Goal: Task Accomplishment & Management: Manage account settings

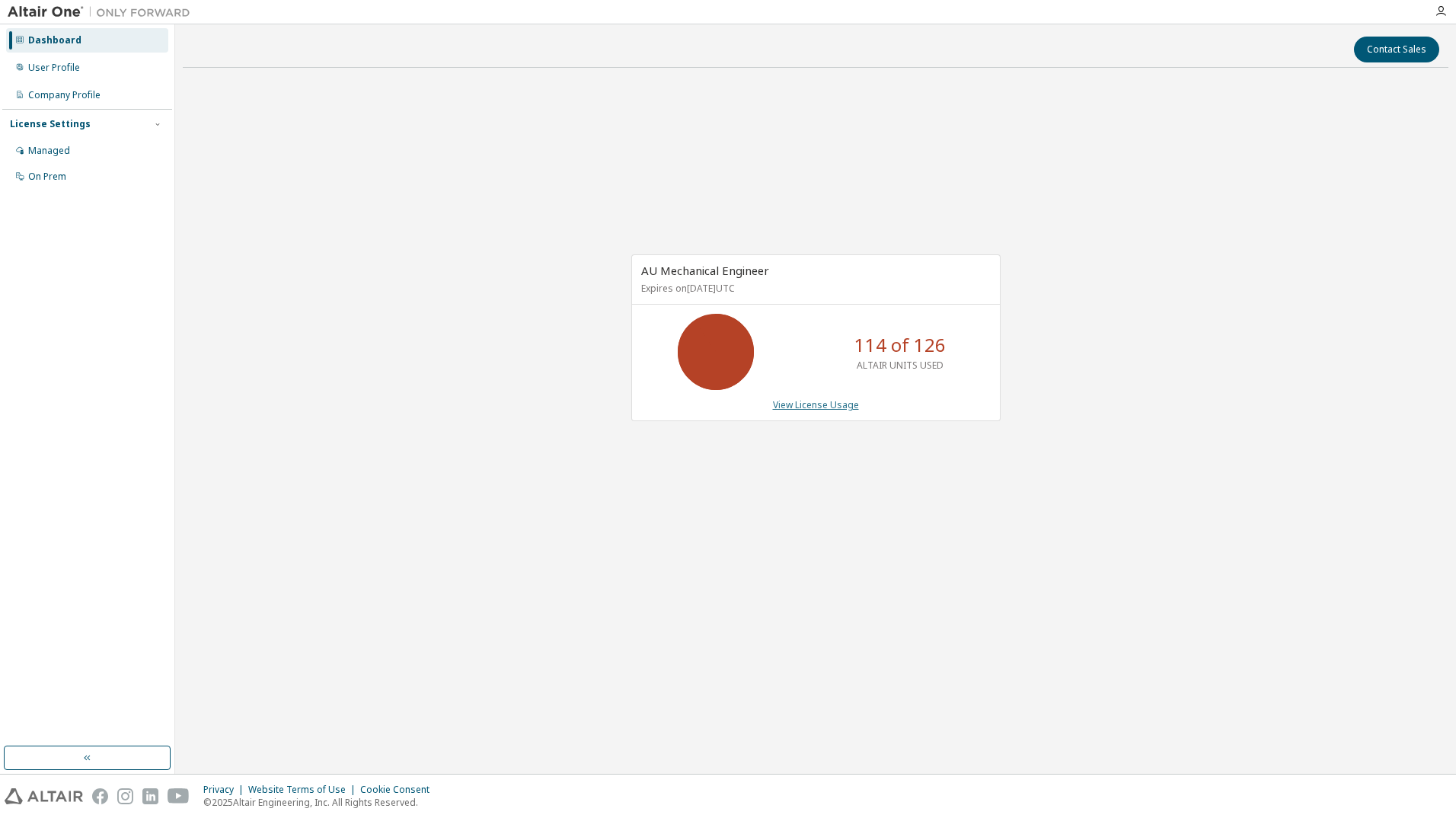
click at [833, 405] on link "View License Usage" at bounding box center [816, 404] width 86 height 13
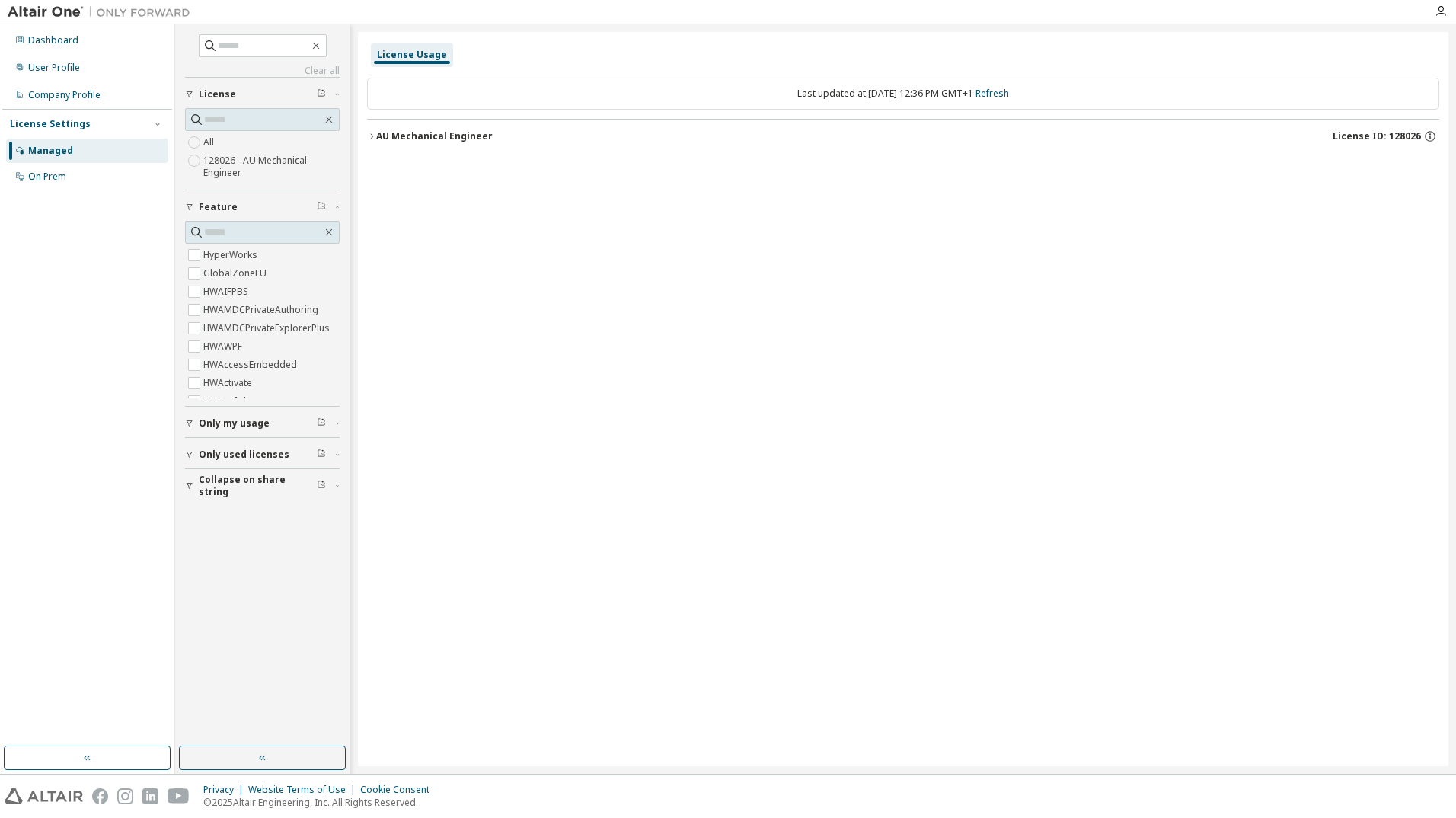
click at [260, 427] on span "Only my usage" at bounding box center [234, 424] width 70 height 13
click at [243, 424] on span "Only my usage" at bounding box center [234, 424] width 70 height 13
click at [238, 419] on span "Only my usage" at bounding box center [234, 424] width 70 height 13
click at [387, 137] on div "AU Mechanical Engineer" at bounding box center [434, 136] width 117 height 13
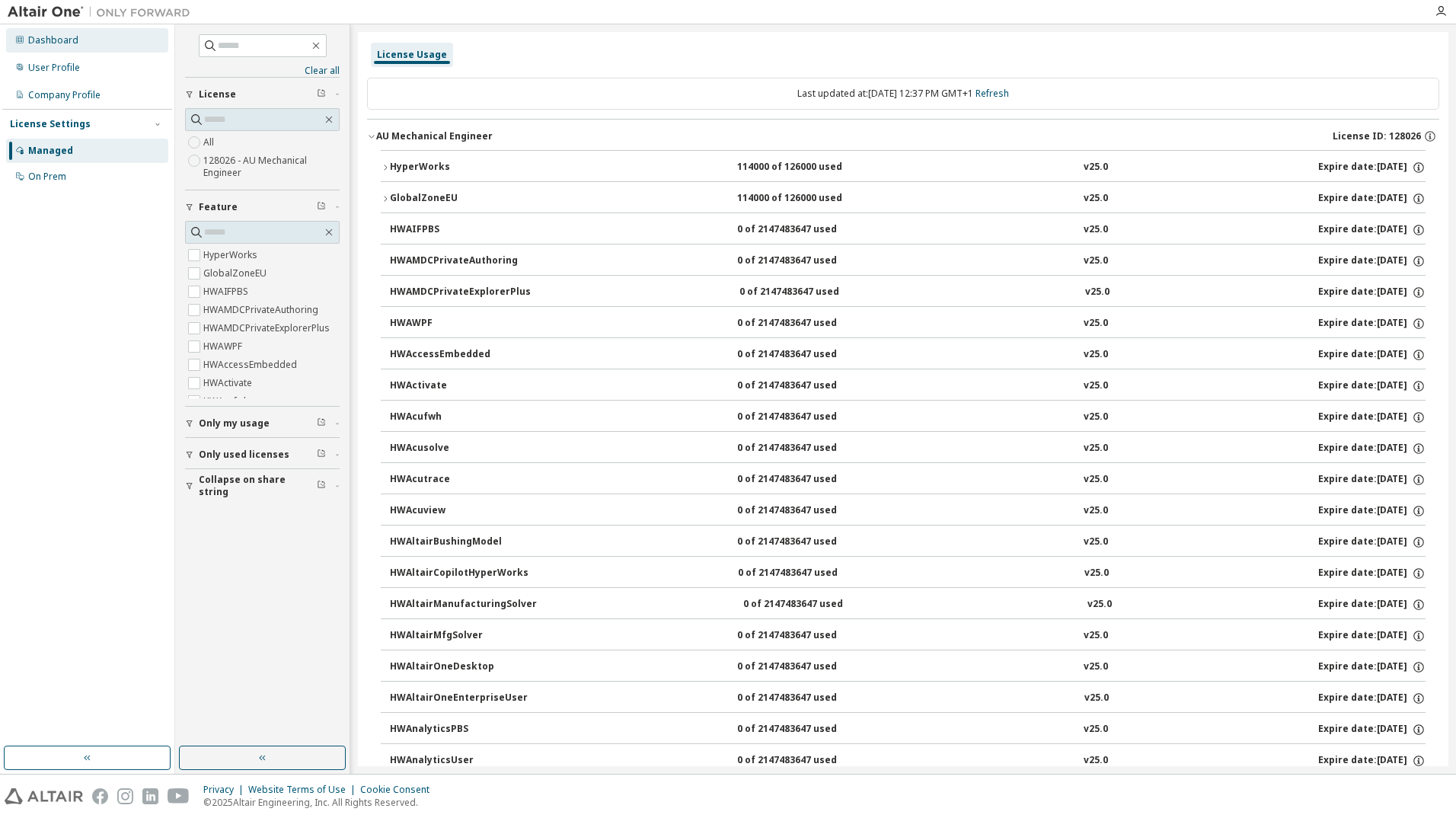
click at [74, 45] on div "Dashboard" at bounding box center [54, 40] width 50 height 13
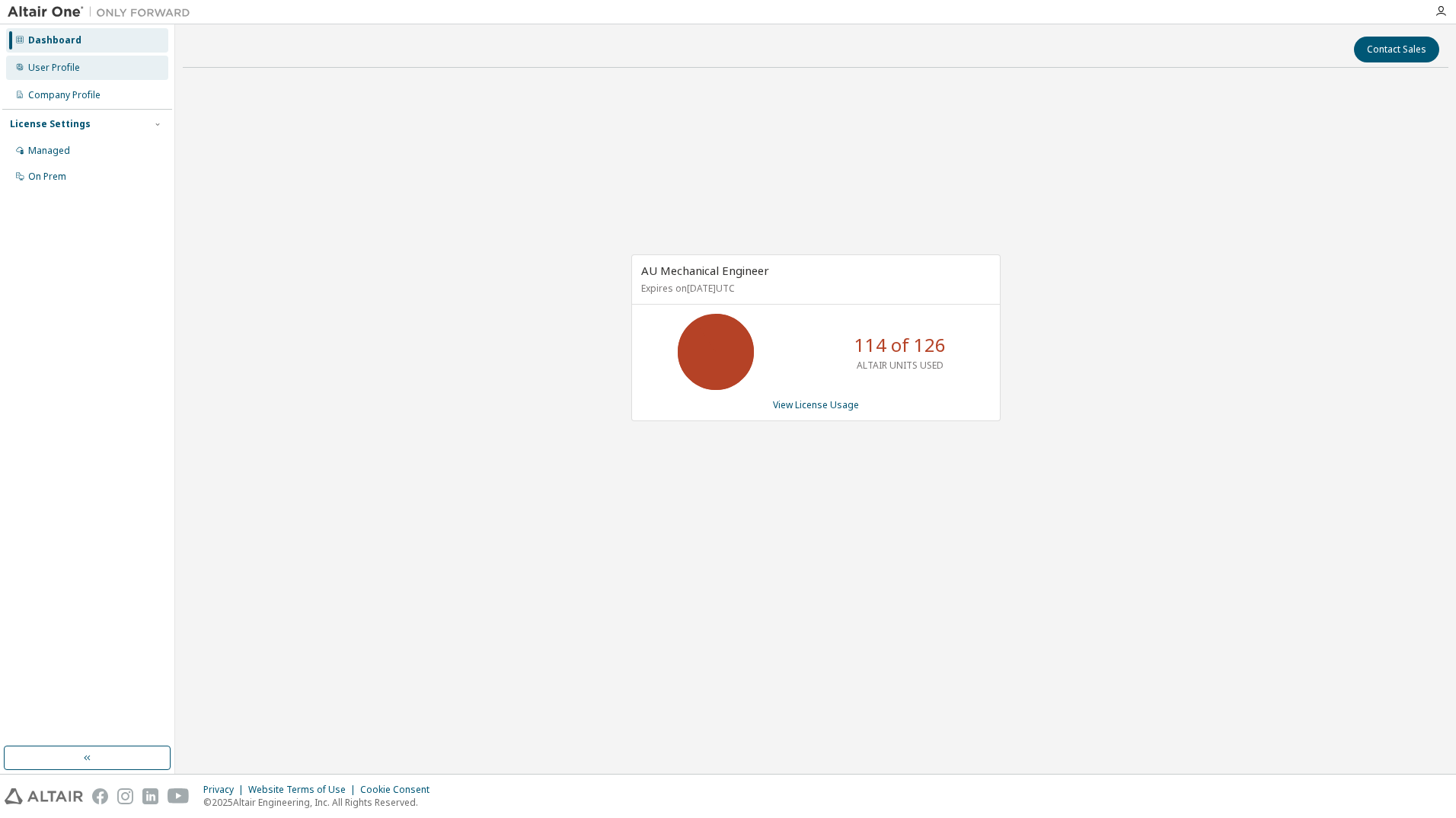
click at [85, 67] on div "User Profile" at bounding box center [86, 67] width 162 height 24
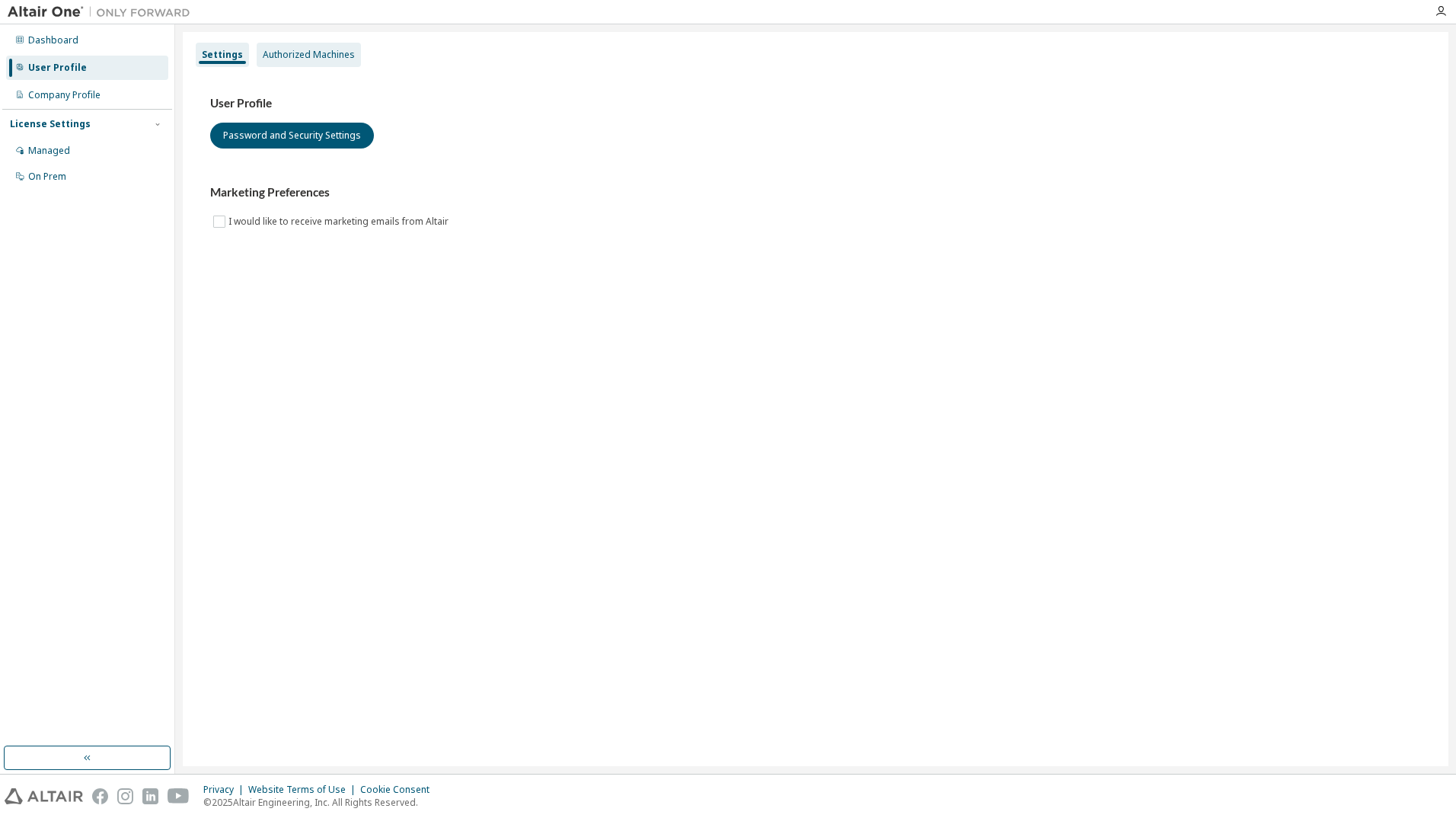
click at [295, 49] on div "Authorized Machines" at bounding box center [309, 55] width 92 height 13
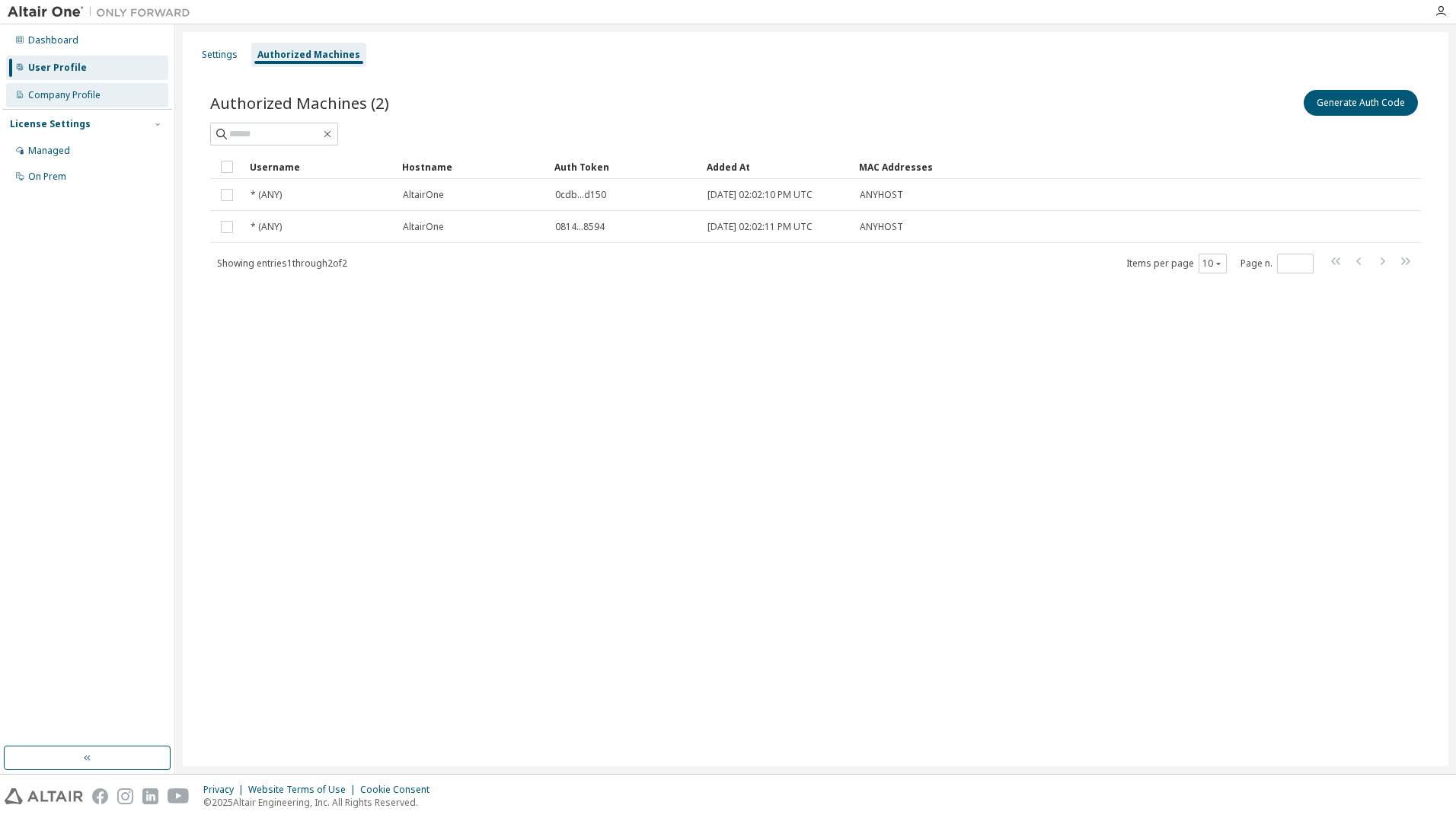
click at [91, 102] on div "Company Profile" at bounding box center [86, 95] width 162 height 24
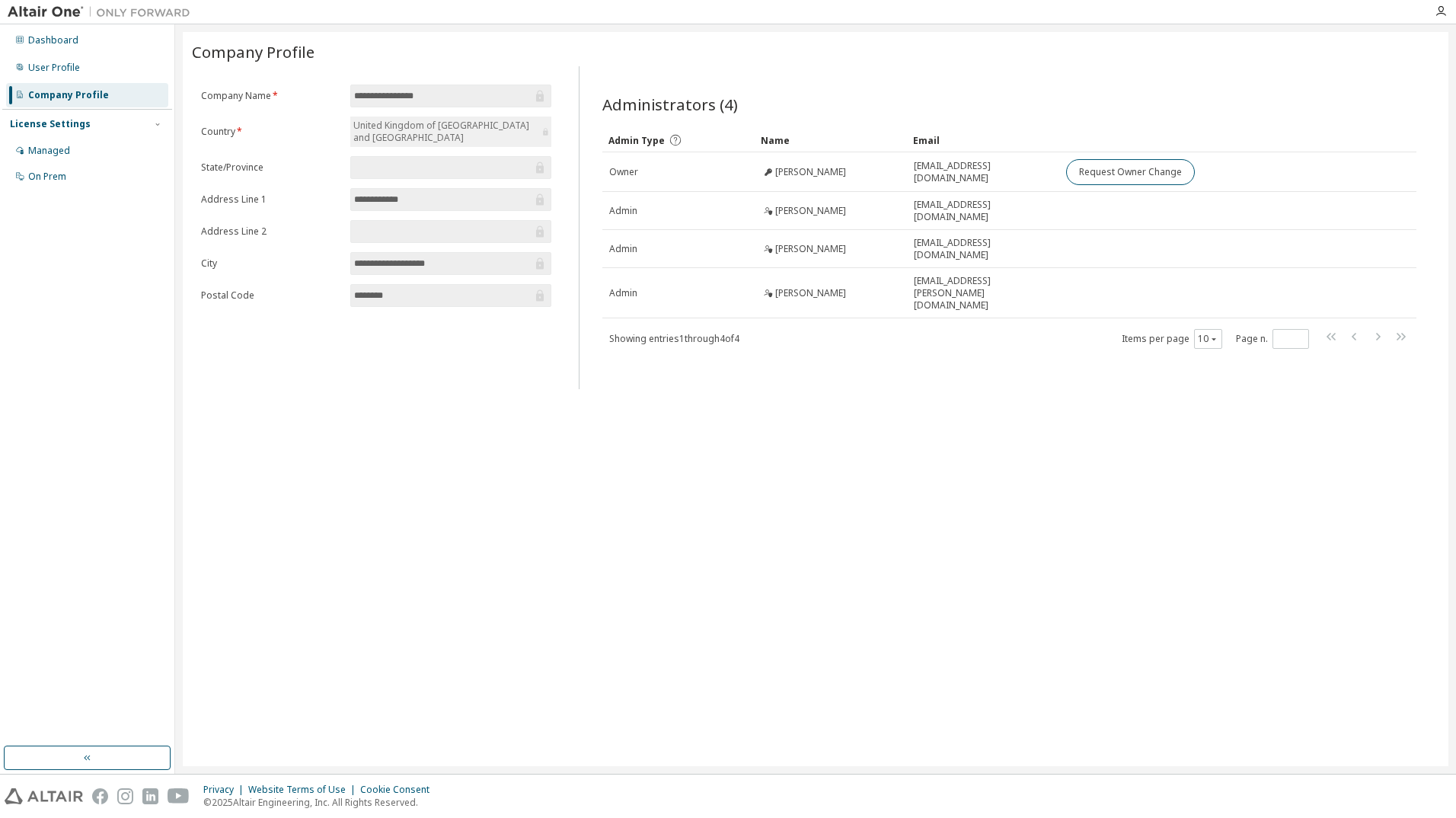
click at [85, 126] on div "License Settings" at bounding box center [87, 124] width 154 height 13
drag, startPoint x: 85, startPoint y: 126, endPoint x: 86, endPoint y: 145, distance: 19.0
click at [86, 144] on div "Managed" at bounding box center [86, 150] width 162 height 24
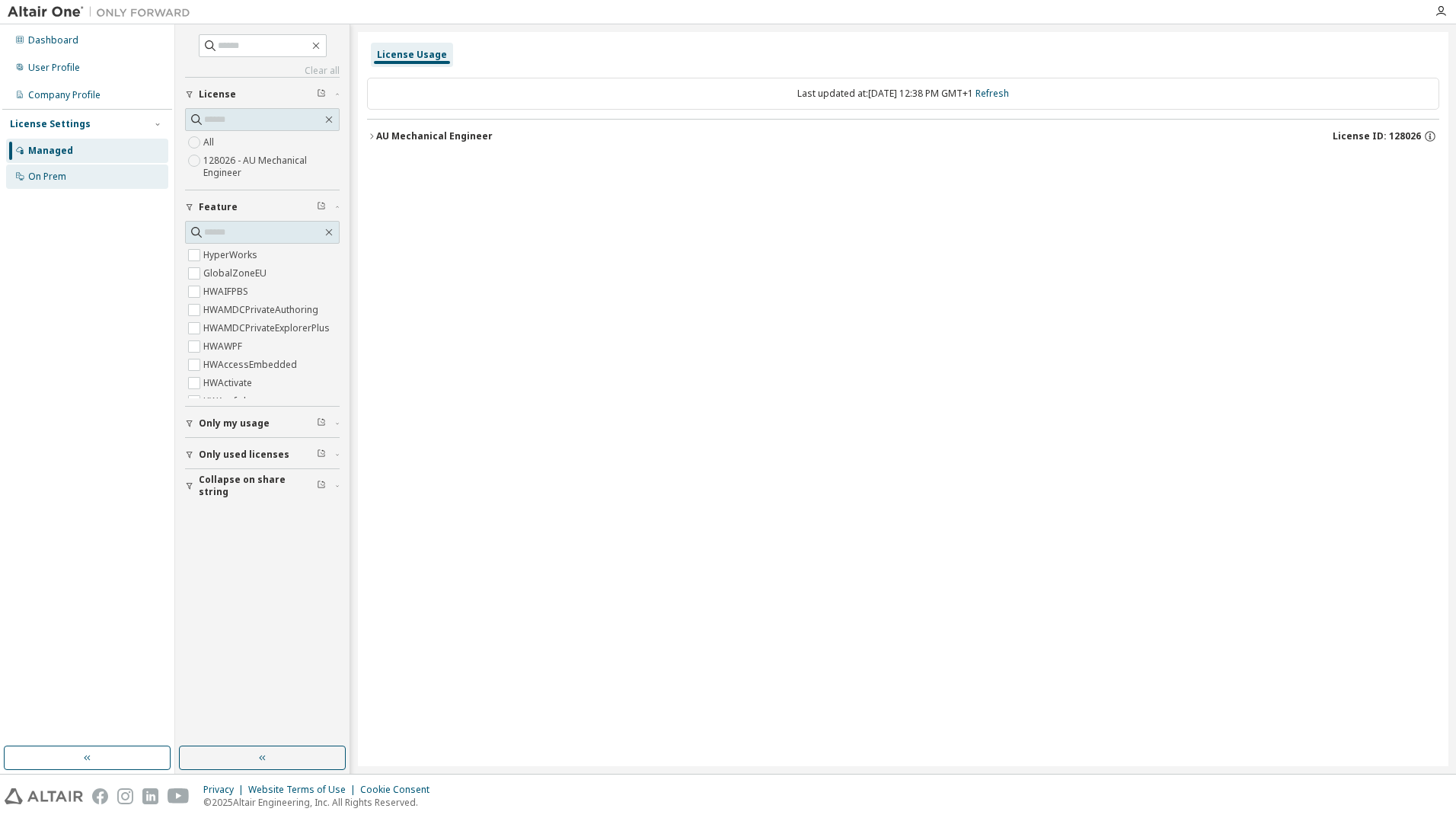
click at [77, 177] on div "On Prem" at bounding box center [86, 176] width 162 height 24
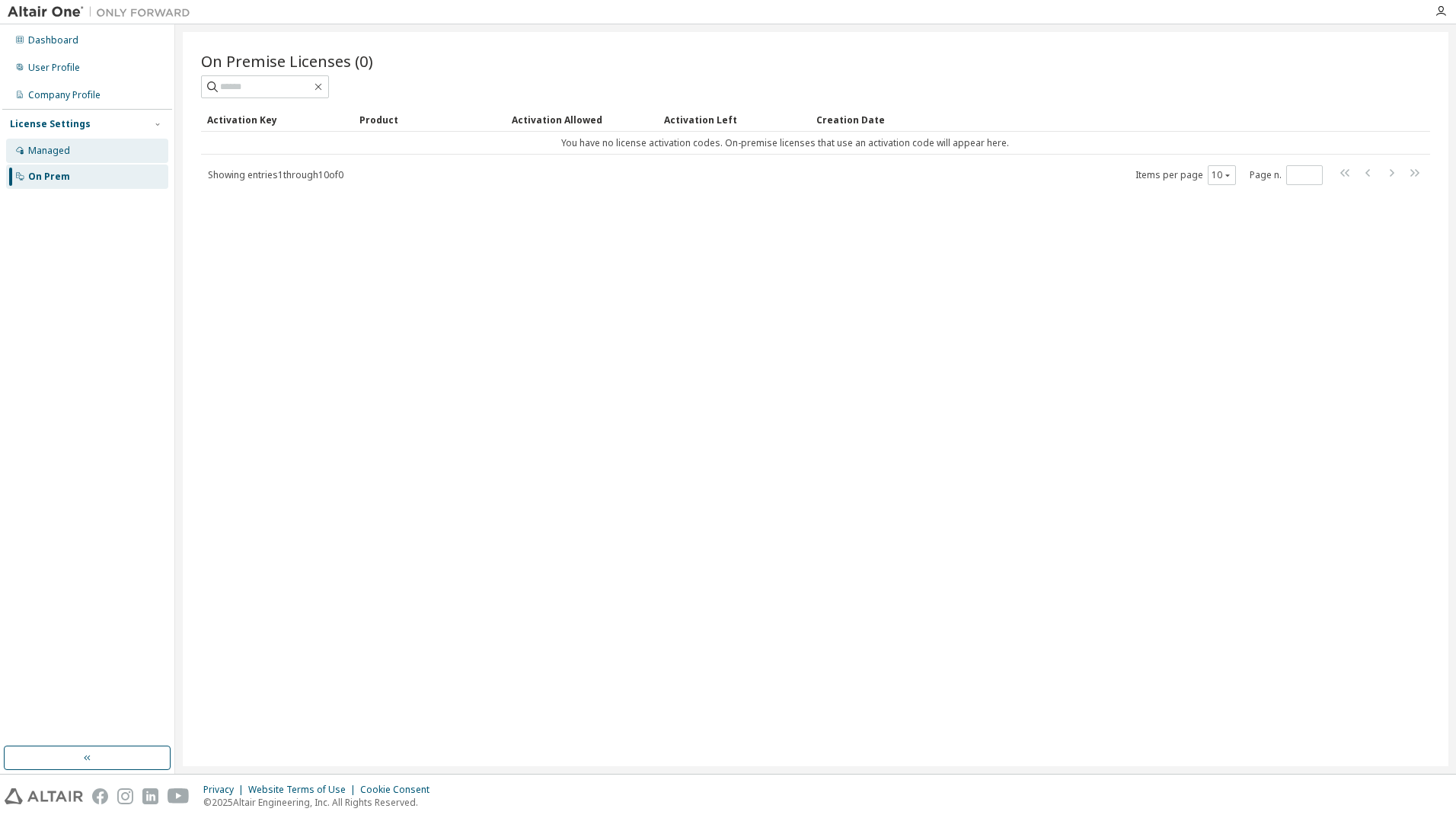
click at [62, 151] on div "Managed" at bounding box center [49, 151] width 42 height 13
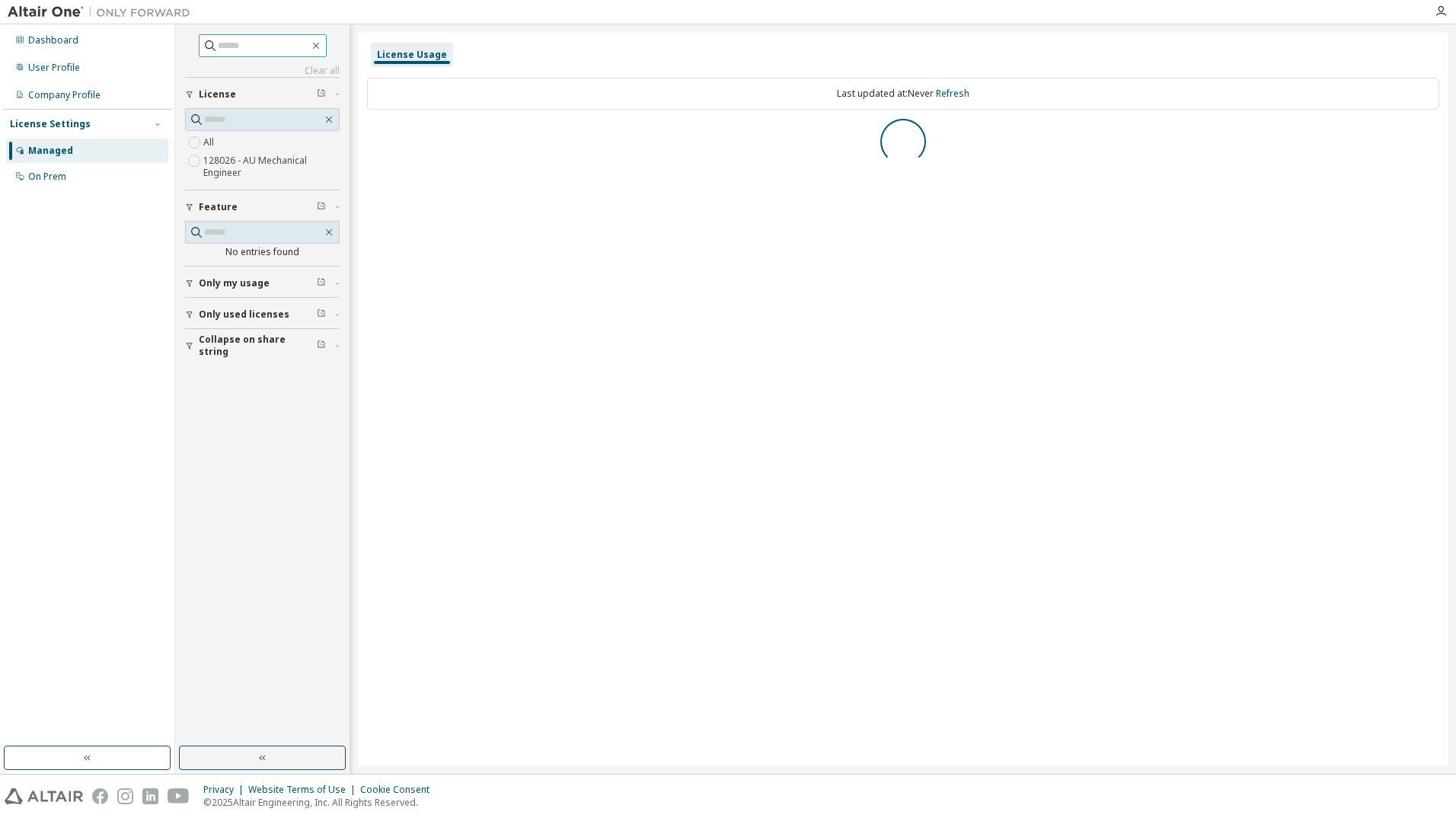
click at [237, 40] on input "text" at bounding box center [263, 45] width 91 height 15
click at [272, 760] on button "button" at bounding box center [262, 758] width 167 height 24
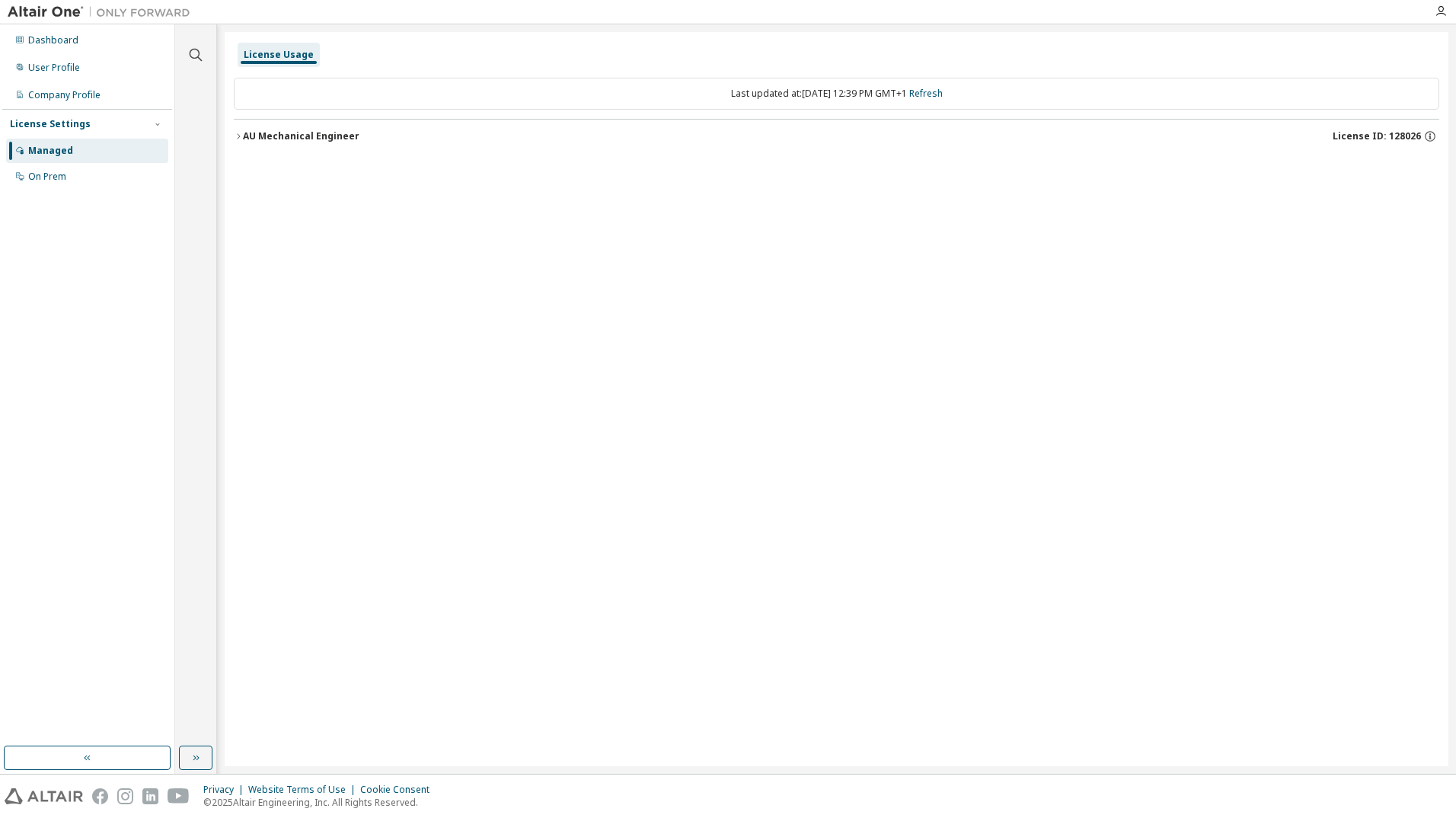
click at [54, 13] on img at bounding box center [102, 12] width 190 height 15
click at [43, 37] on div "Dashboard" at bounding box center [54, 40] width 50 height 13
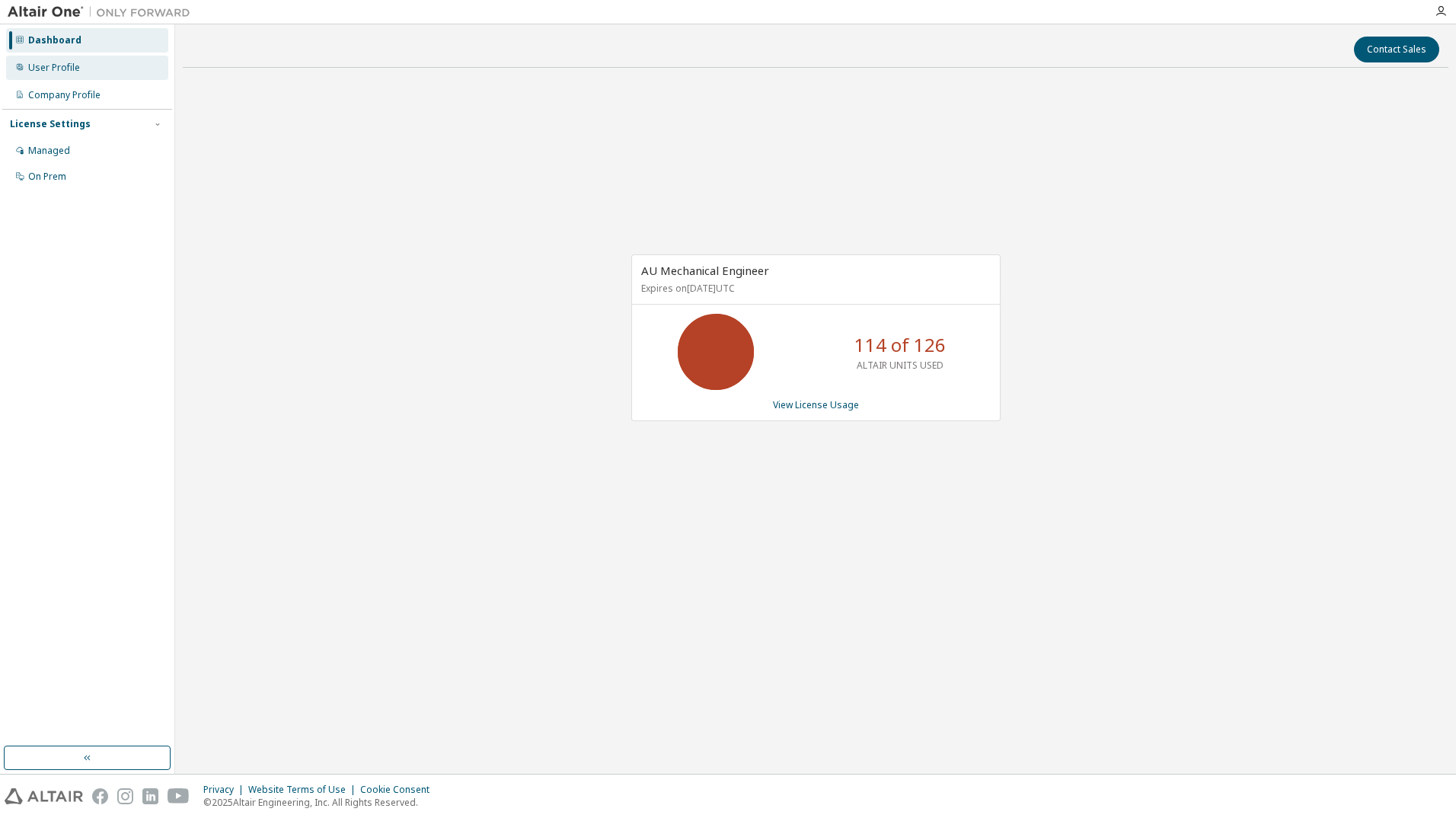
click at [109, 79] on div "User Profile" at bounding box center [86, 67] width 162 height 24
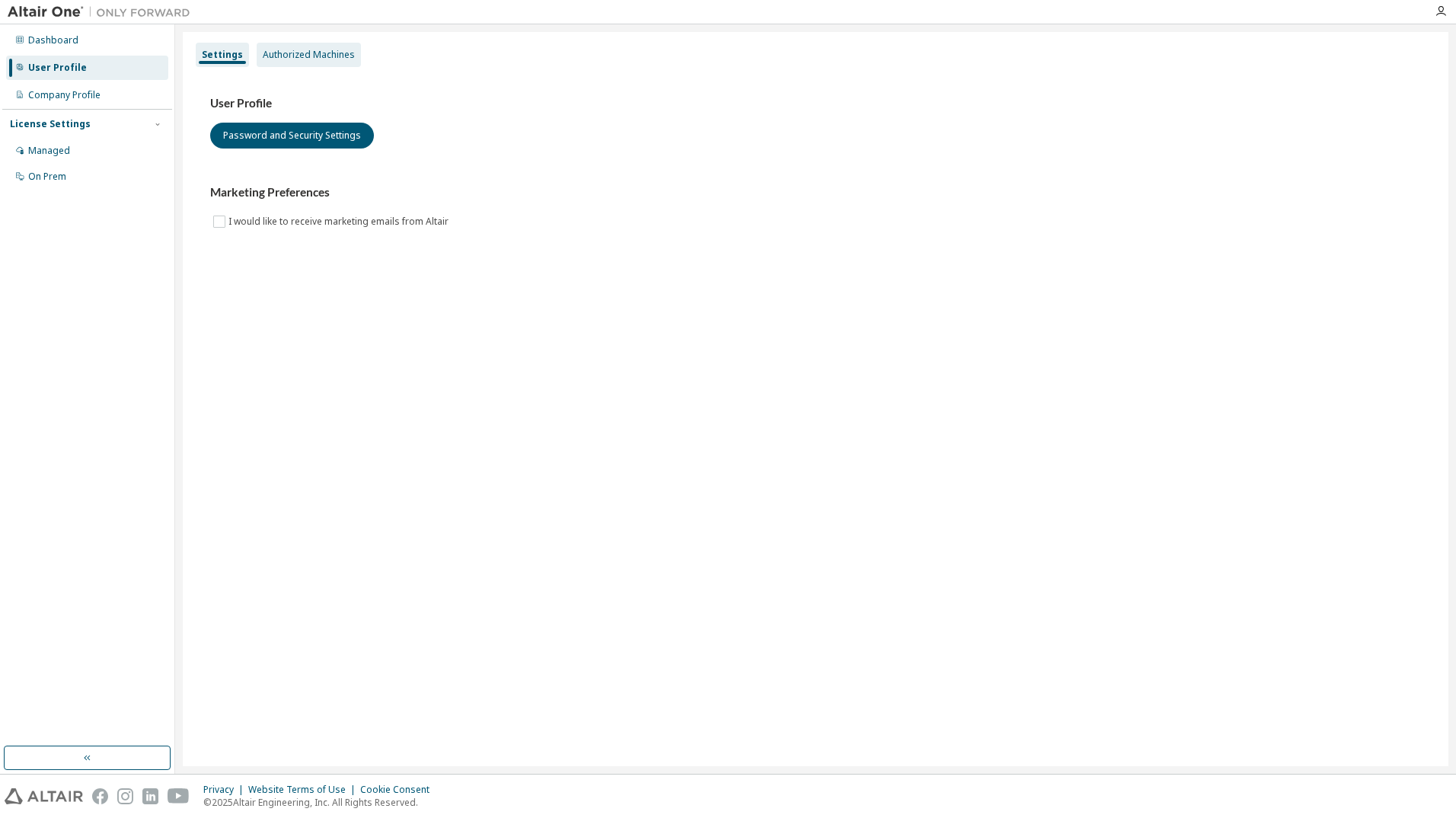
click at [298, 60] on div "Authorized Machines" at bounding box center [309, 55] width 92 height 13
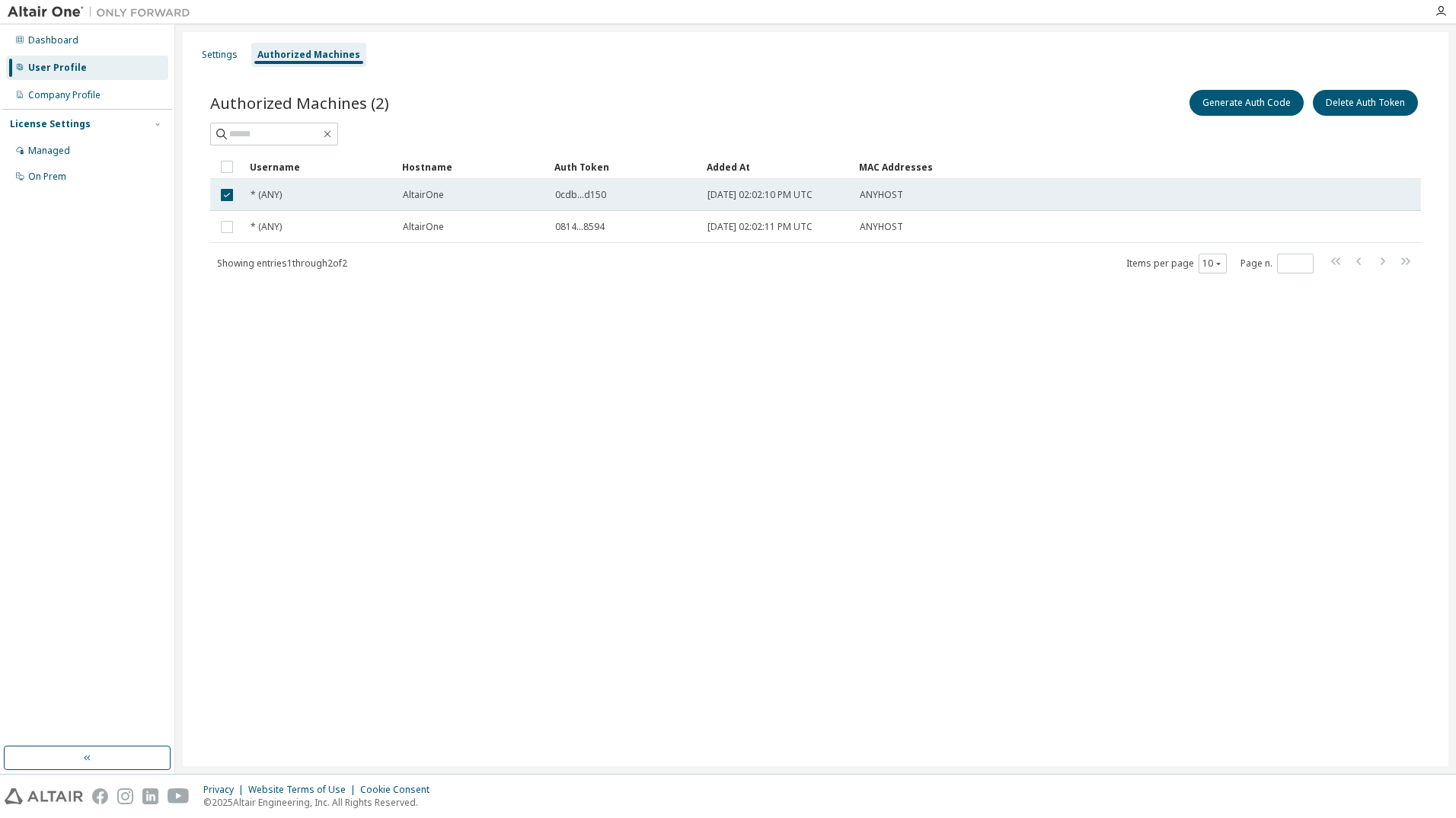
click at [294, 194] on div "* (ANY)" at bounding box center [320, 195] width 138 height 13
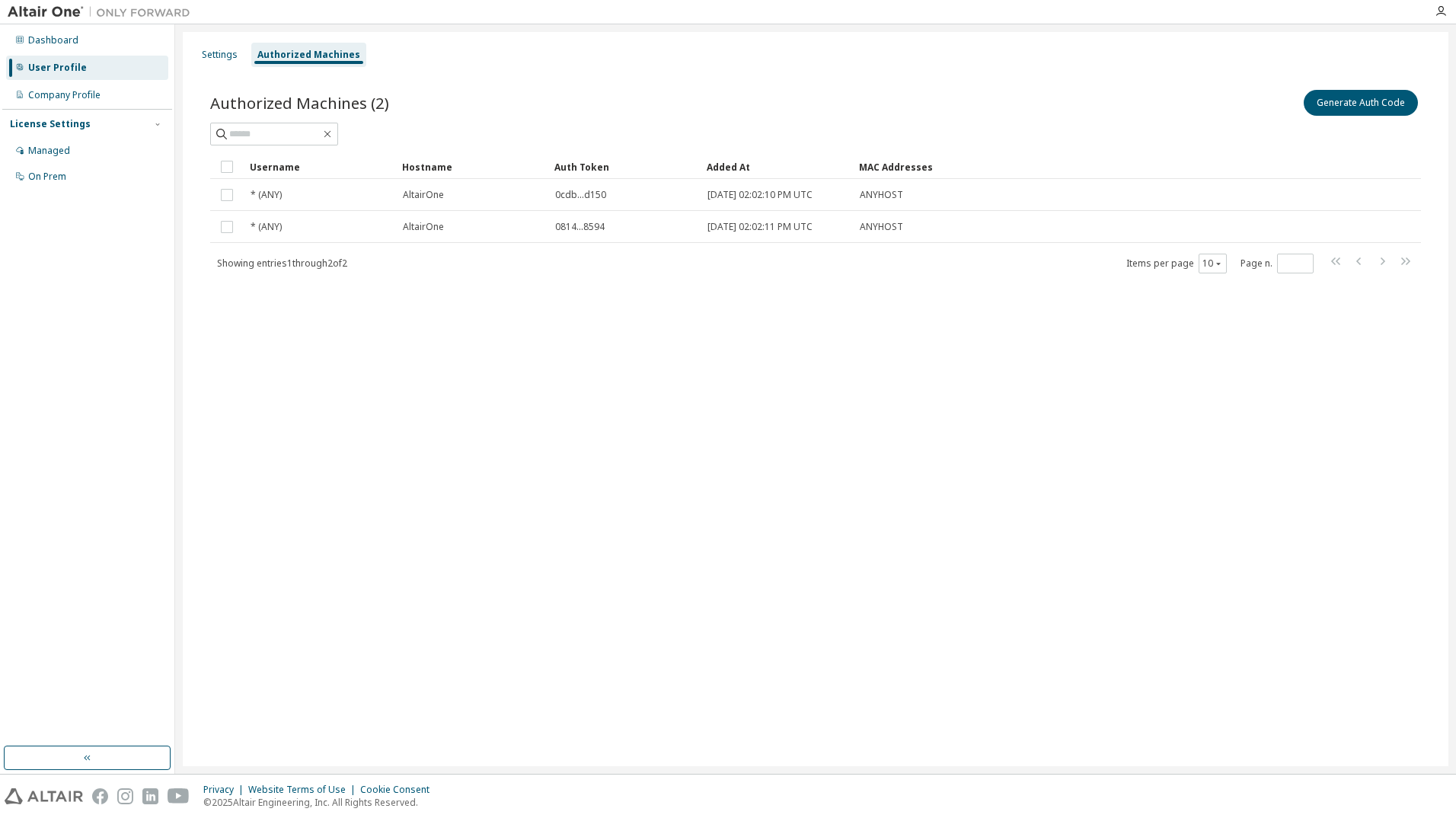
click at [294, 194] on div "* (ANY)" at bounding box center [320, 195] width 138 height 13
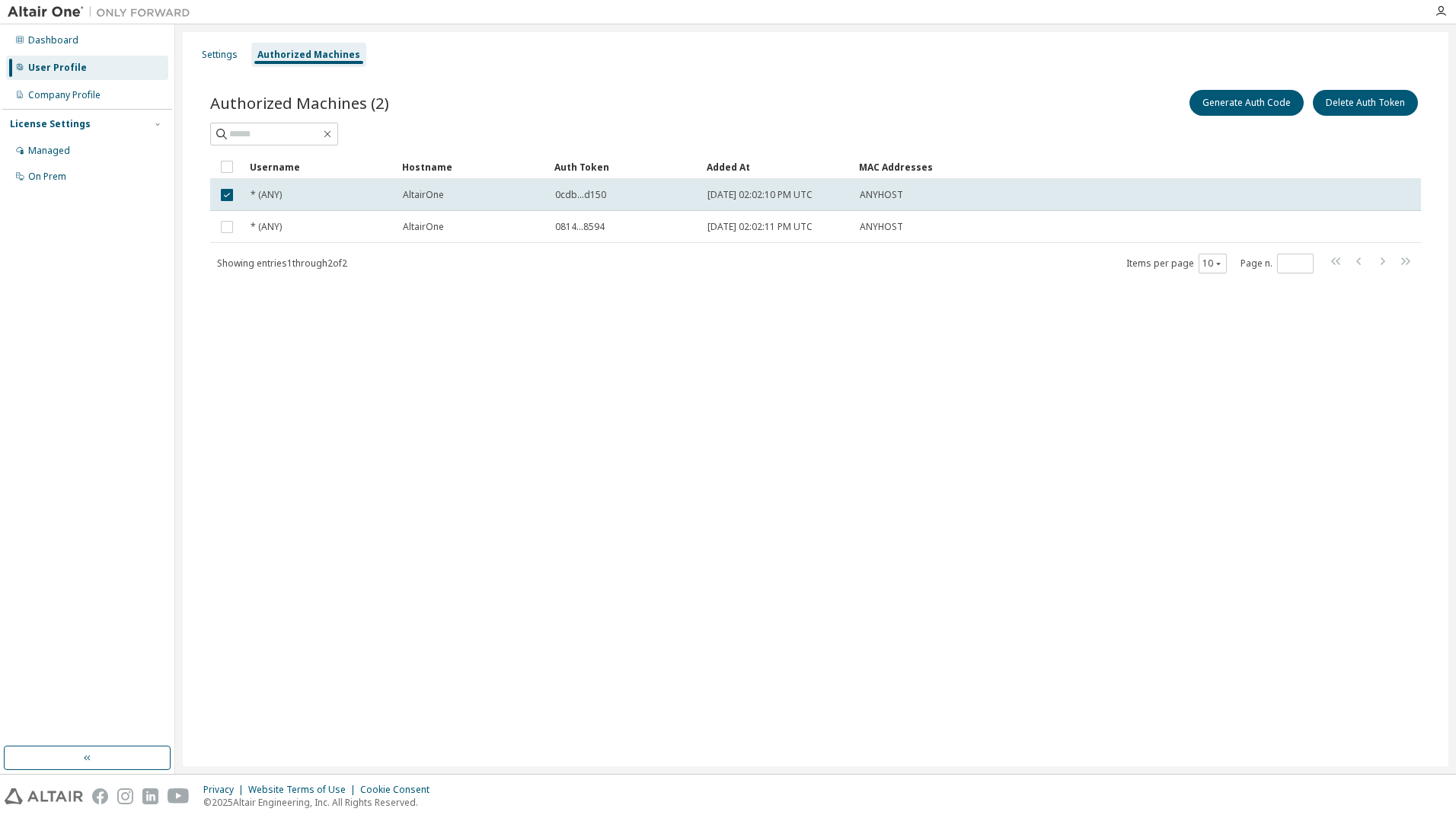
click at [294, 194] on div "* (ANY)" at bounding box center [320, 195] width 138 height 13
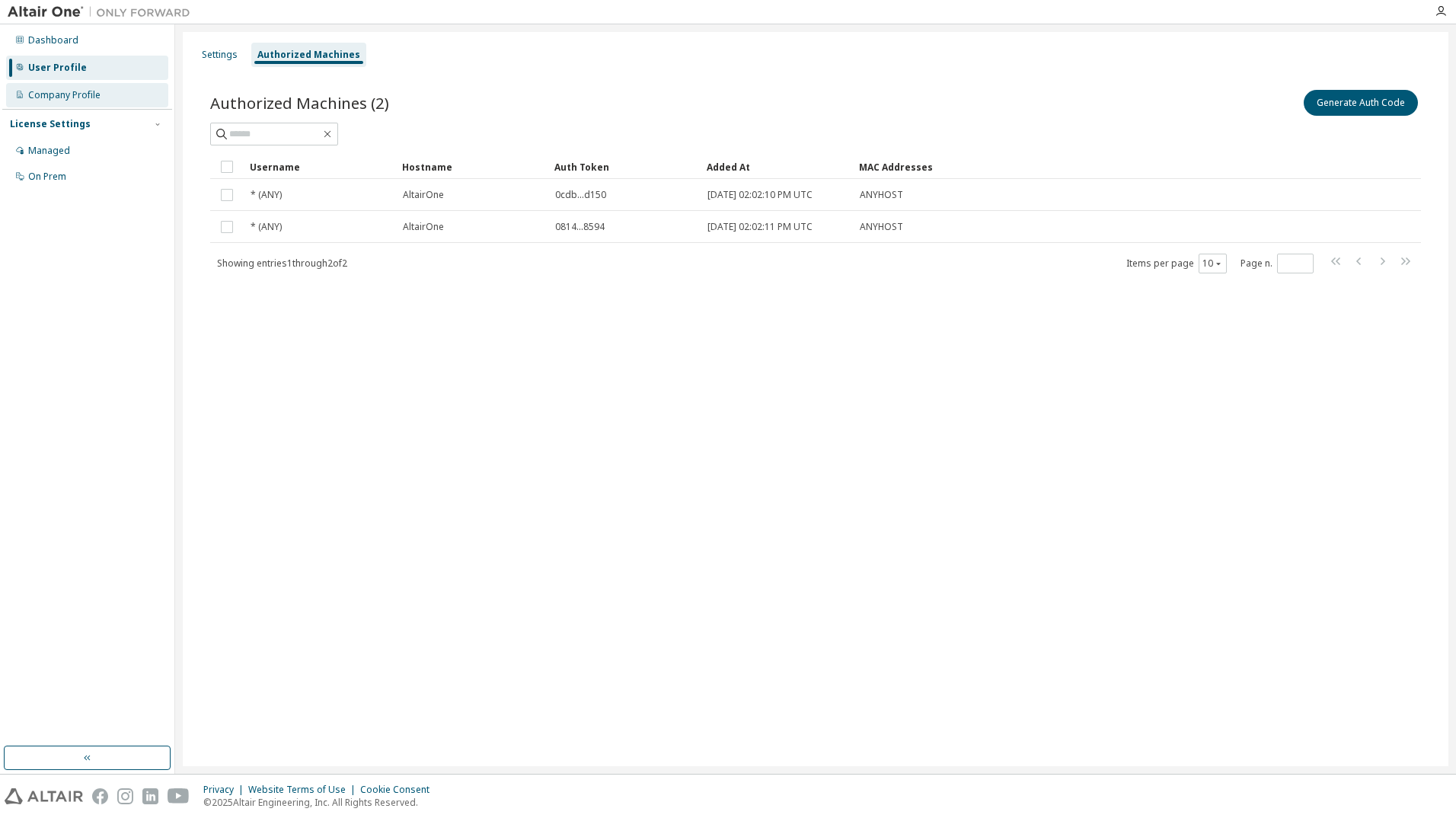
click at [112, 89] on div "Company Profile" at bounding box center [86, 95] width 162 height 24
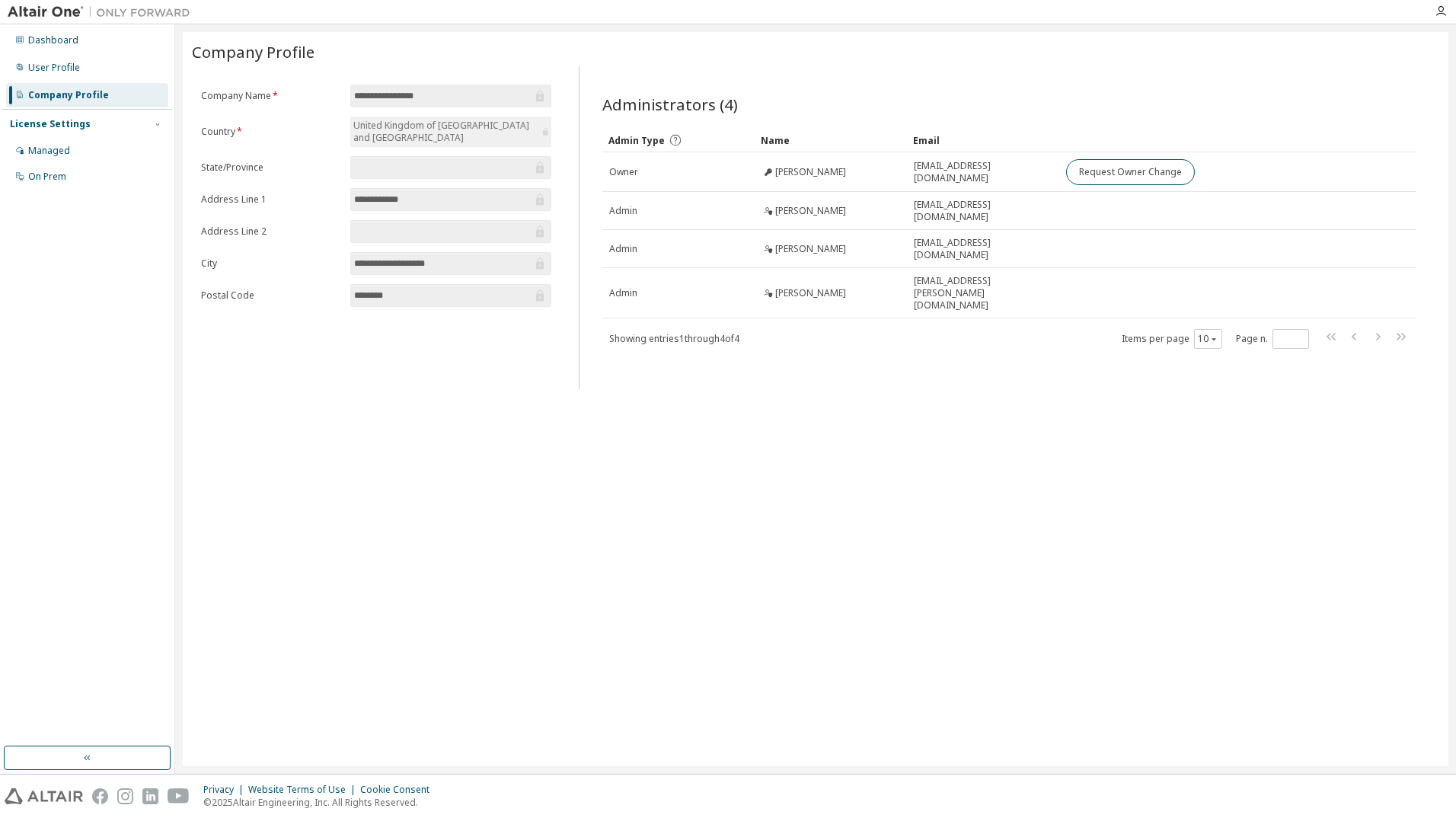
click at [83, 124] on div "License Settings" at bounding box center [50, 124] width 81 height 13
drag, startPoint x: 83, startPoint y: 124, endPoint x: 80, endPoint y: 145, distance: 21.2
click at [80, 145] on div "Managed" at bounding box center [86, 150] width 162 height 24
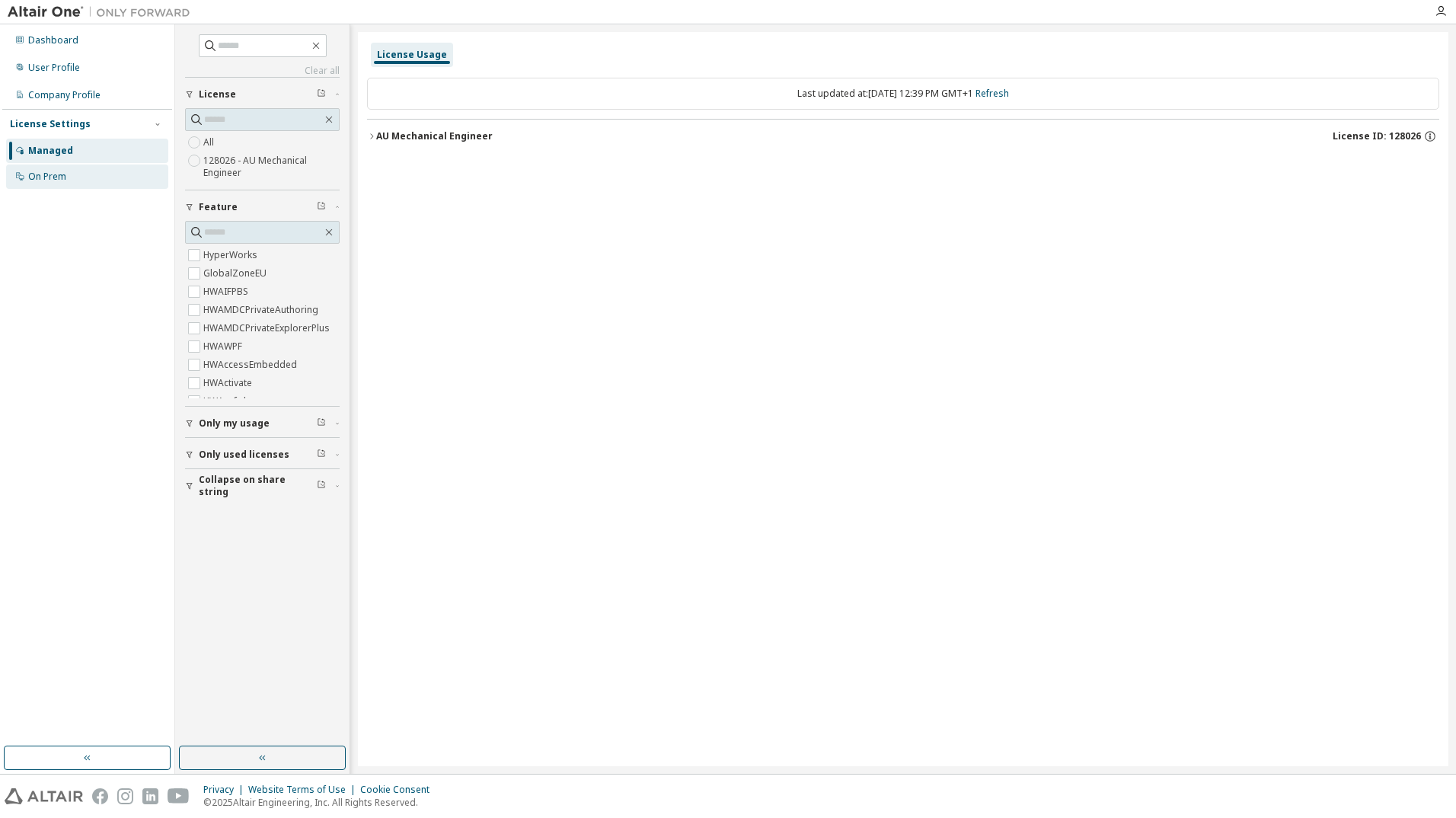
click at [92, 176] on div "On Prem" at bounding box center [86, 176] width 162 height 24
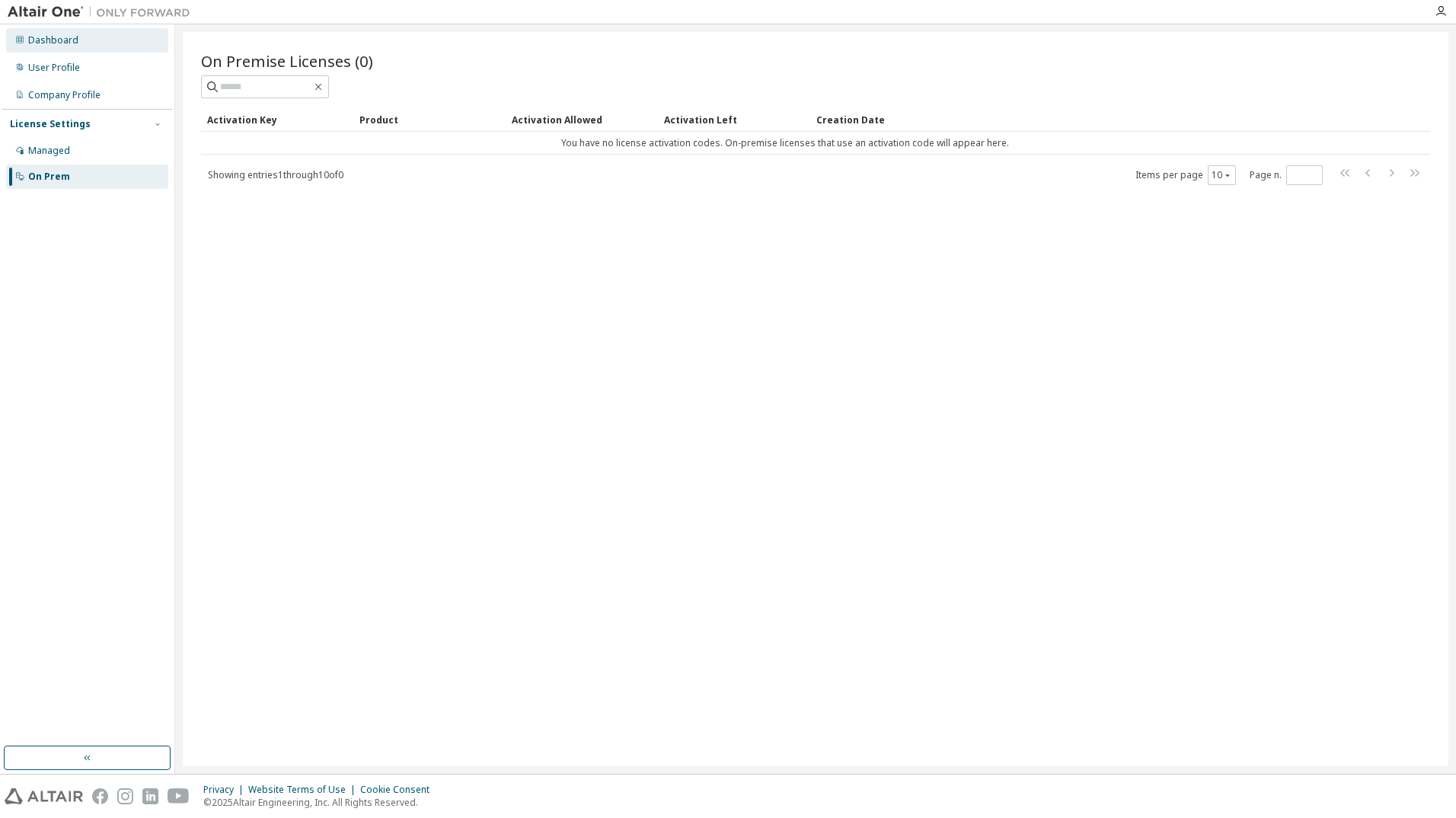
click at [78, 34] on div "Dashboard" at bounding box center [86, 40] width 162 height 24
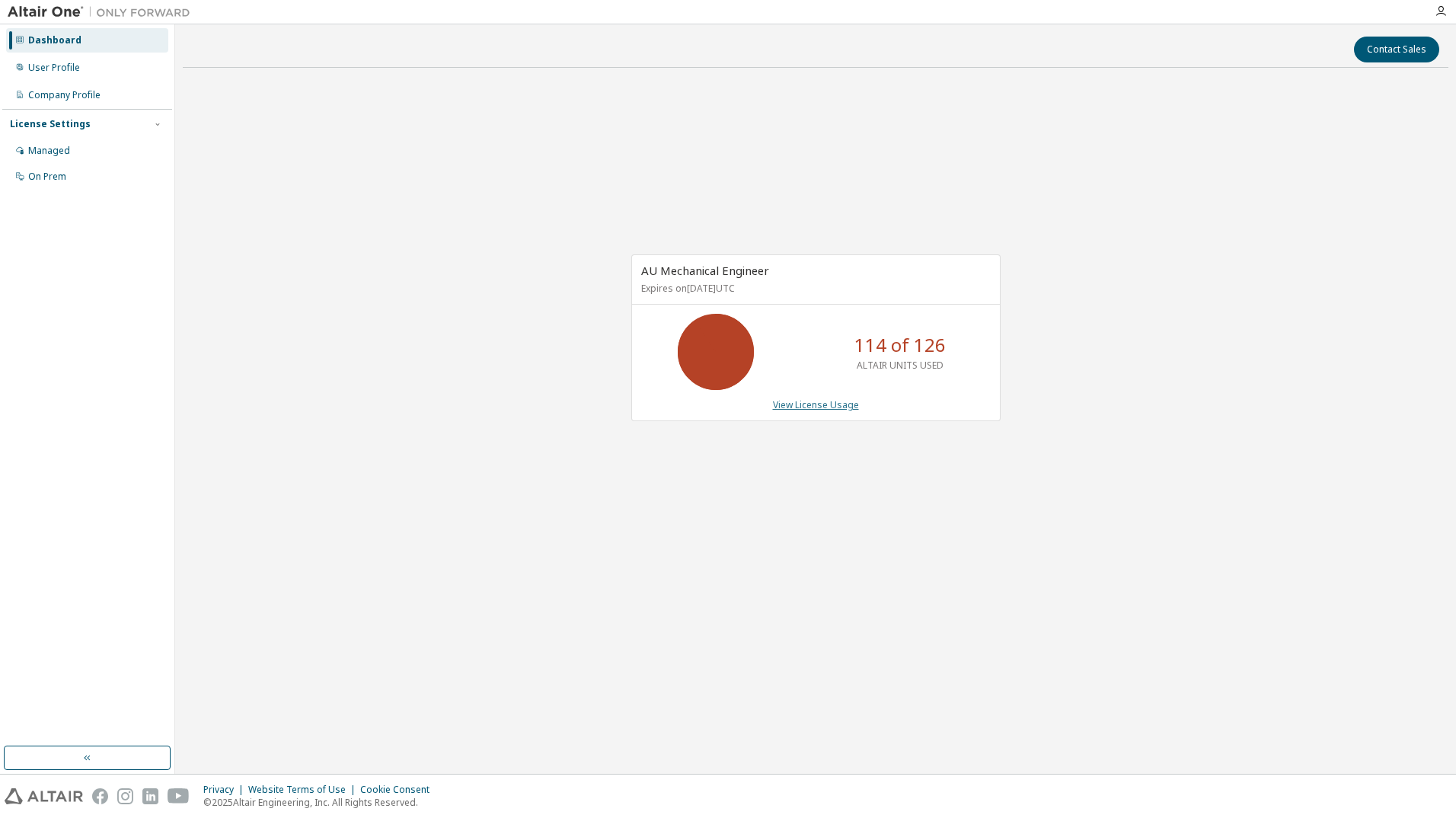
click at [799, 409] on link "View License Usage" at bounding box center [816, 404] width 86 height 13
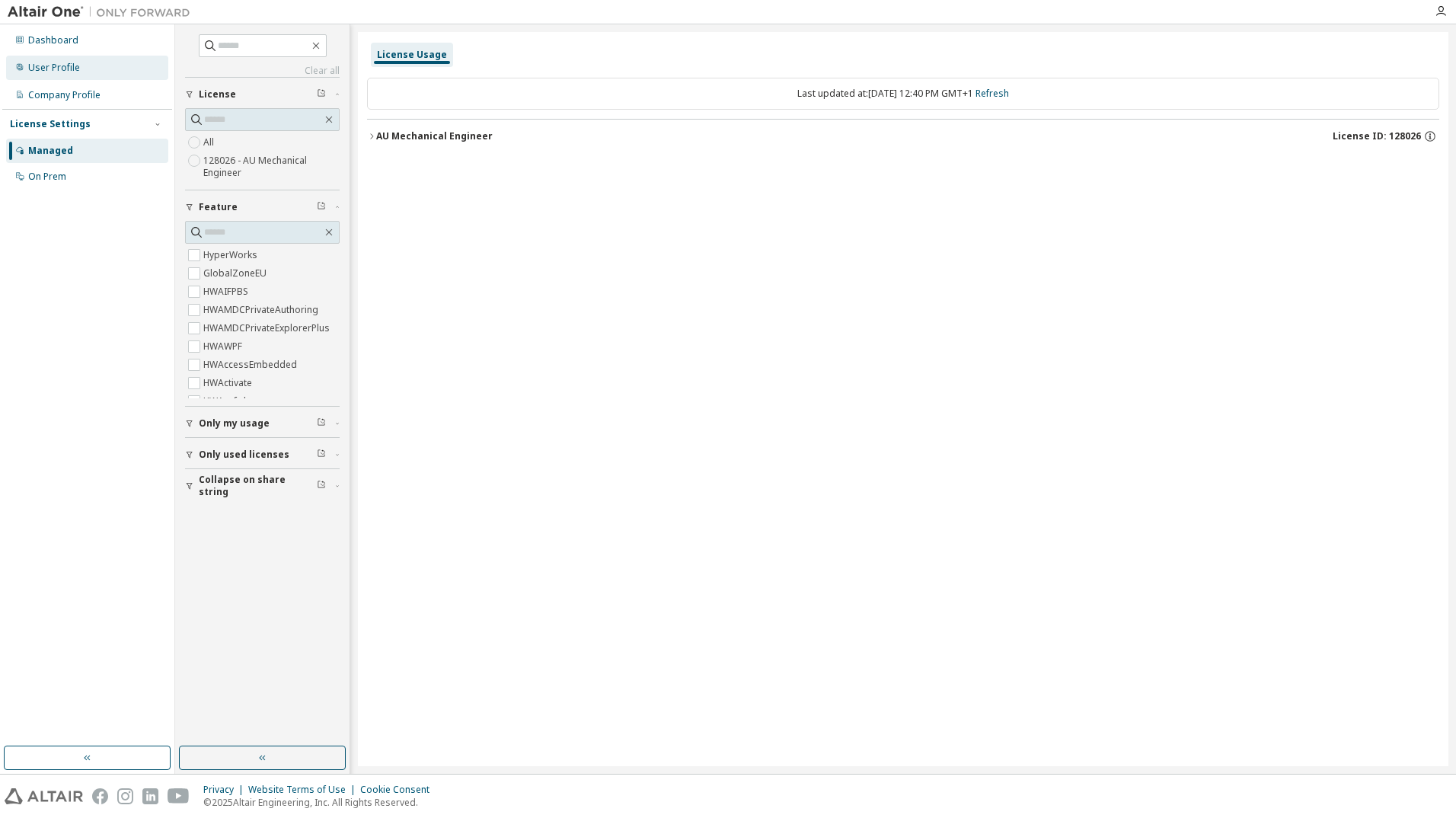
click at [64, 70] on div "User Profile" at bounding box center [55, 68] width 52 height 13
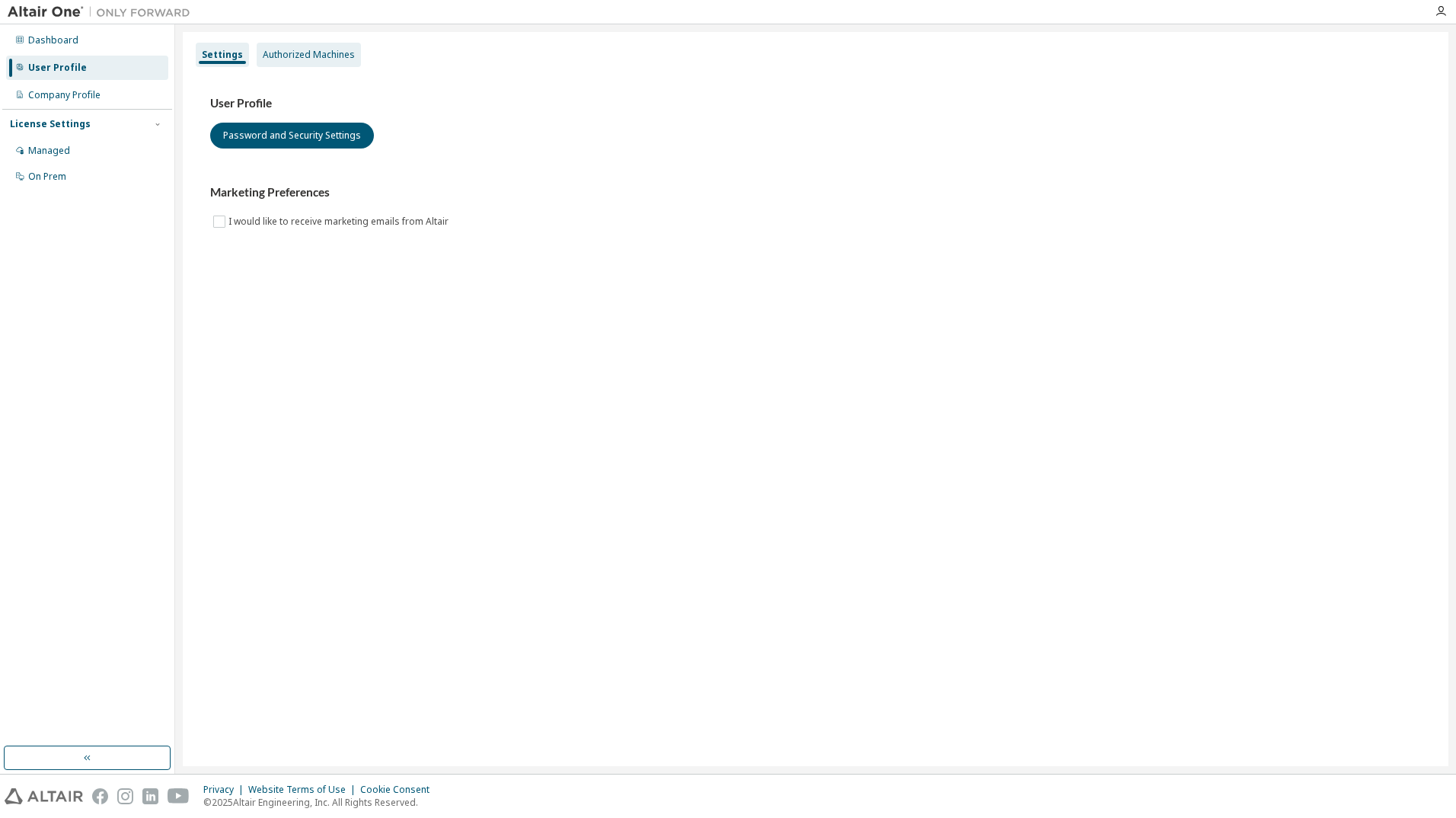
click at [306, 50] on div "Authorized Machines" at bounding box center [309, 55] width 92 height 13
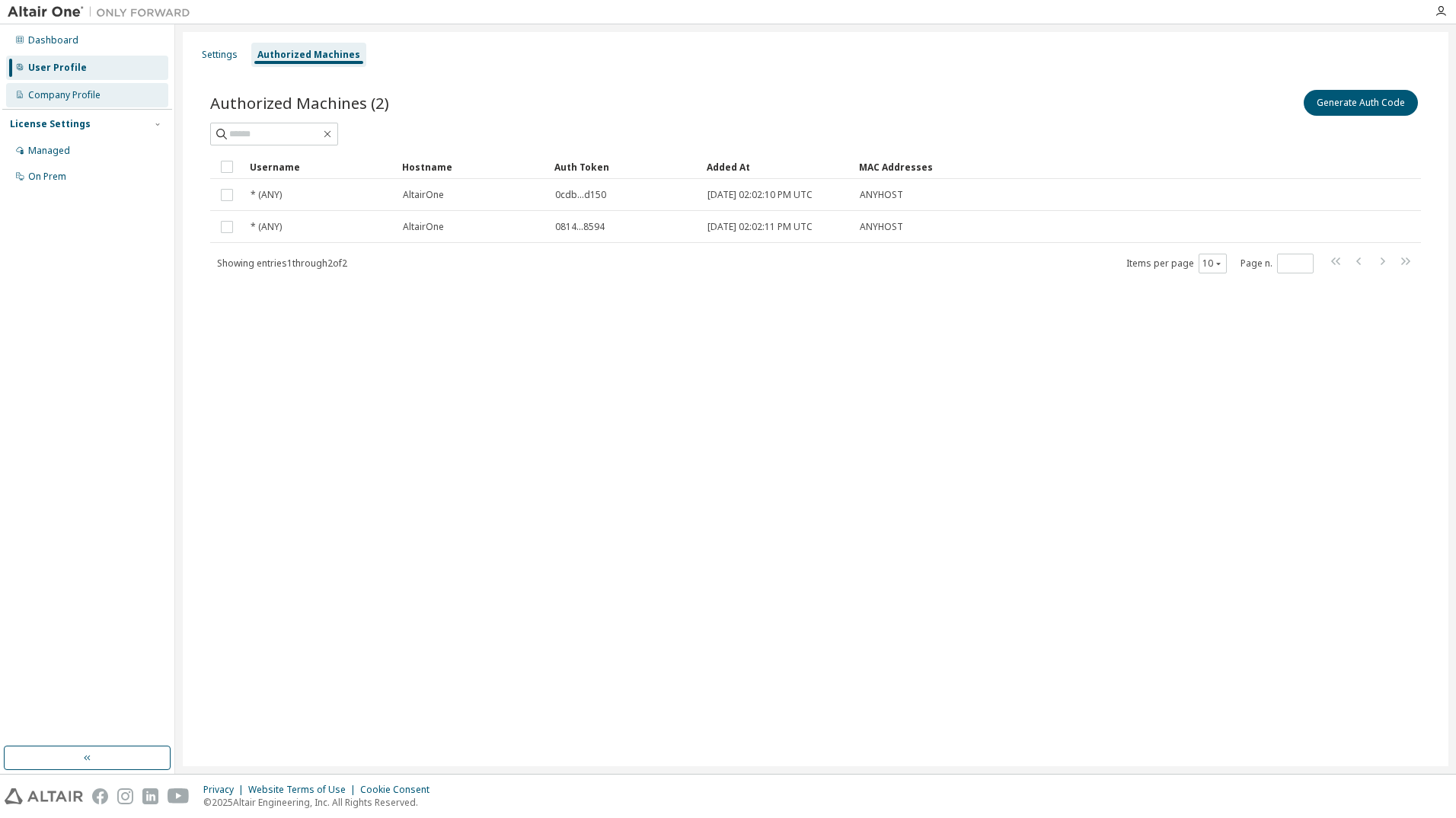
click at [54, 104] on div "Company Profile" at bounding box center [86, 95] width 162 height 24
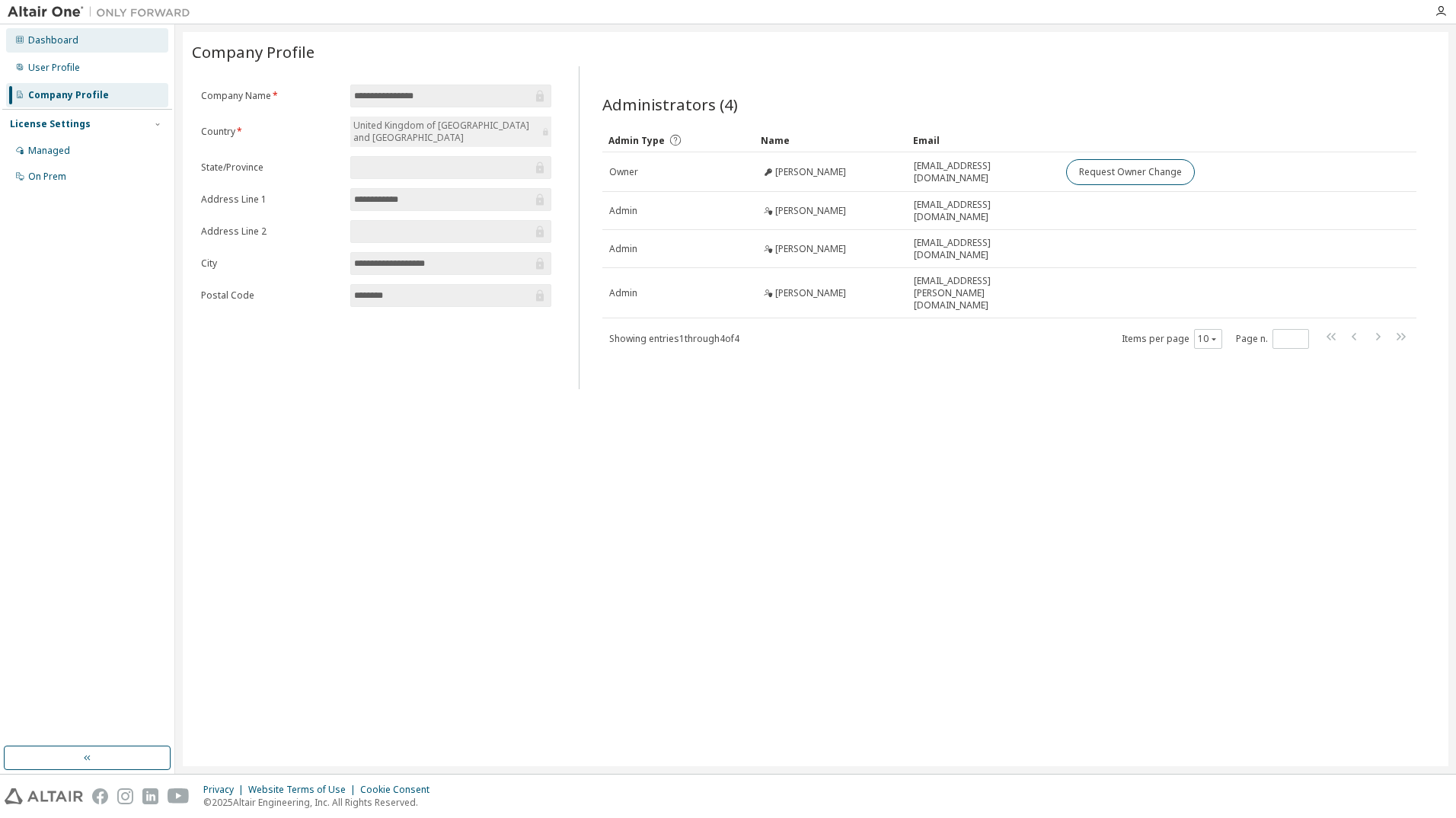
click at [47, 46] on div "Dashboard" at bounding box center [86, 40] width 162 height 24
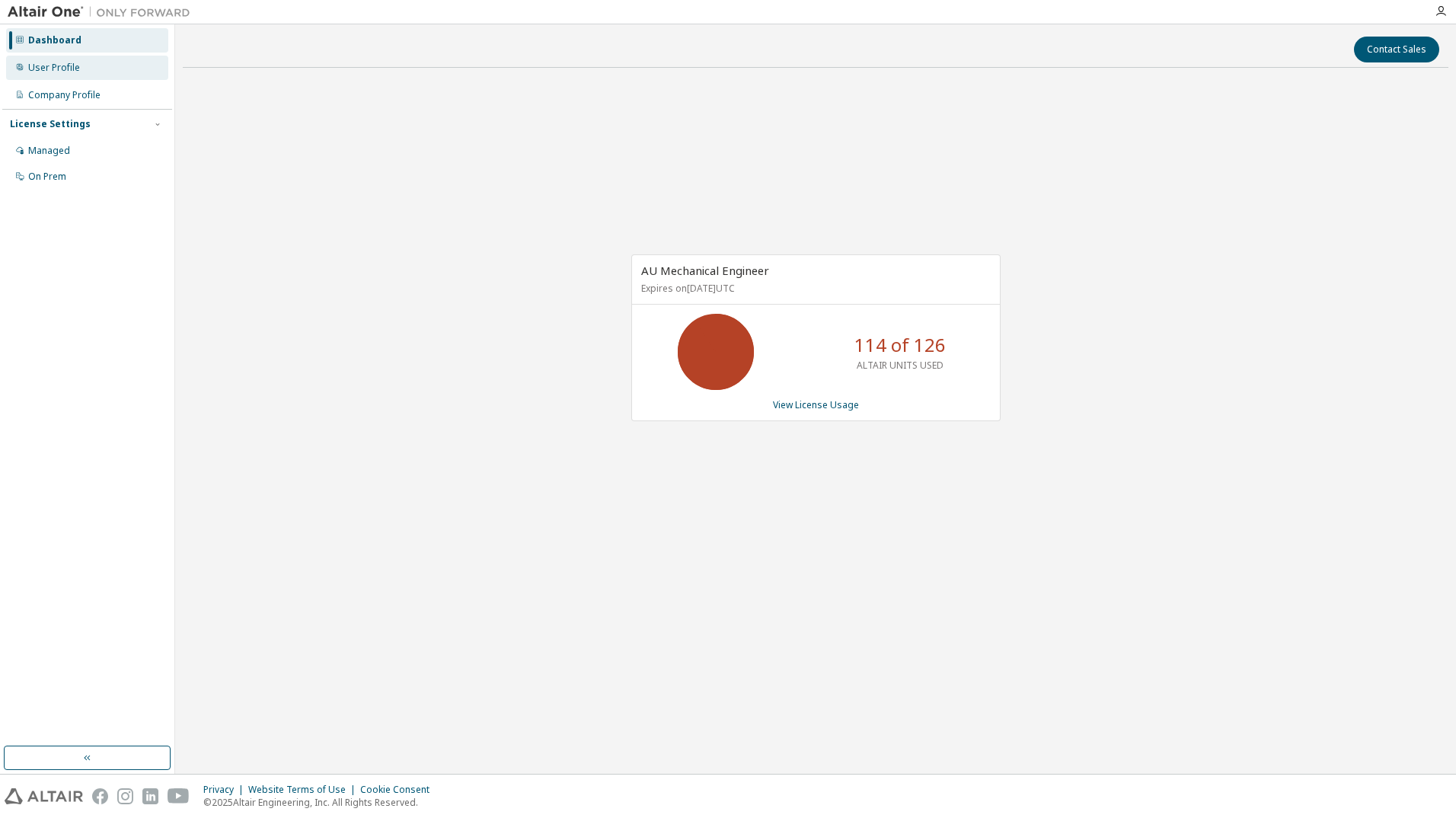
click at [116, 62] on div "User Profile" at bounding box center [86, 67] width 162 height 24
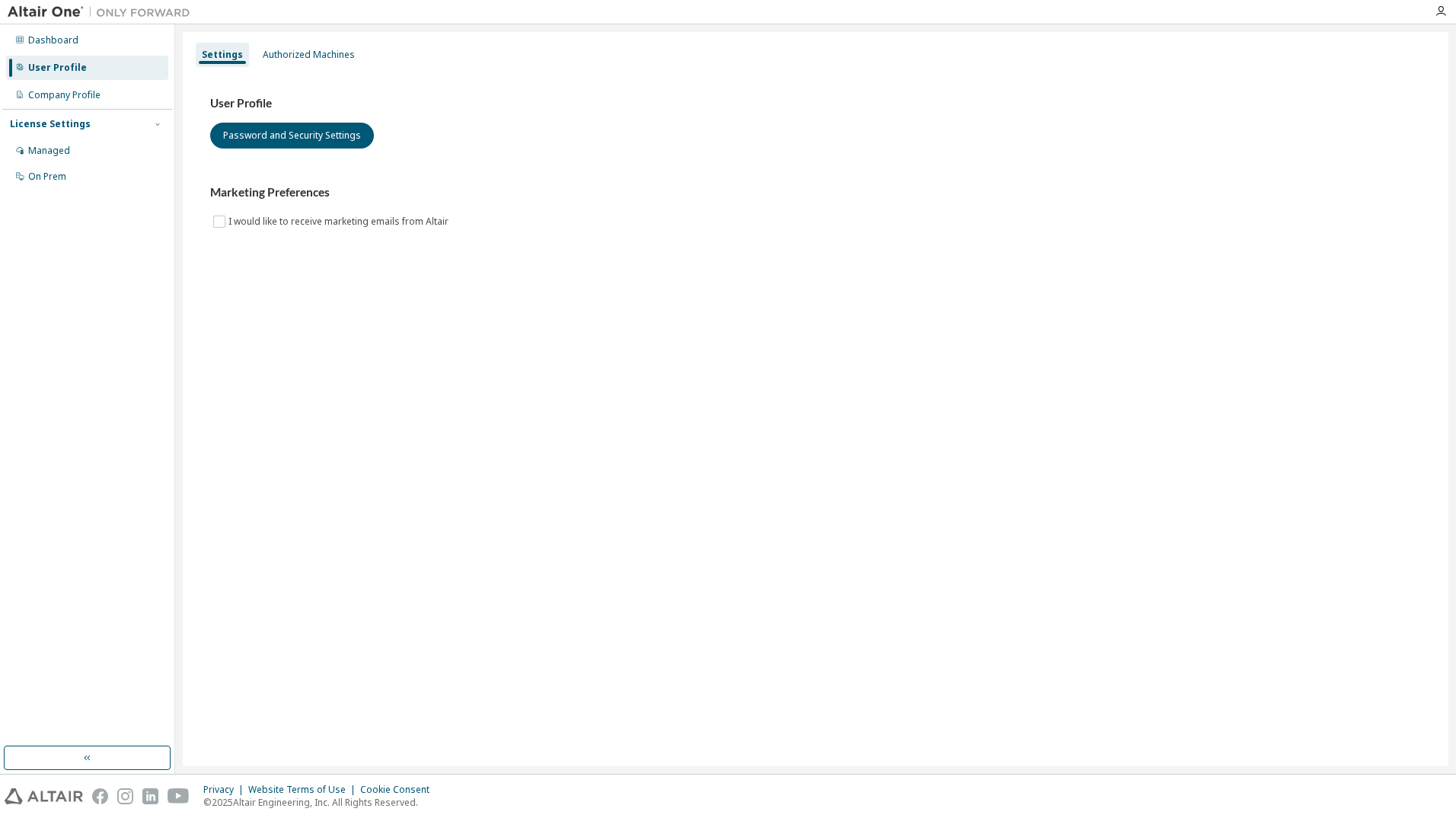
click at [104, 127] on div "License Settings" at bounding box center [87, 124] width 154 height 13
click at [110, 130] on div "License Settings" at bounding box center [87, 124] width 154 height 13
click at [108, 143] on div "Managed" at bounding box center [86, 150] width 162 height 24
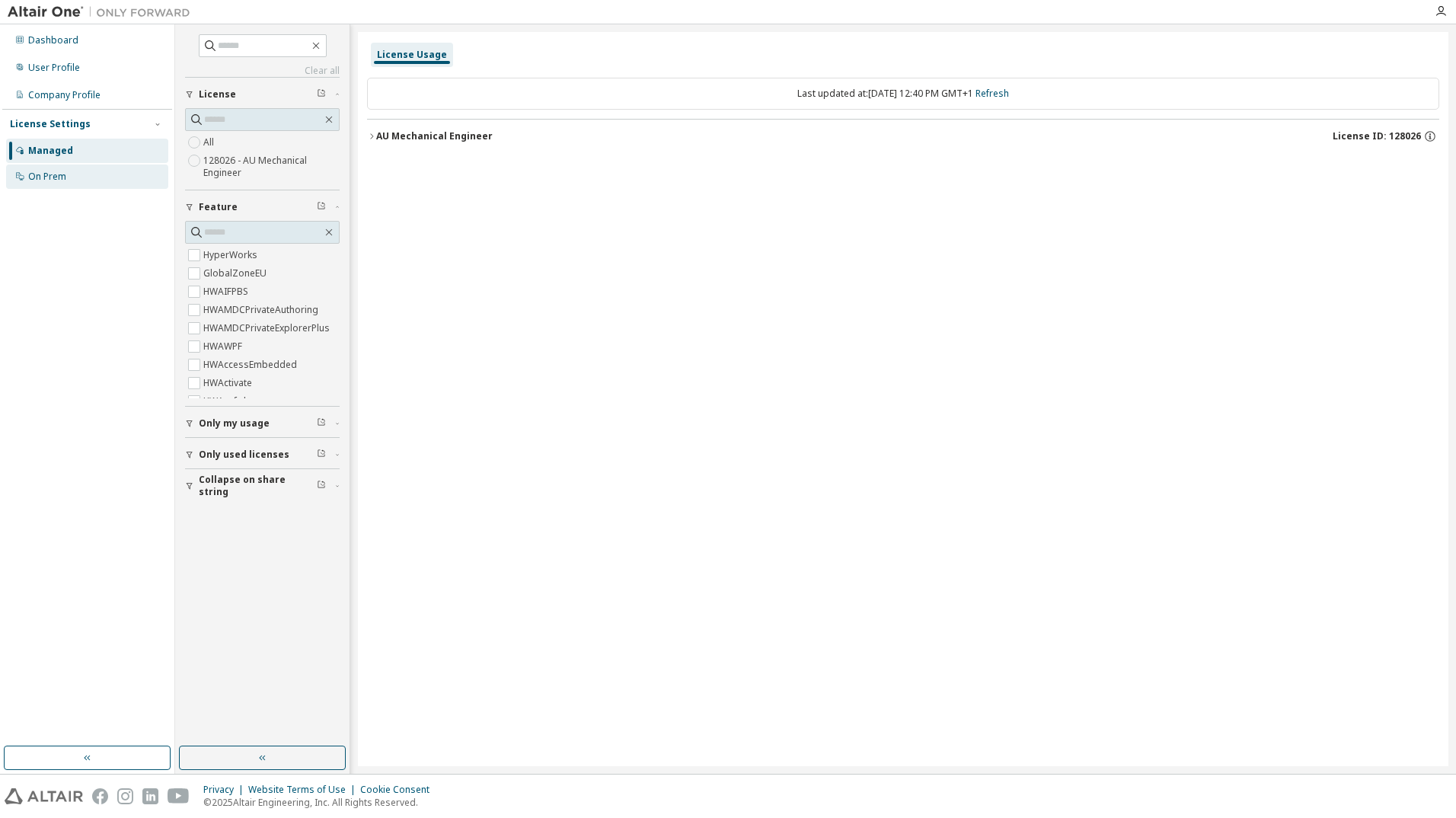
click at [109, 165] on div "On Prem" at bounding box center [86, 176] width 162 height 24
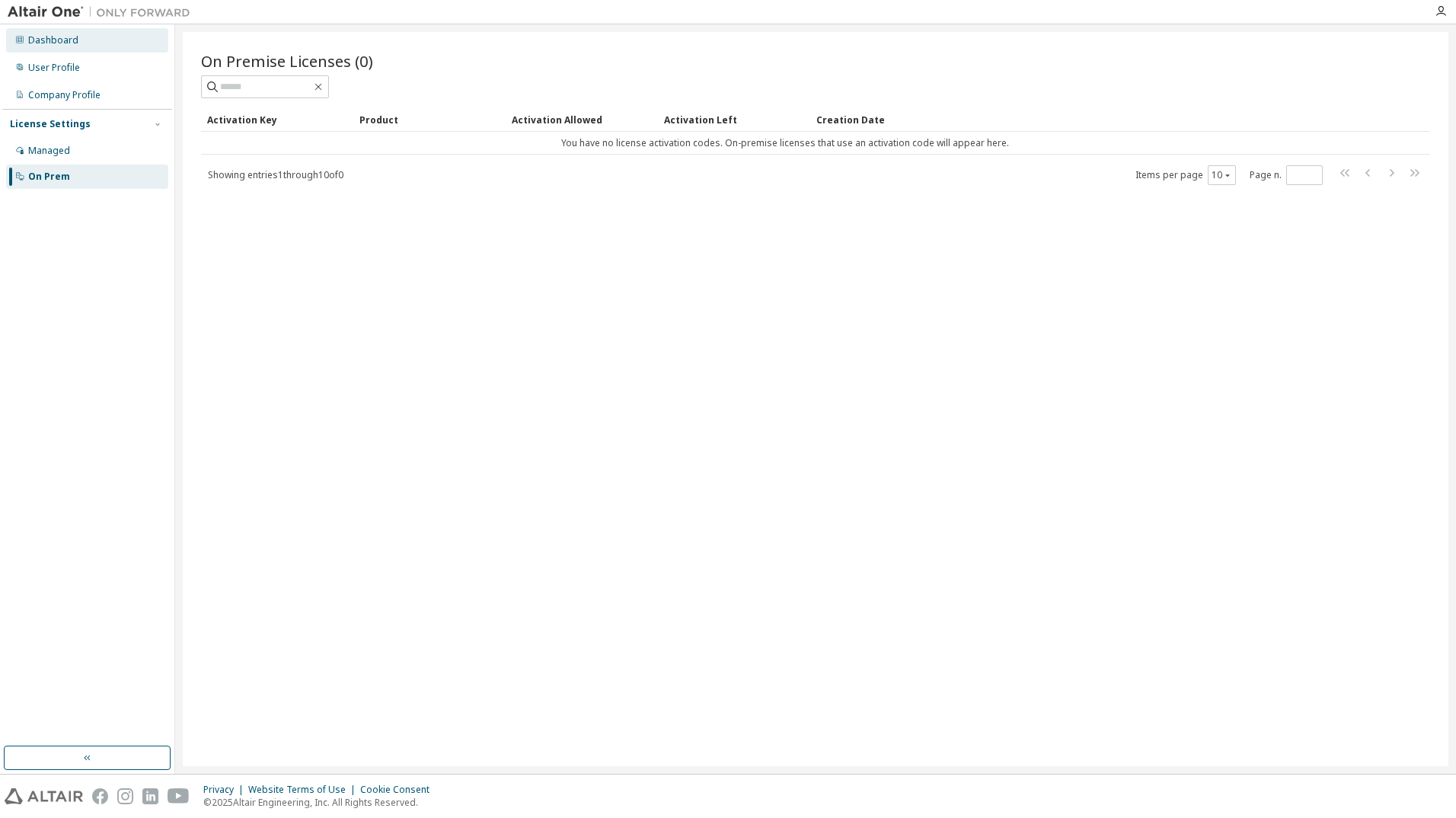
click at [87, 29] on div "Dashboard" at bounding box center [86, 40] width 162 height 24
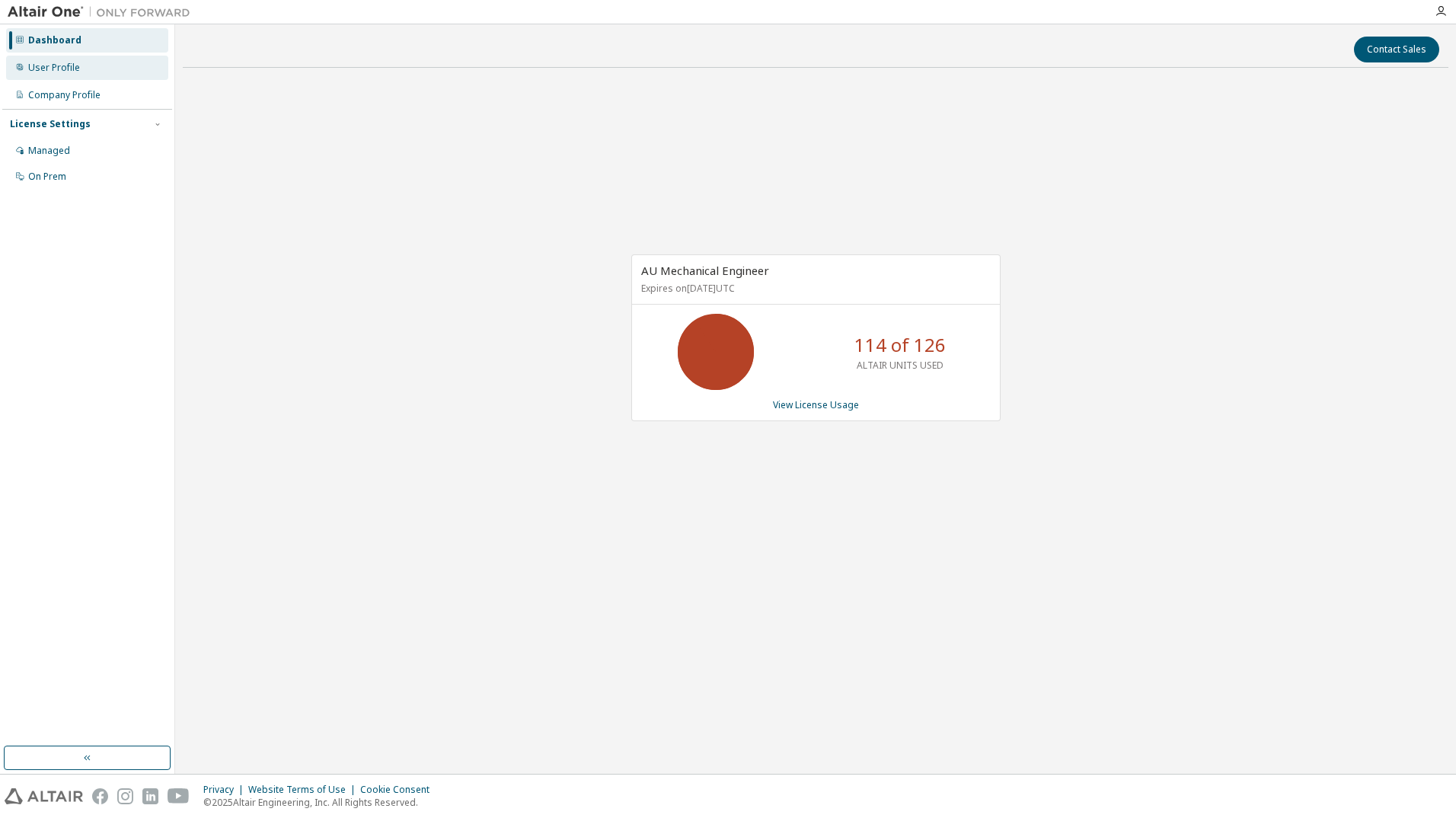
click at [100, 70] on div "User Profile" at bounding box center [86, 67] width 162 height 24
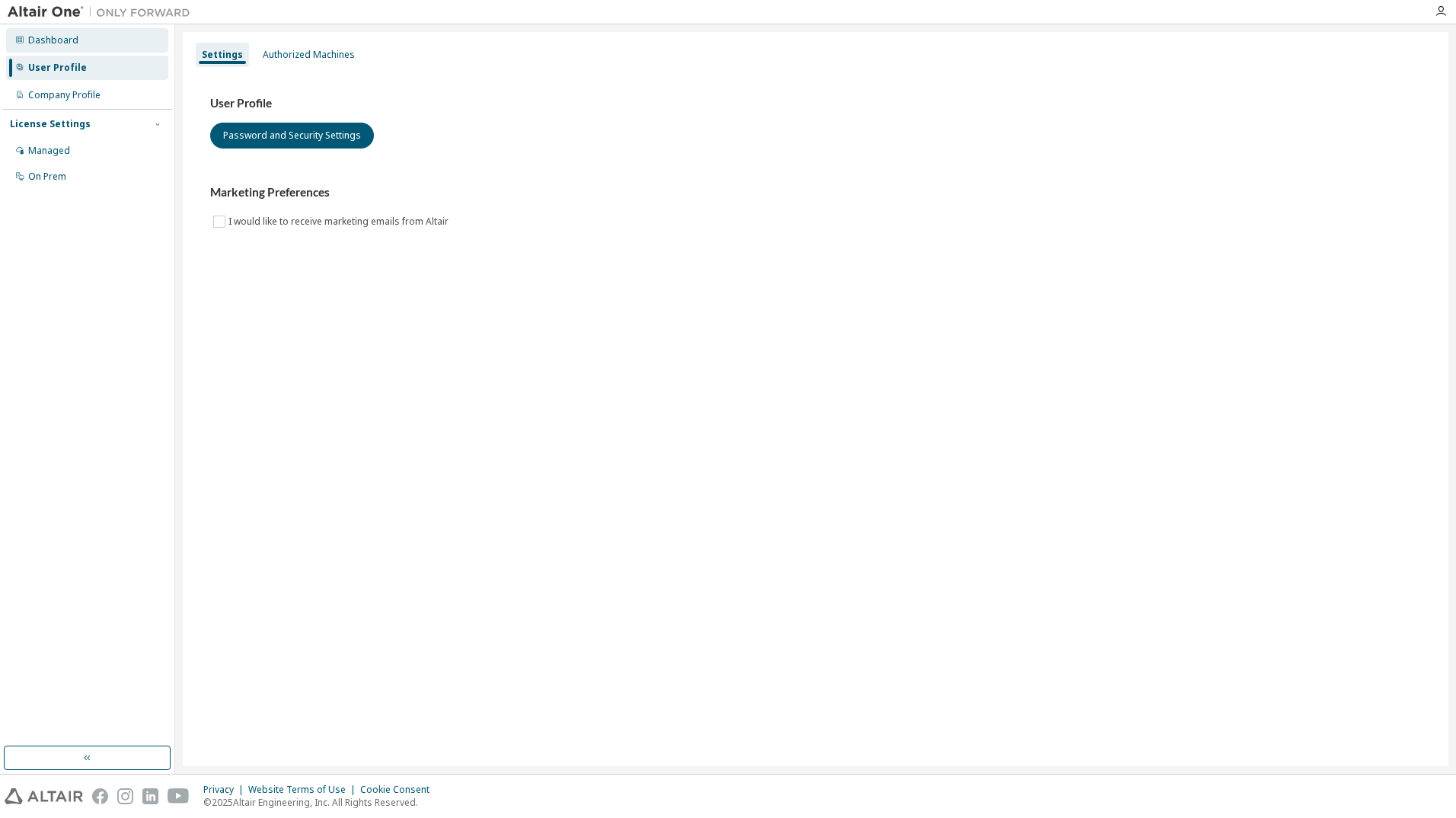
click at [97, 44] on div "Dashboard" at bounding box center [86, 40] width 162 height 24
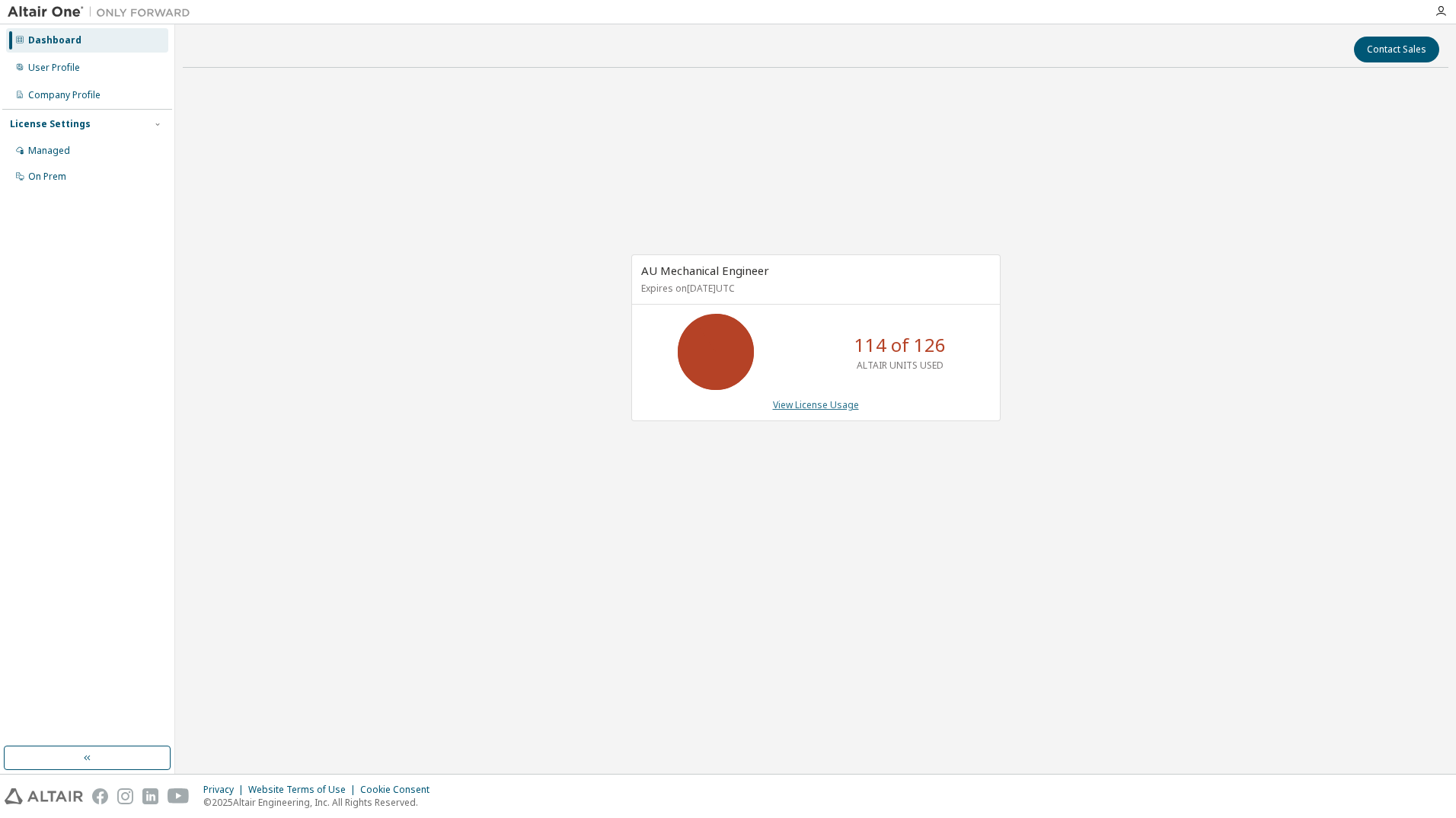
click at [828, 409] on link "View License Usage" at bounding box center [816, 404] width 86 height 13
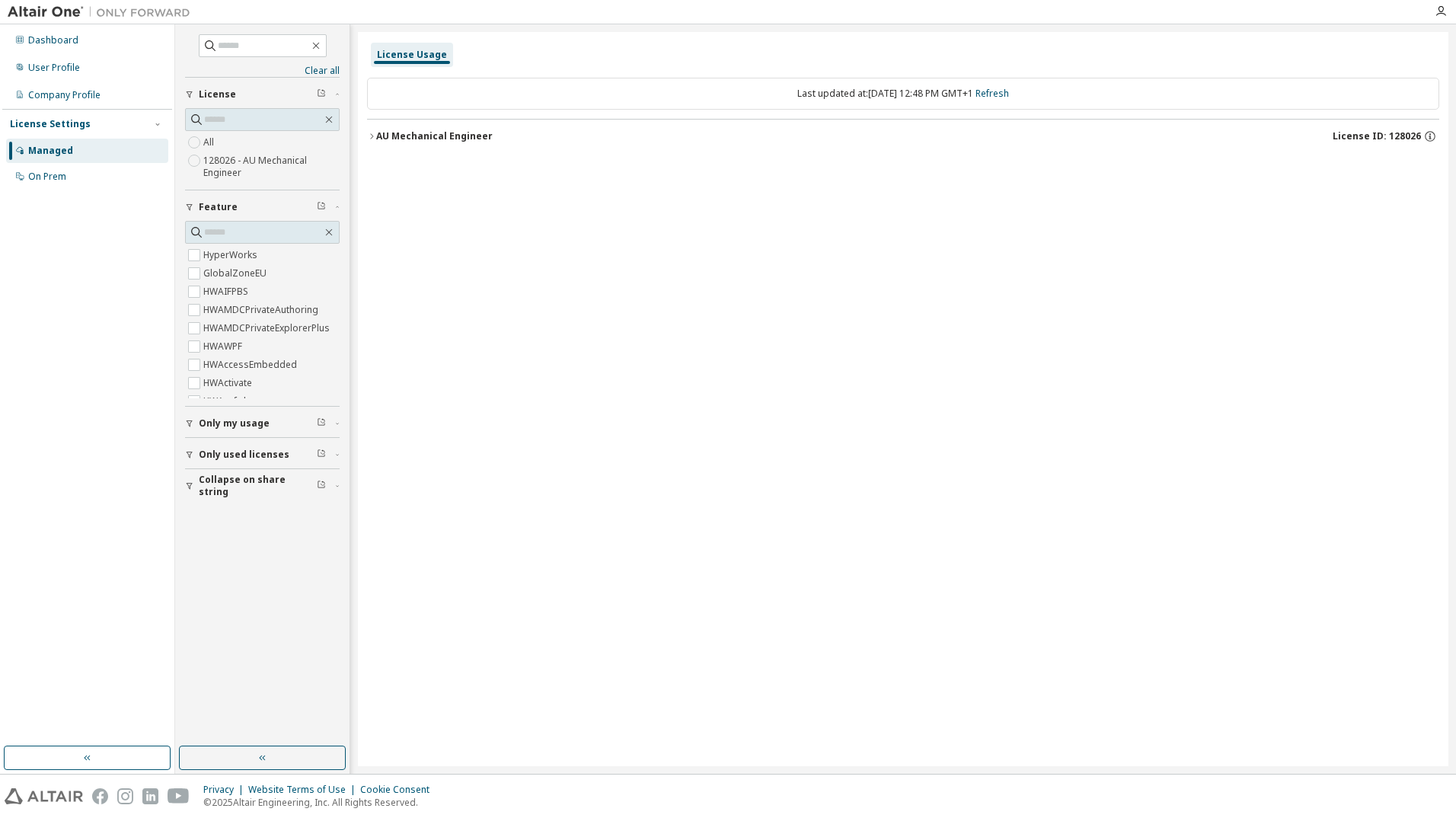
click at [476, 143] on div "AU Mechanical Engineer License ID: 128026" at bounding box center [908, 136] width 1063 height 13
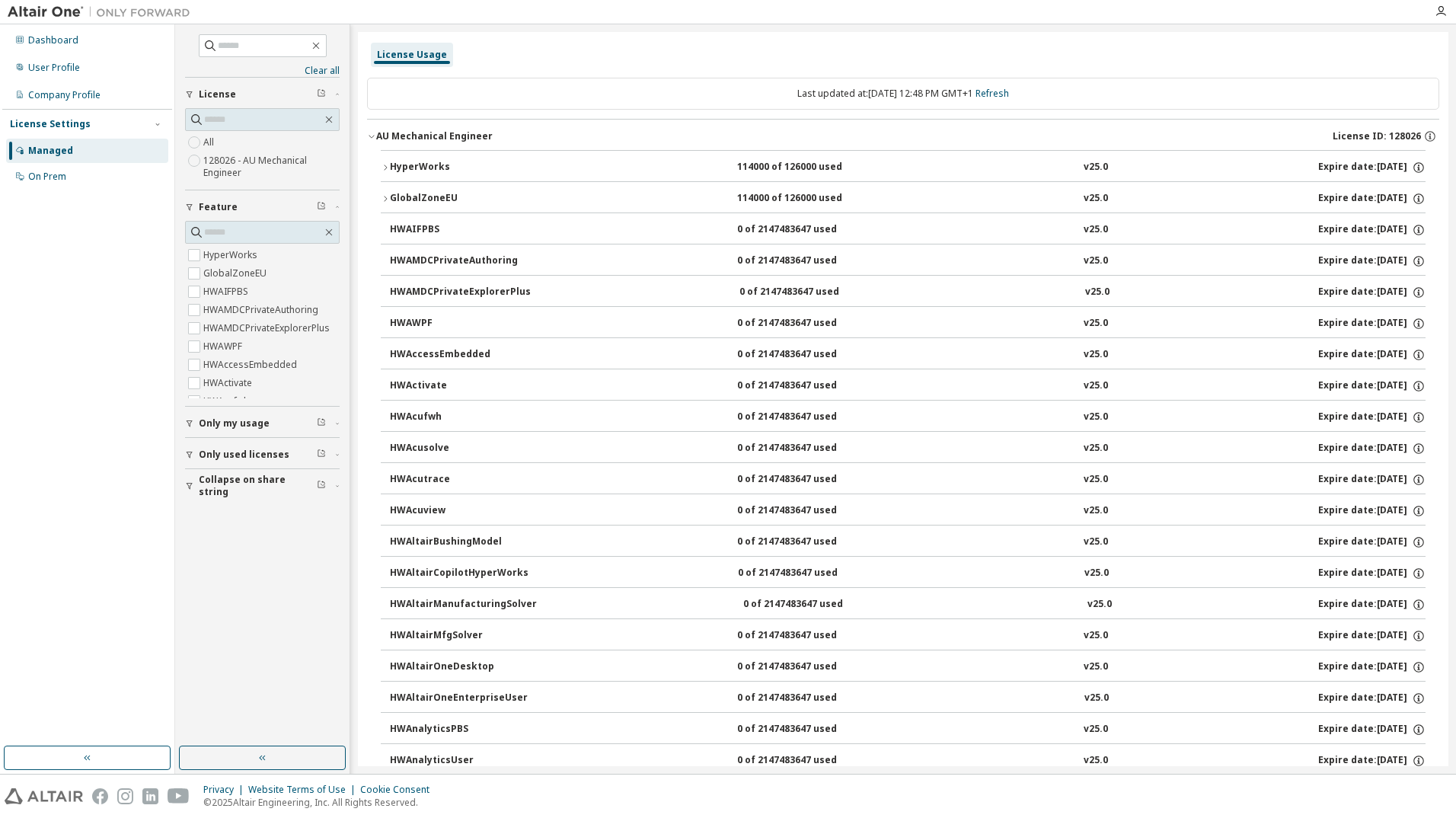
click at [1412, 136] on span "License ID: 128026" at bounding box center [1376, 136] width 88 height 13
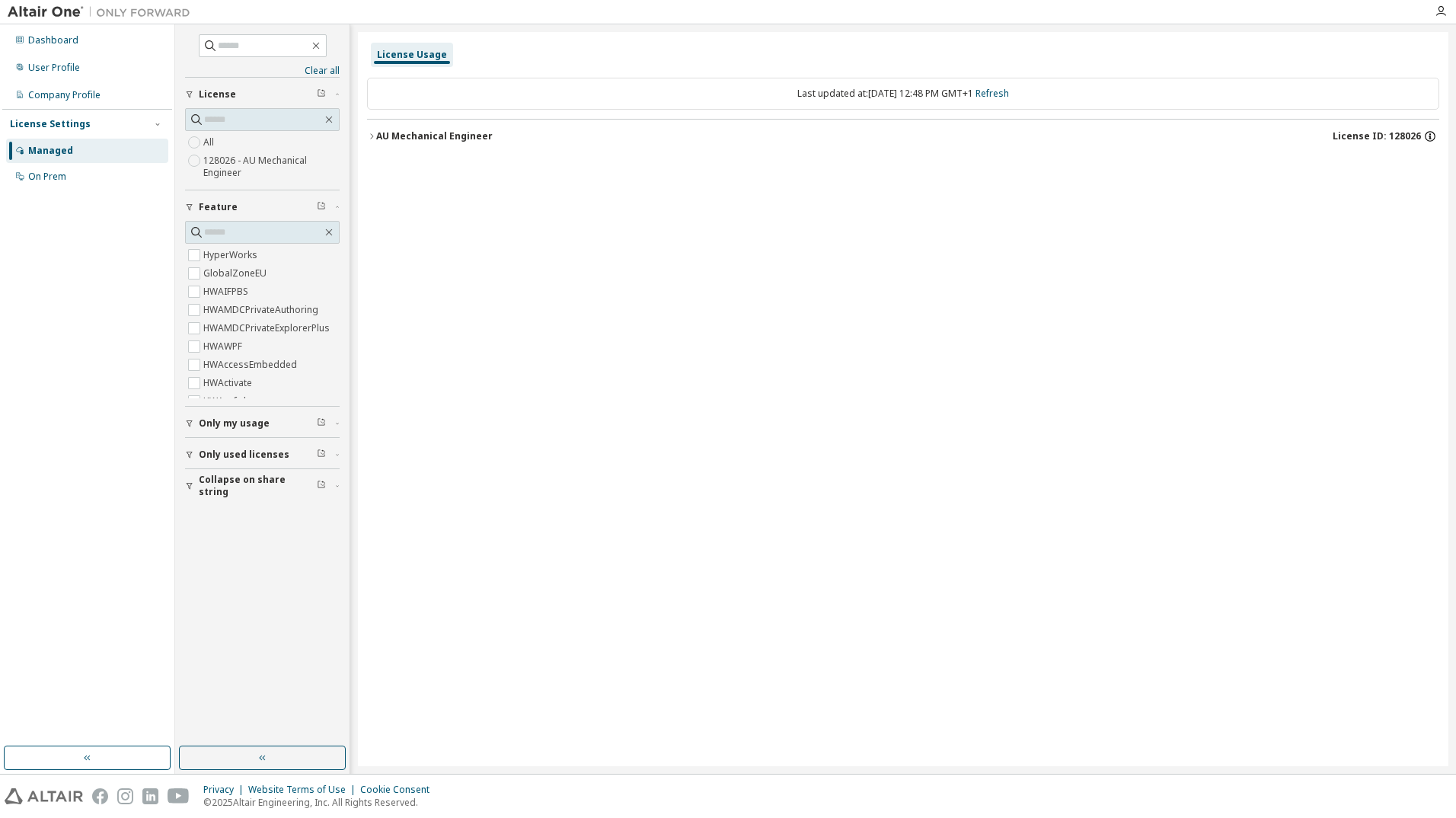
click at [1427, 137] on icon "button" at bounding box center [1430, 136] width 13 height 13
click at [1430, 138] on icon "button" at bounding box center [1430, 136] width 13 height 13
click at [242, 94] on div "License" at bounding box center [267, 94] width 137 height 13
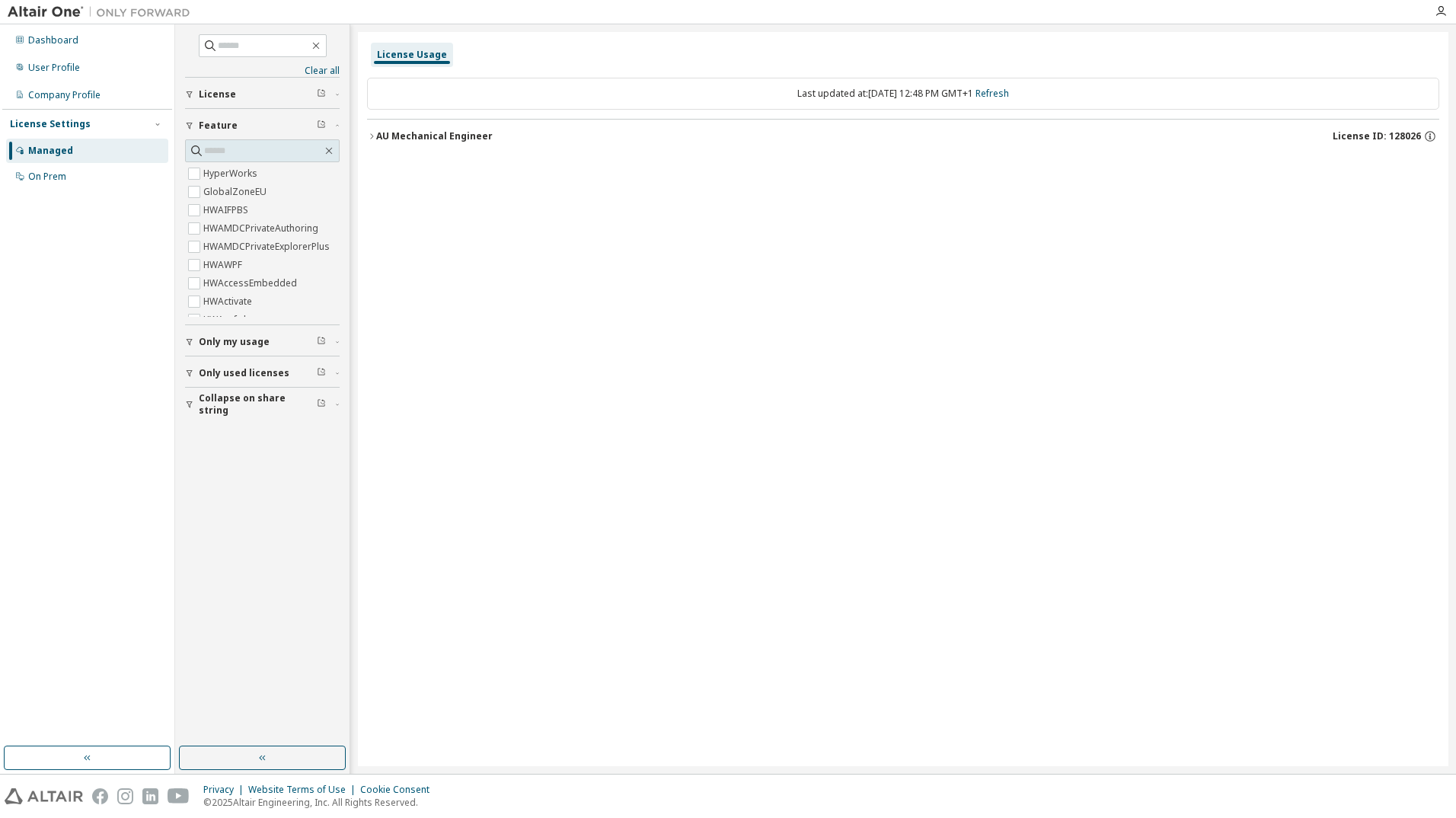
click at [242, 94] on div "License" at bounding box center [267, 94] width 137 height 13
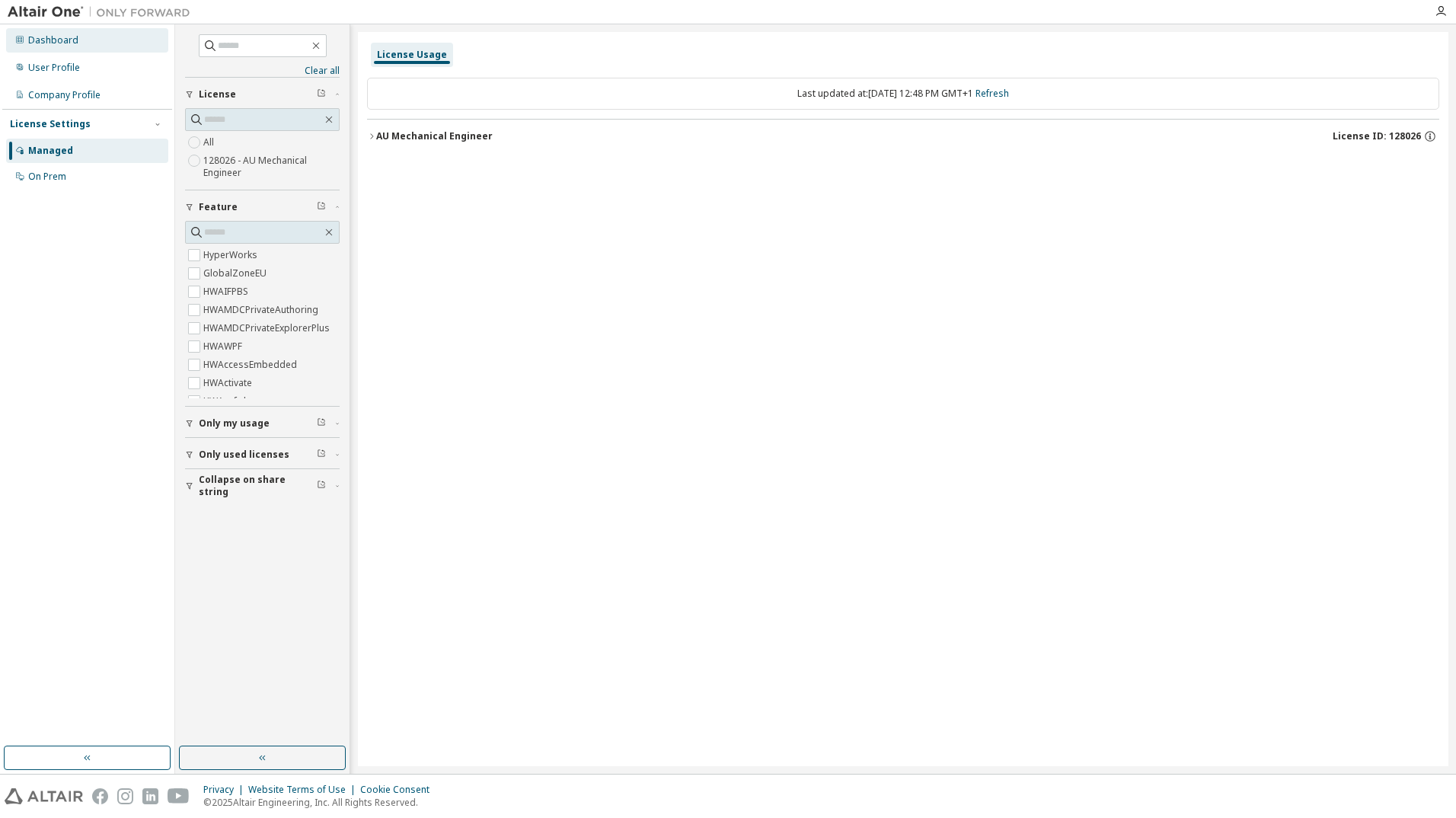
click at [72, 45] on div "Dashboard" at bounding box center [54, 40] width 50 height 13
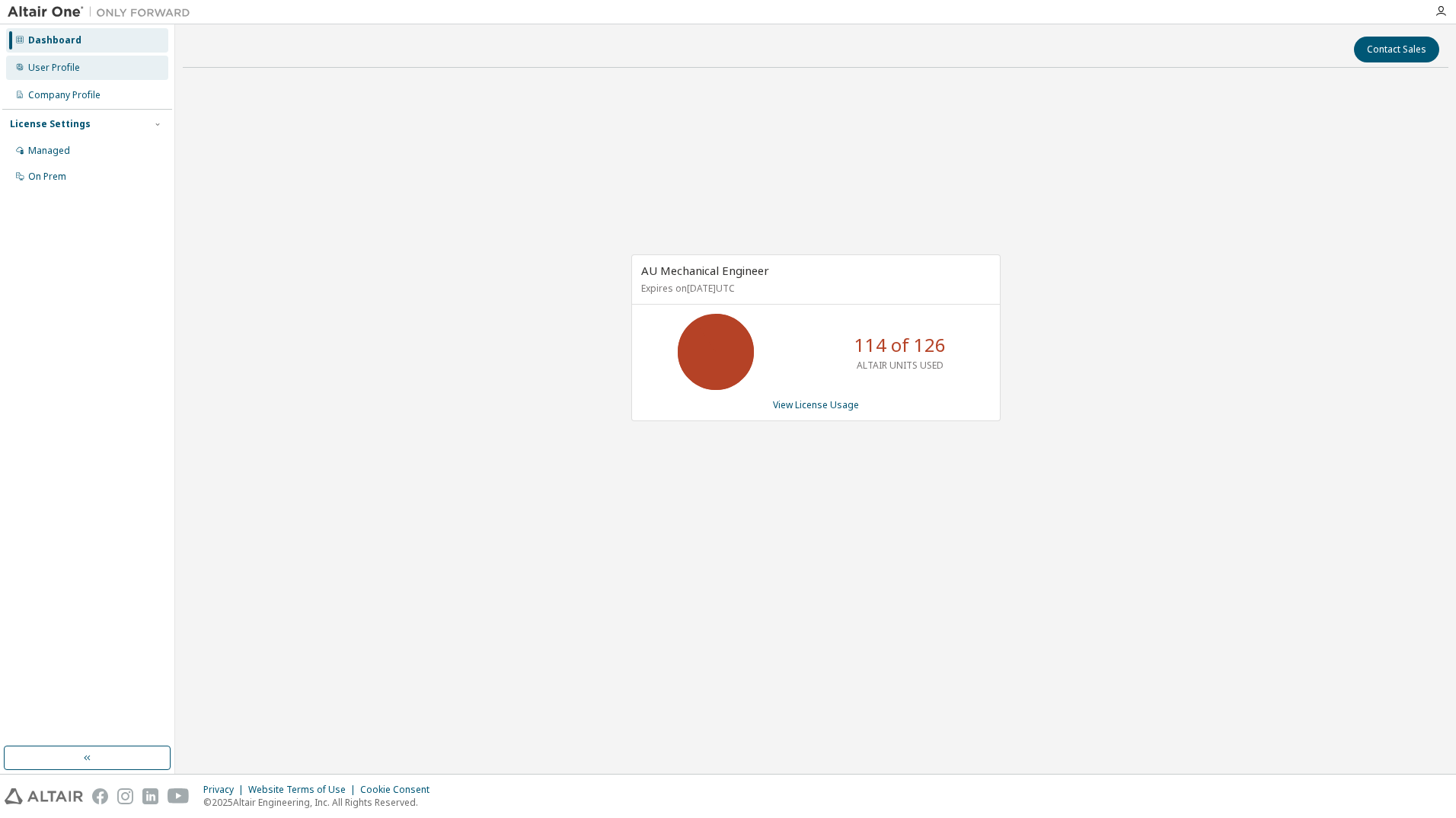
click at [64, 65] on div "User Profile" at bounding box center [55, 68] width 52 height 13
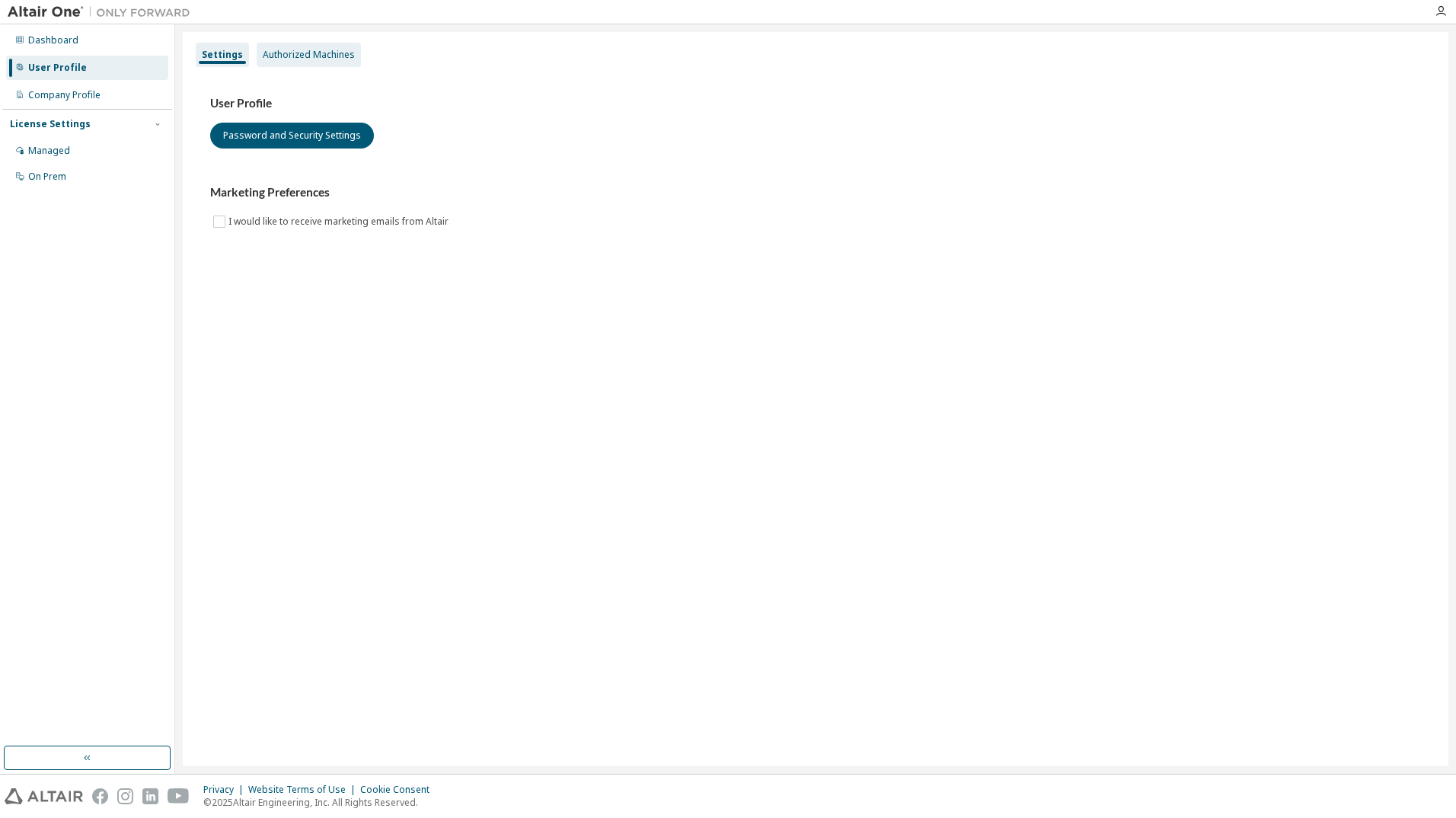
click at [288, 55] on div "Authorized Machines" at bounding box center [309, 55] width 92 height 13
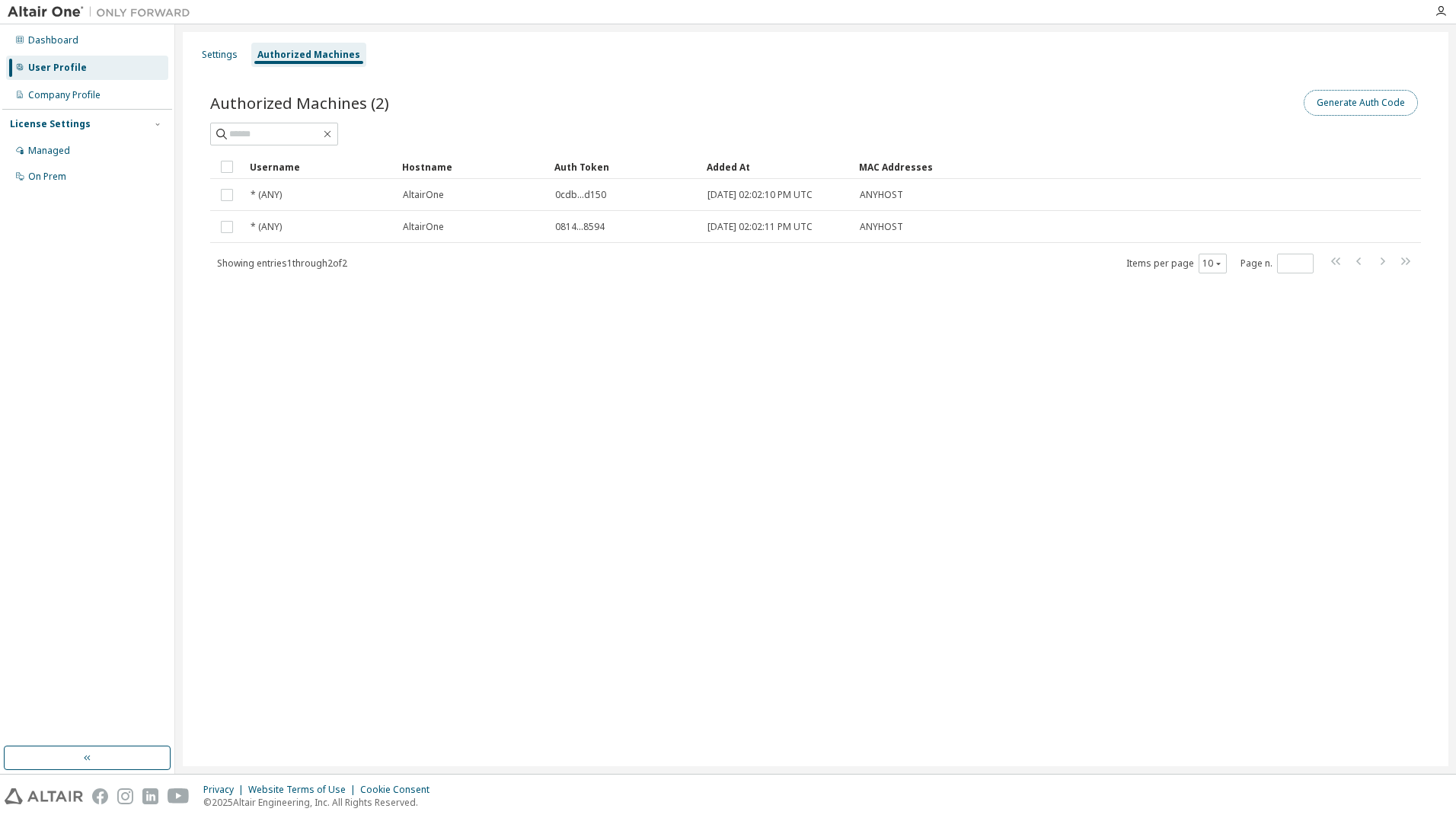
click at [1391, 98] on button "Generate Auth Code" at bounding box center [1361, 102] width 114 height 26
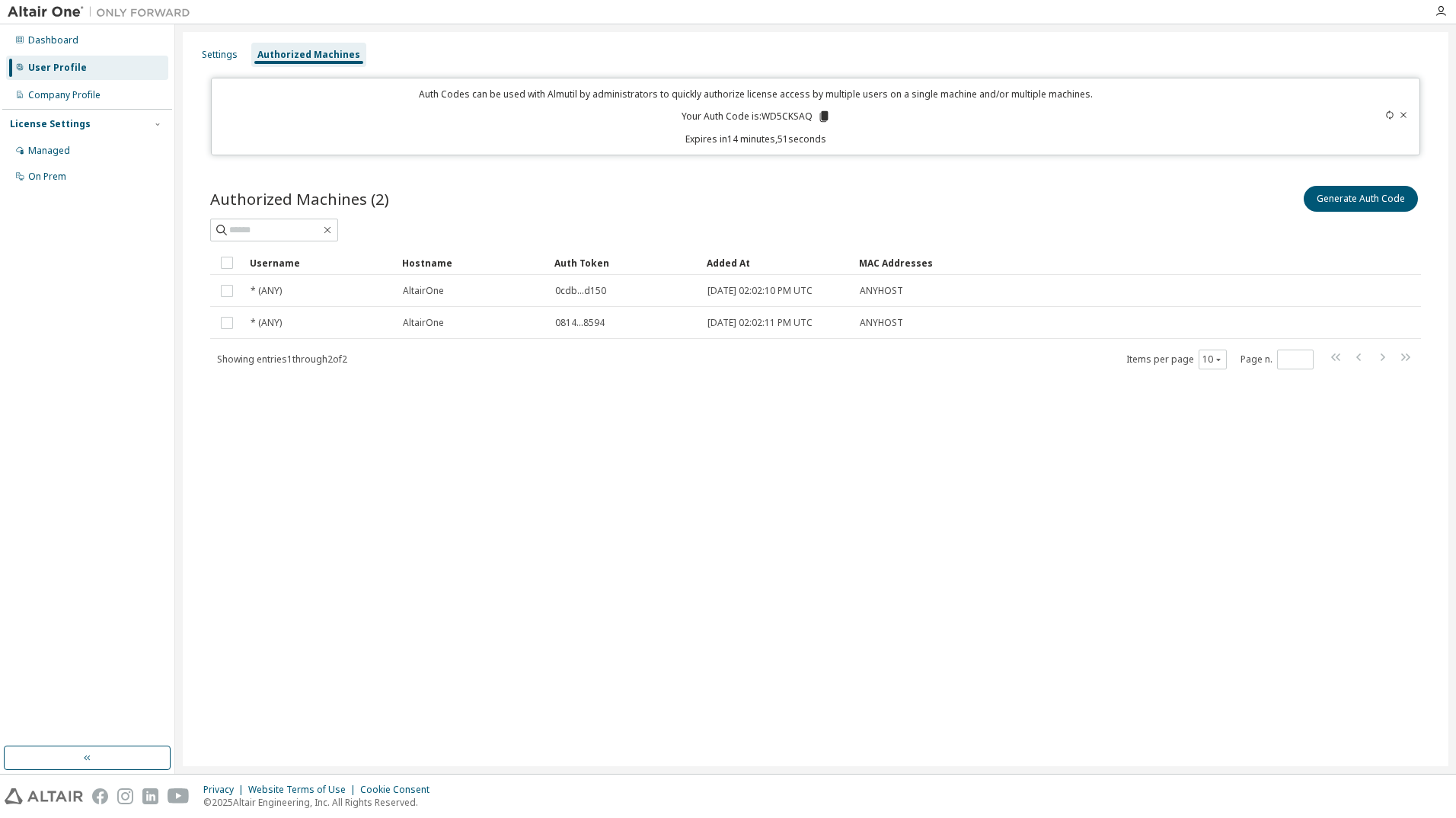
click at [777, 113] on p "Your Auth Code is: WD5CKSAQ" at bounding box center [757, 117] width 149 height 13
copy p "WD5CKSAQ"
click at [672, 485] on div "Settings Authorized Machines Auth Codes can be used with Almutil by administrat…" at bounding box center [815, 399] width 1266 height 734
click at [847, 666] on div "Settings Authorized Machines Auth Codes can be used with Almutil by administrat…" at bounding box center [815, 399] width 1266 height 734
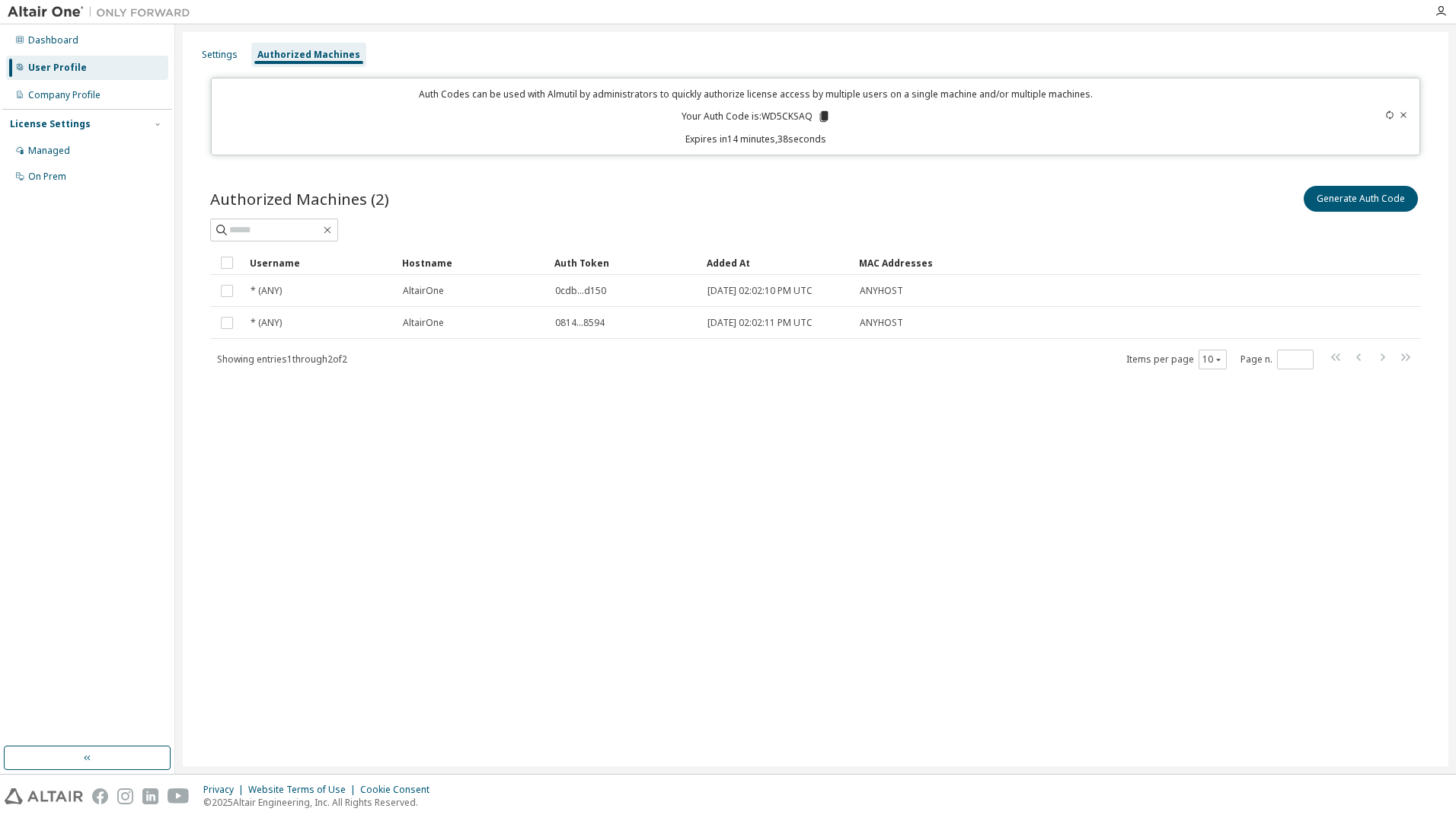
click at [945, 456] on div "Settings Authorized Machines Auth Codes can be used with Almutil by administrat…" at bounding box center [815, 399] width 1266 height 734
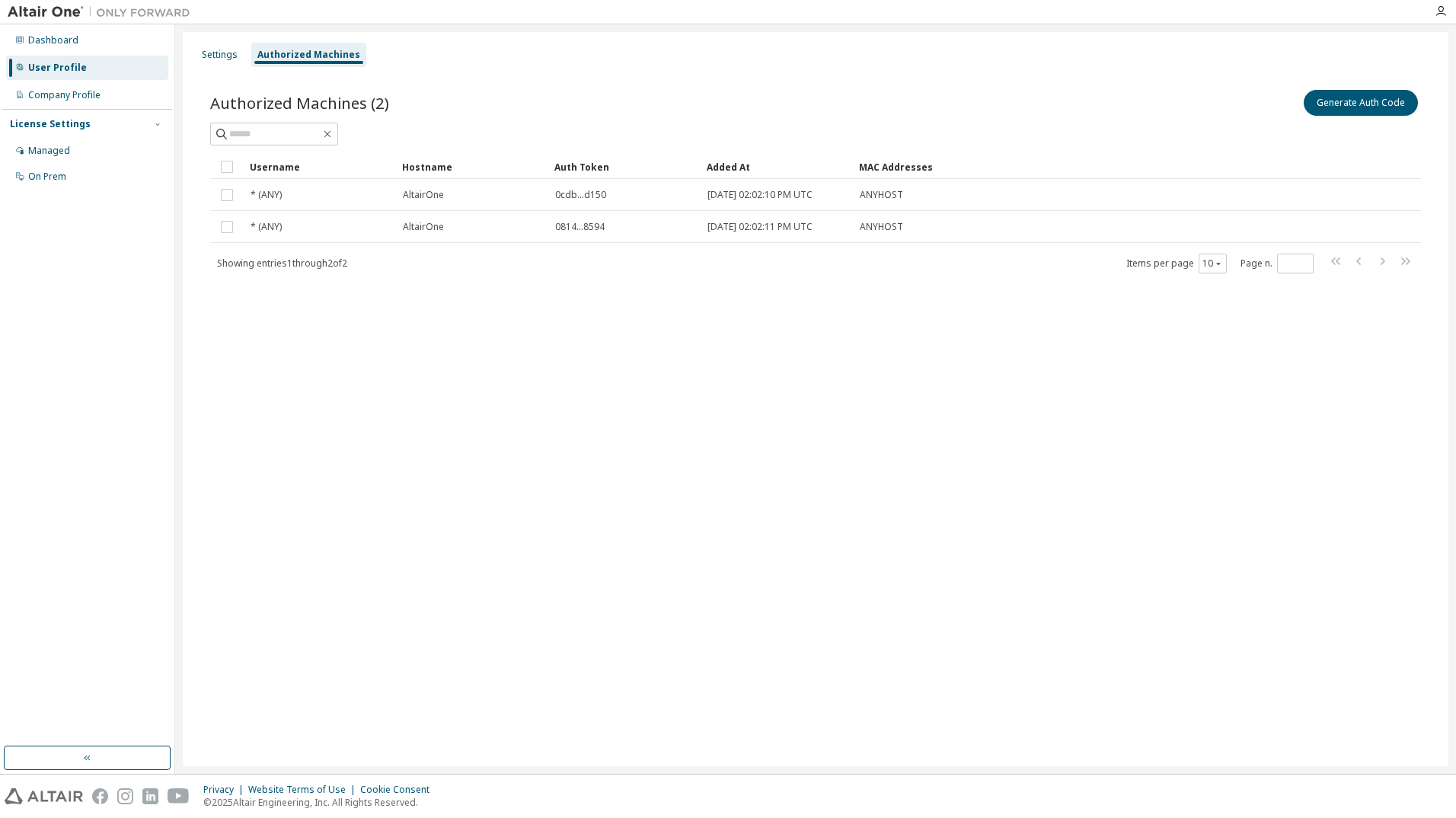
drag, startPoint x: 601, startPoint y: 477, endPoint x: 789, endPoint y: 659, distance: 261.7
click at [603, 480] on div "Settings Authorized Machines Authorized Machines (2) Generate Auth Code Clear L…" at bounding box center [815, 399] width 1266 height 734
click at [948, 553] on div "Settings Authorized Machines Authorized Machines (2) Generate Auth Code Clear L…" at bounding box center [815, 399] width 1266 height 734
drag, startPoint x: 374, startPoint y: 499, endPoint x: 331, endPoint y: 392, distance: 115.3
click at [376, 499] on div "Settings Authorized Machines Authorized Machines (2) Generate Auth Code Clear L…" at bounding box center [815, 399] width 1266 height 734
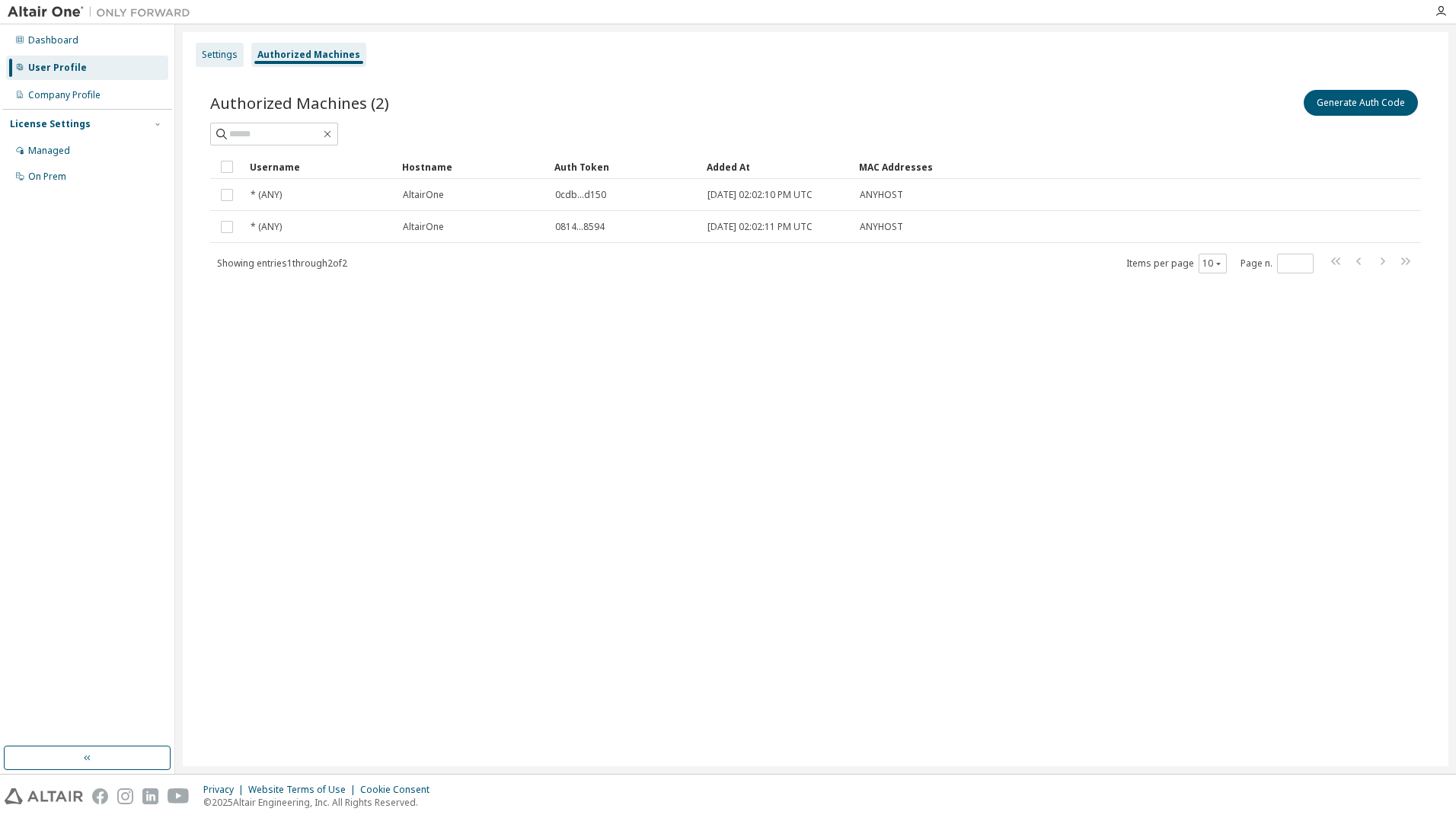
click at [205, 49] on div "Settings" at bounding box center [220, 55] width 36 height 13
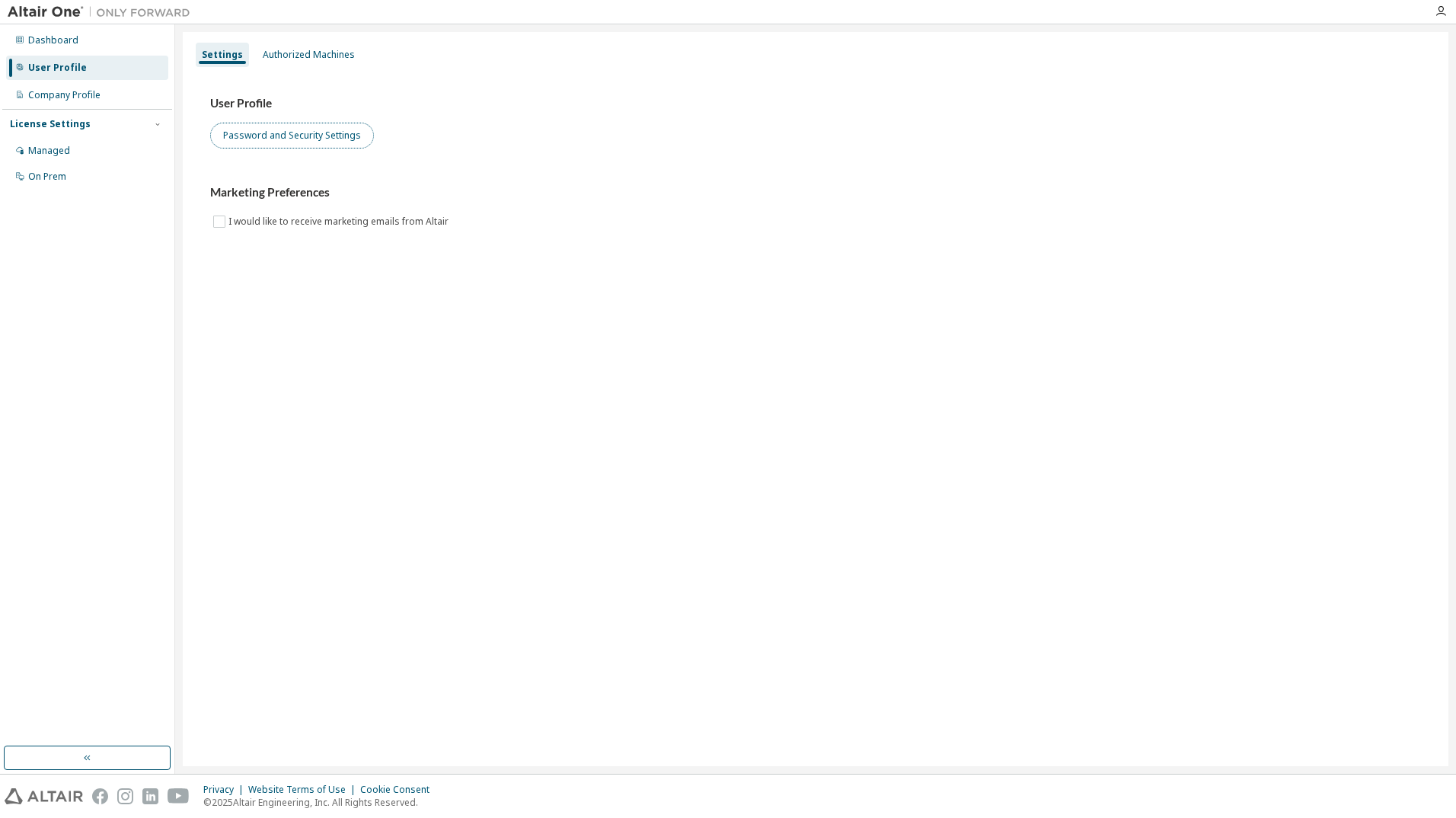
click at [331, 137] on button "Password and Security Settings" at bounding box center [292, 135] width 164 height 26
click at [292, 132] on button "Password and Security Settings" at bounding box center [292, 135] width 164 height 26
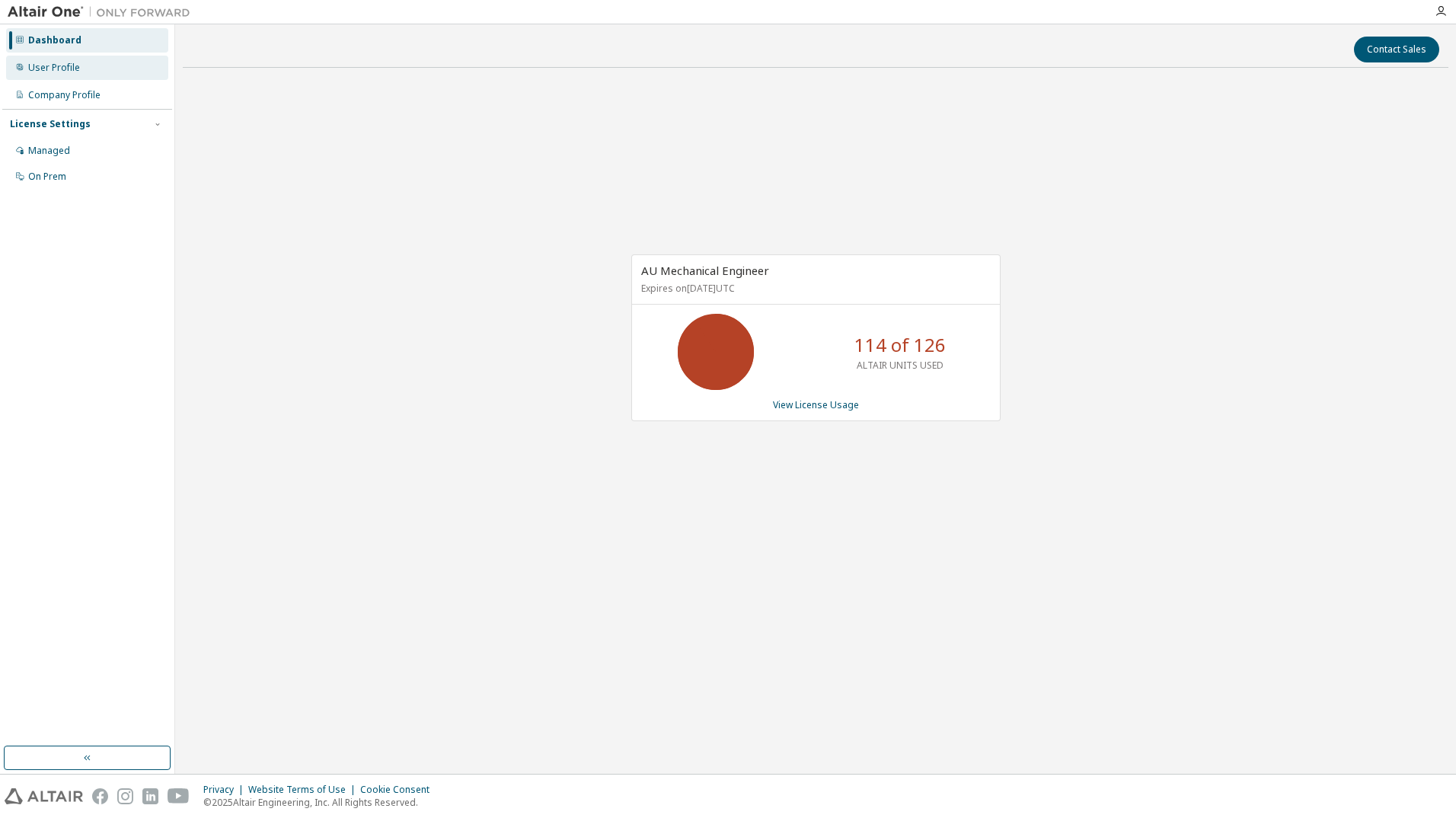
click at [104, 69] on div "User Profile" at bounding box center [86, 67] width 162 height 24
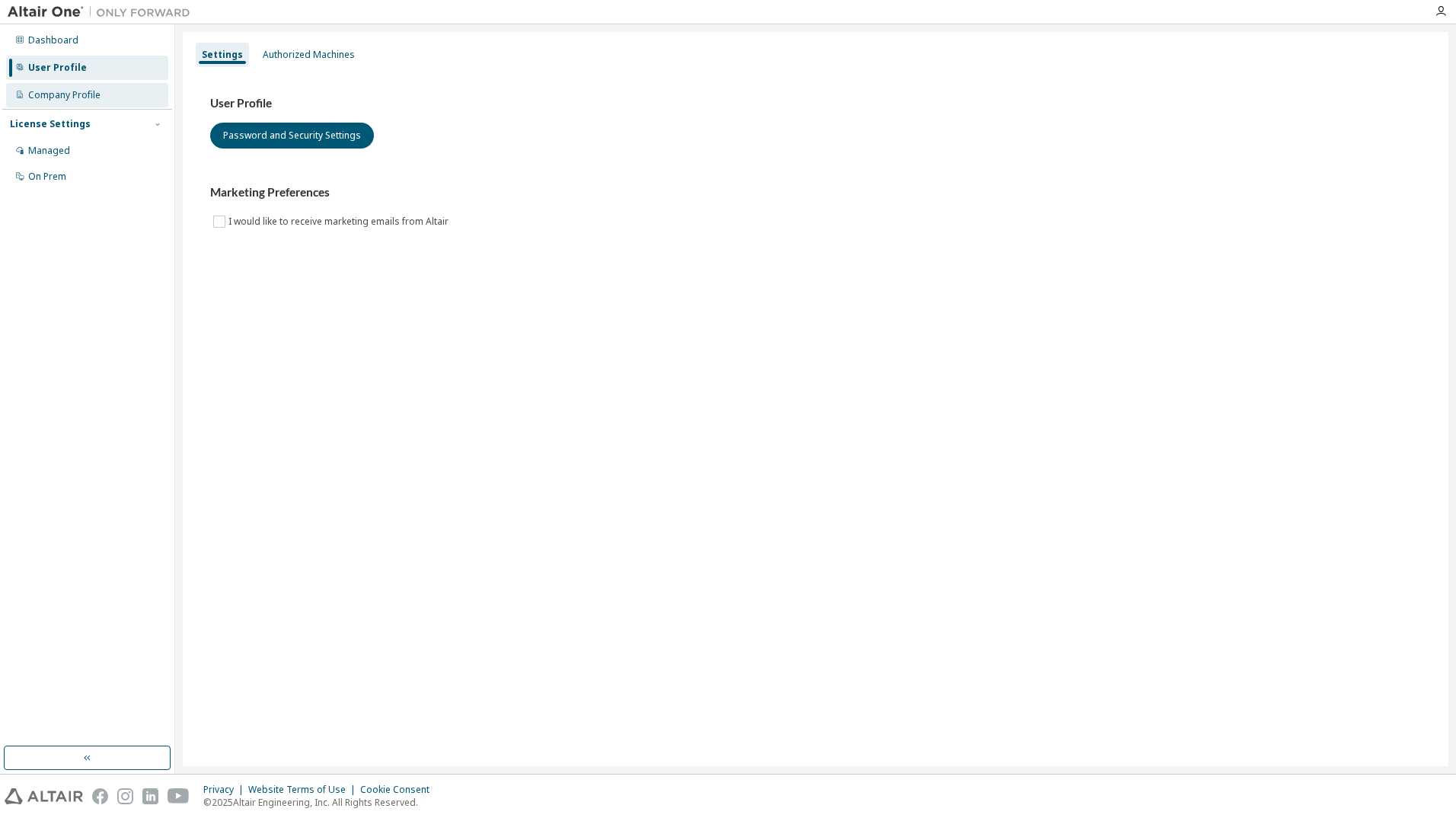
click at [107, 91] on div "Company Profile" at bounding box center [86, 95] width 162 height 24
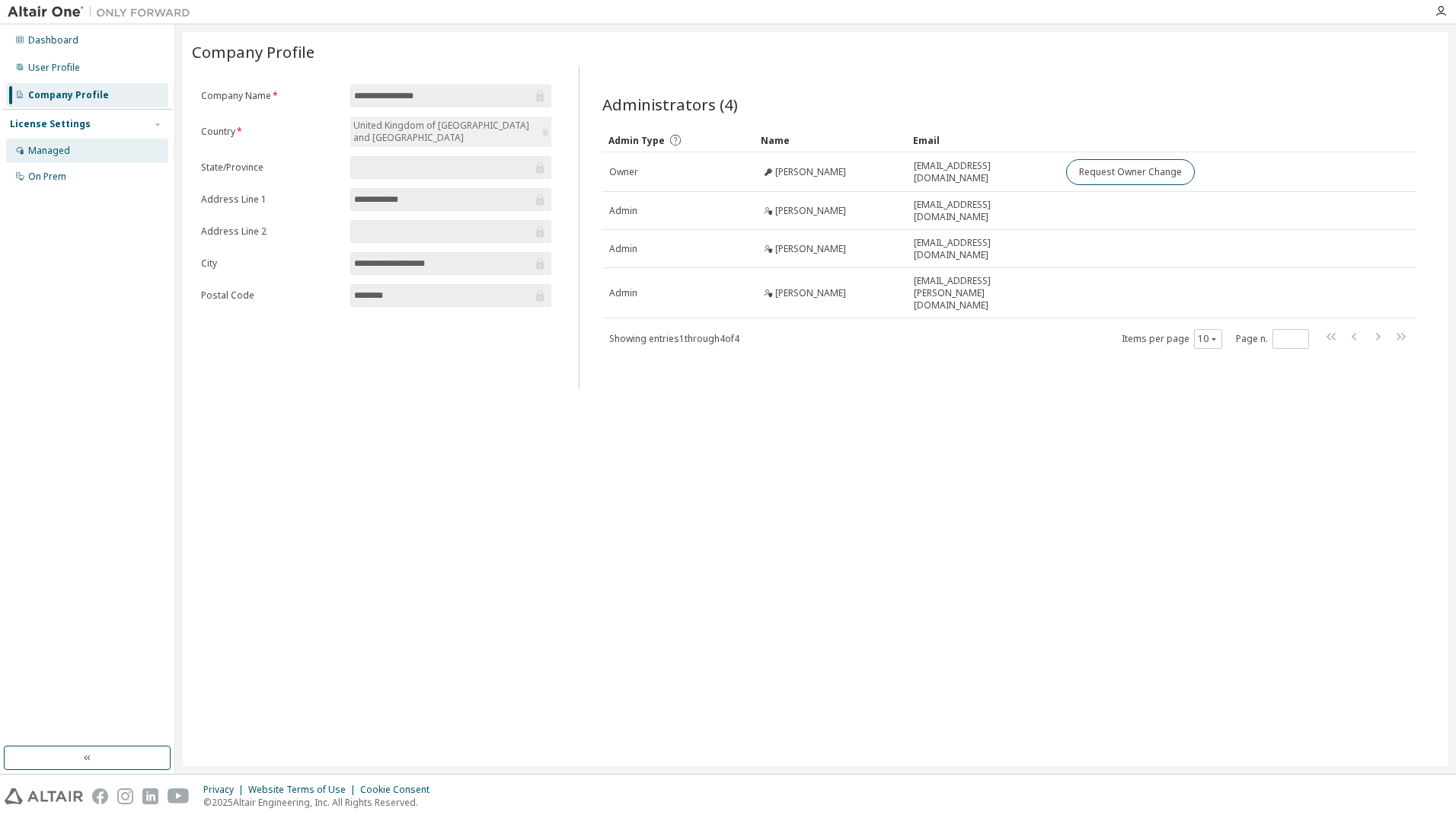
click at [104, 146] on div "Managed" at bounding box center [86, 150] width 162 height 24
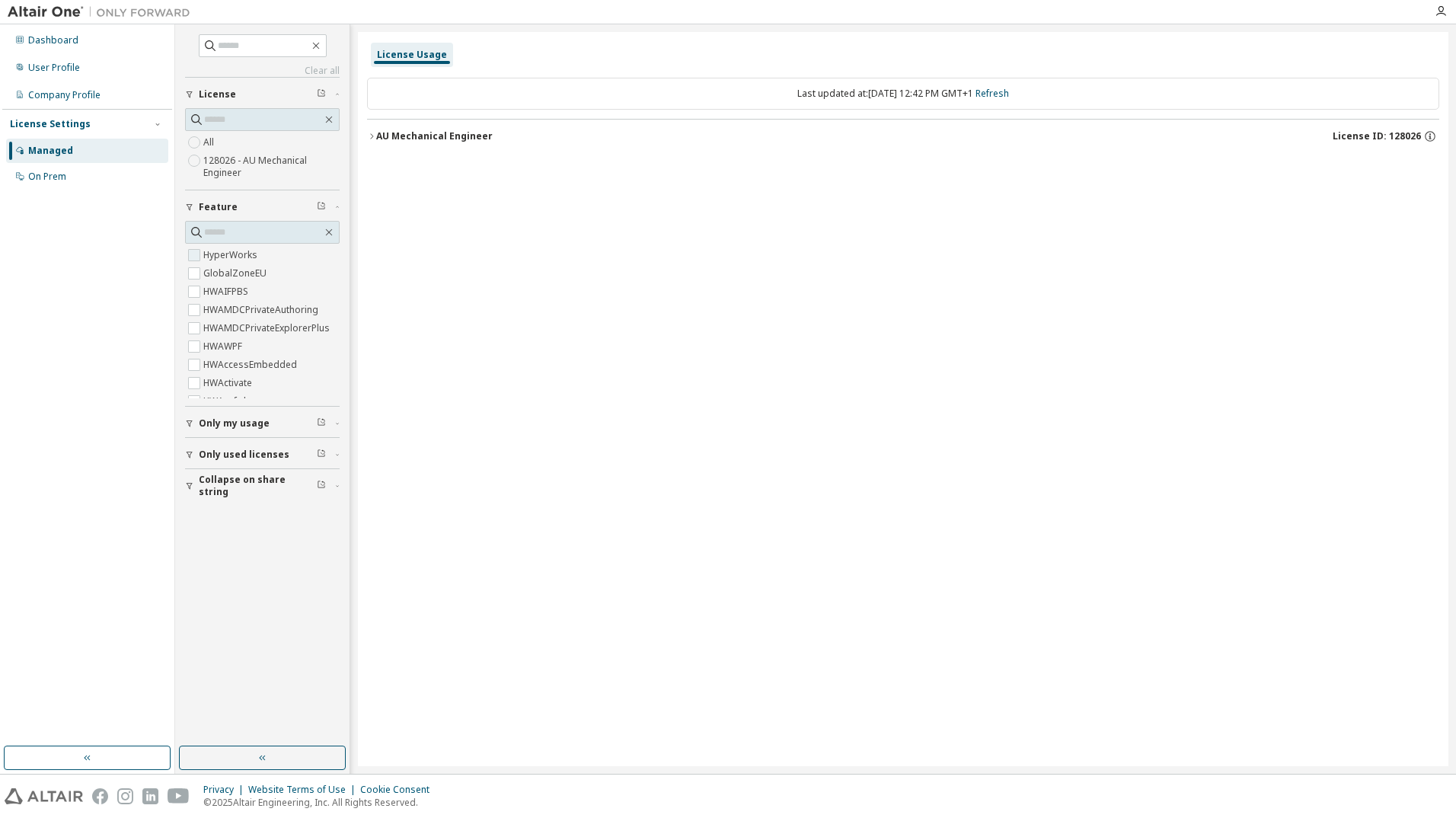
click at [253, 250] on label "HyperWorks" at bounding box center [231, 255] width 57 height 18
click at [212, 158] on label "128026 - AU Mechanical Engineer" at bounding box center [271, 167] width 137 height 30
click at [413, 128] on button "AU Mechanical Engineer License ID: 128026" at bounding box center [903, 137] width 1073 height 34
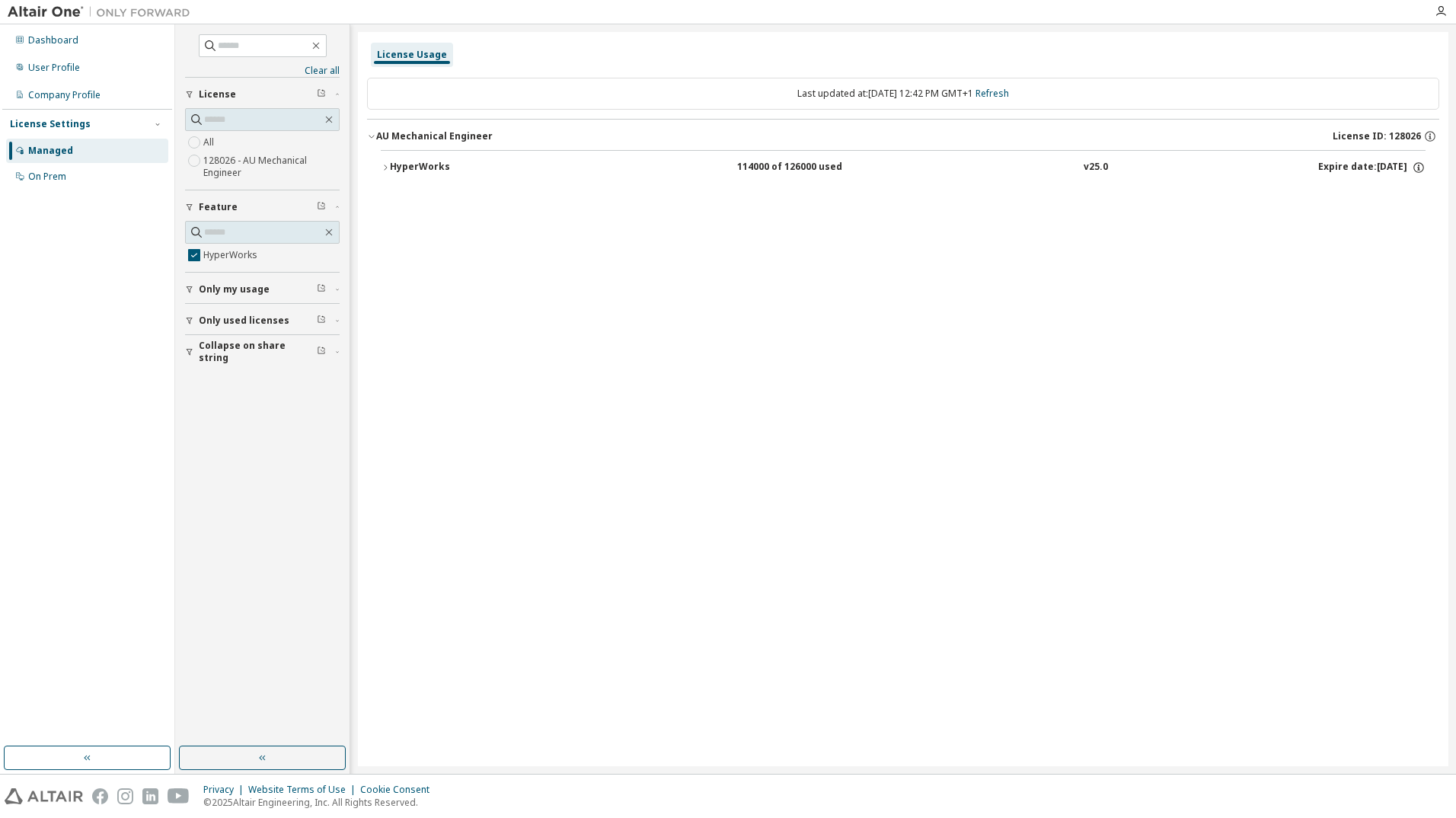
click at [430, 170] on div "HyperWorks" at bounding box center [458, 168] width 137 height 13
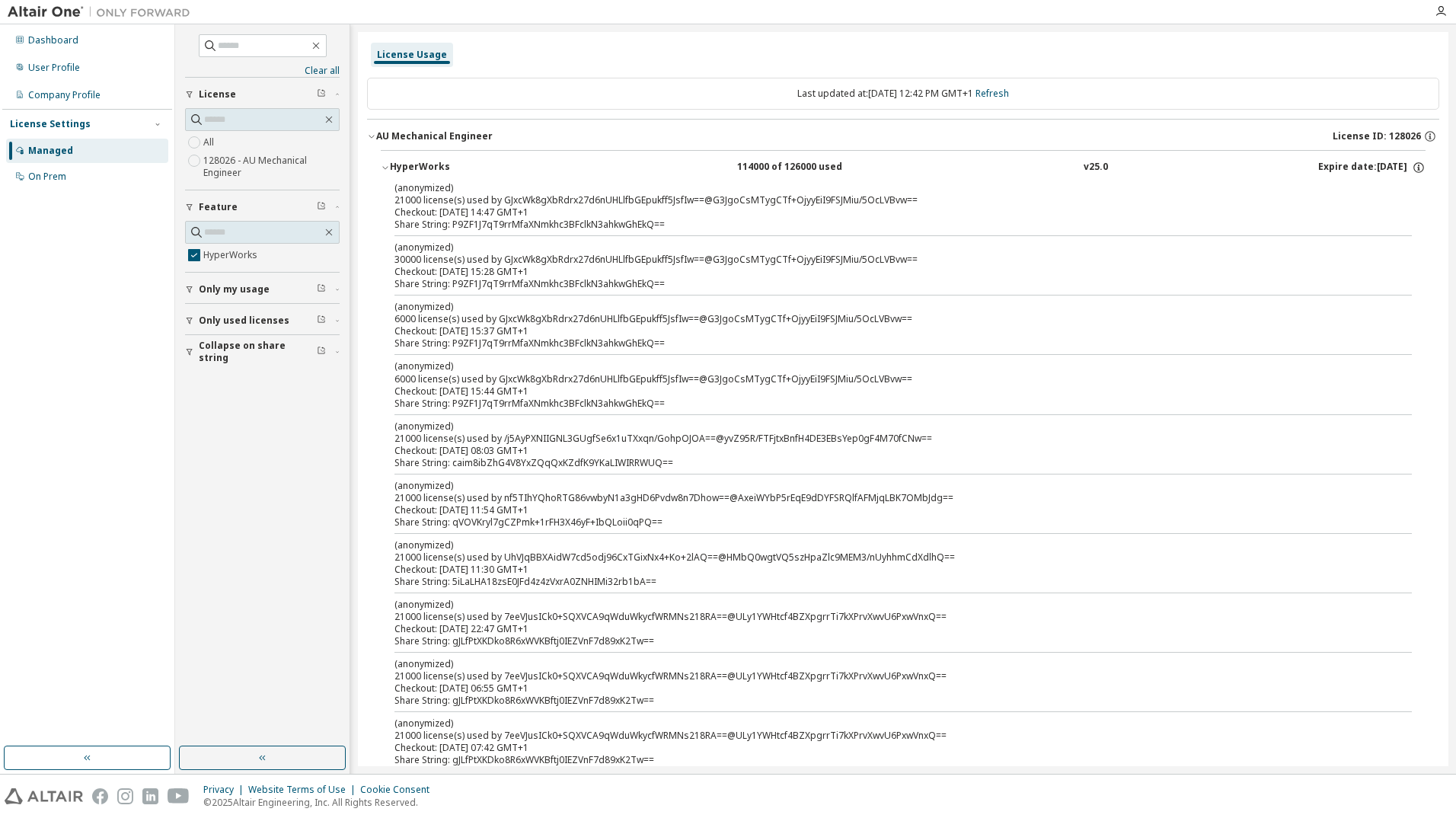
click at [434, 132] on div "AU Mechanical Engineer" at bounding box center [434, 136] width 117 height 13
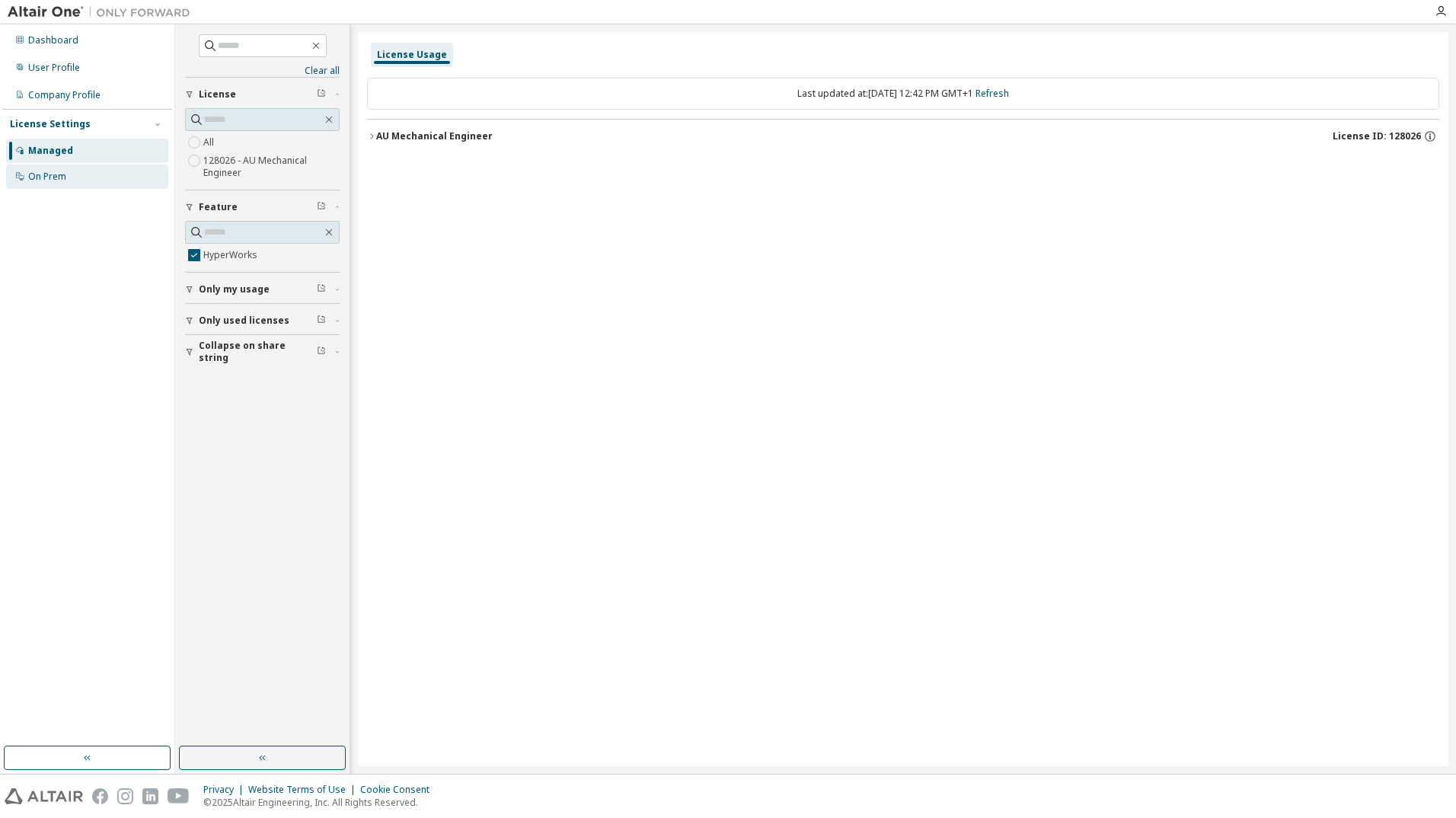
click at [65, 179] on div "On Prem" at bounding box center [47, 176] width 38 height 13
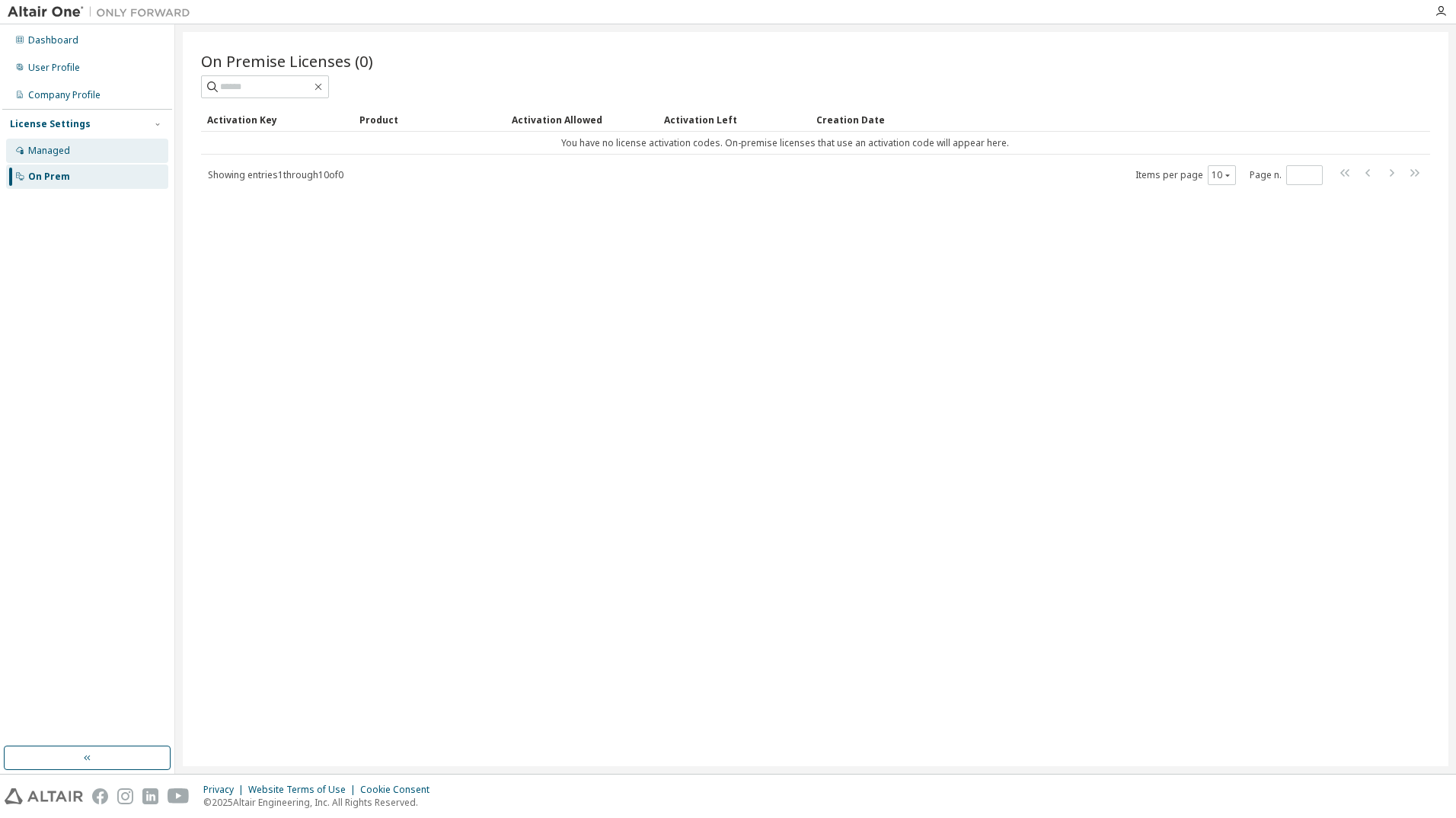
click at [70, 156] on div "Managed" at bounding box center [86, 150] width 162 height 24
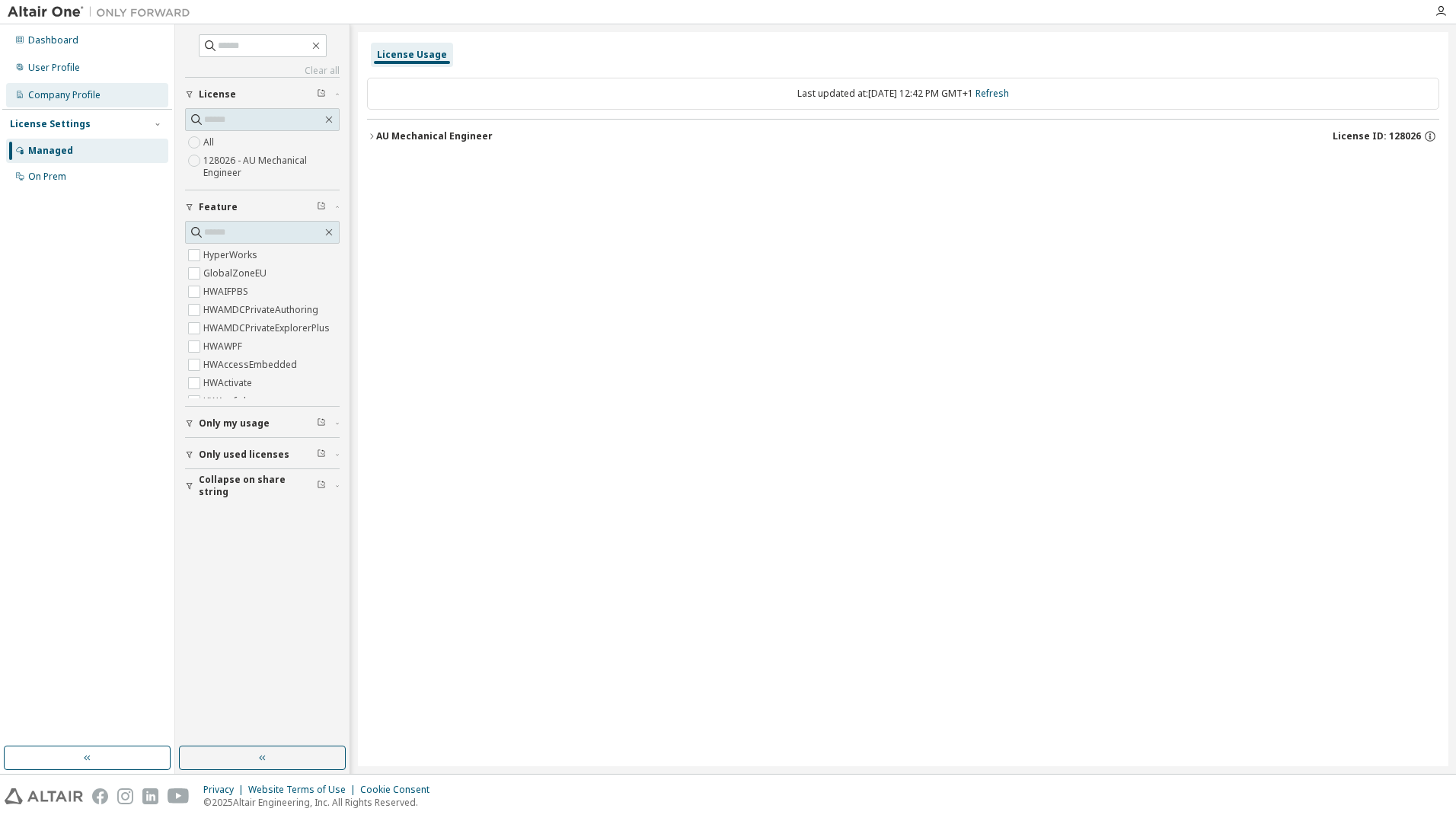
click at [49, 91] on div "Company Profile" at bounding box center [65, 95] width 72 height 13
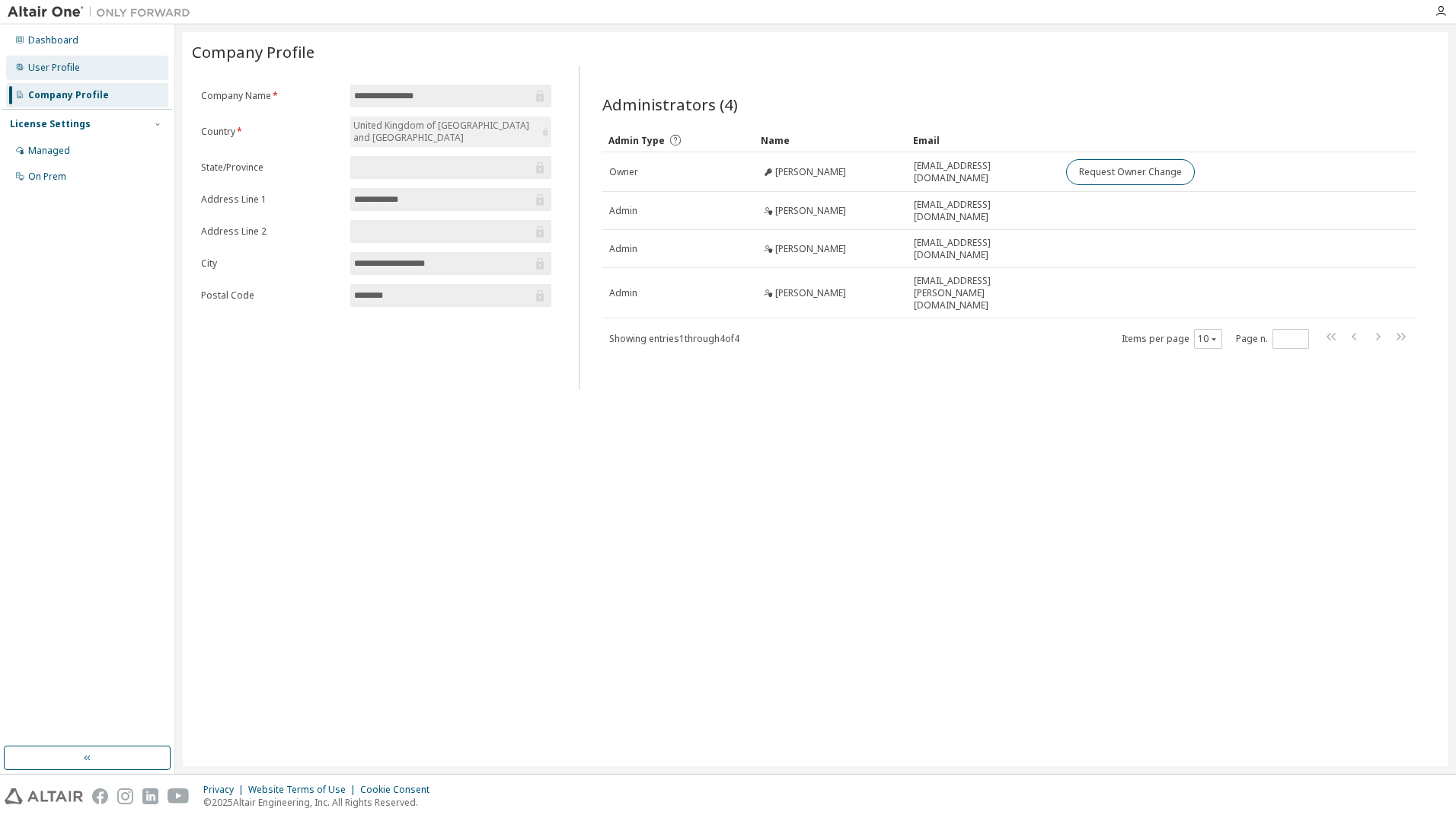
click at [60, 57] on div "User Profile" at bounding box center [86, 67] width 162 height 24
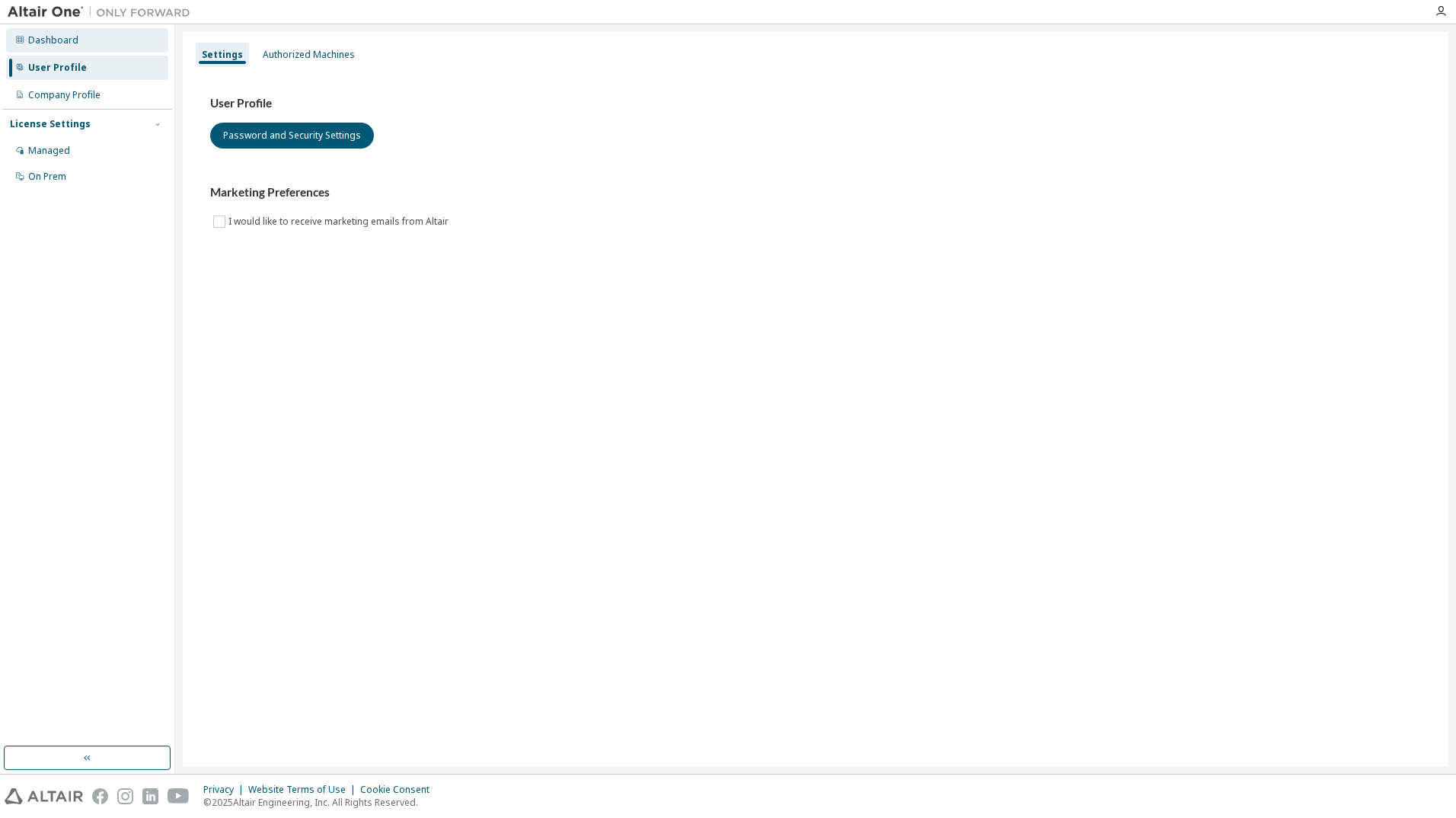
click at [62, 40] on div "Dashboard" at bounding box center [54, 40] width 50 height 13
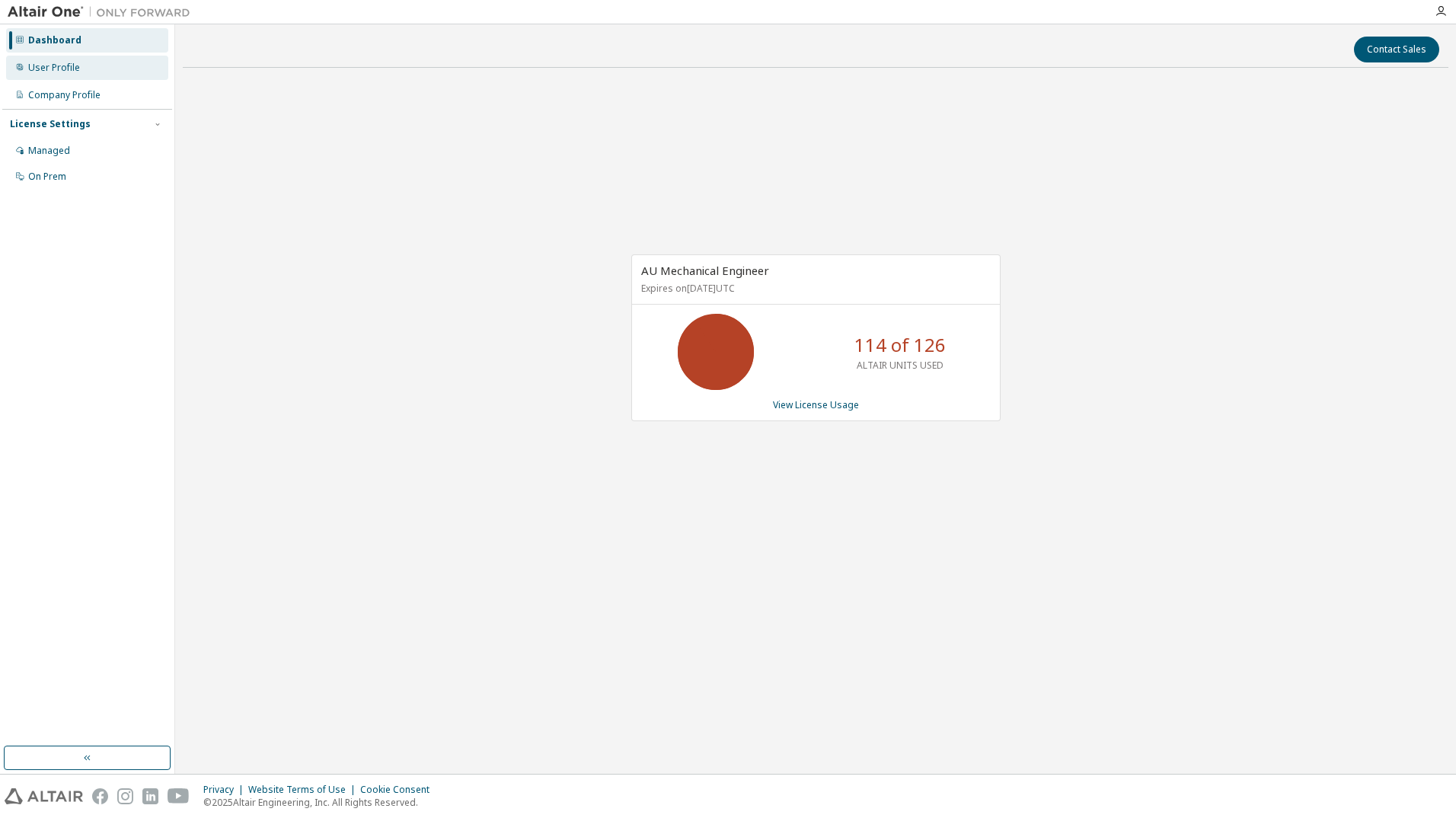
click at [63, 60] on div "User Profile" at bounding box center [86, 67] width 162 height 24
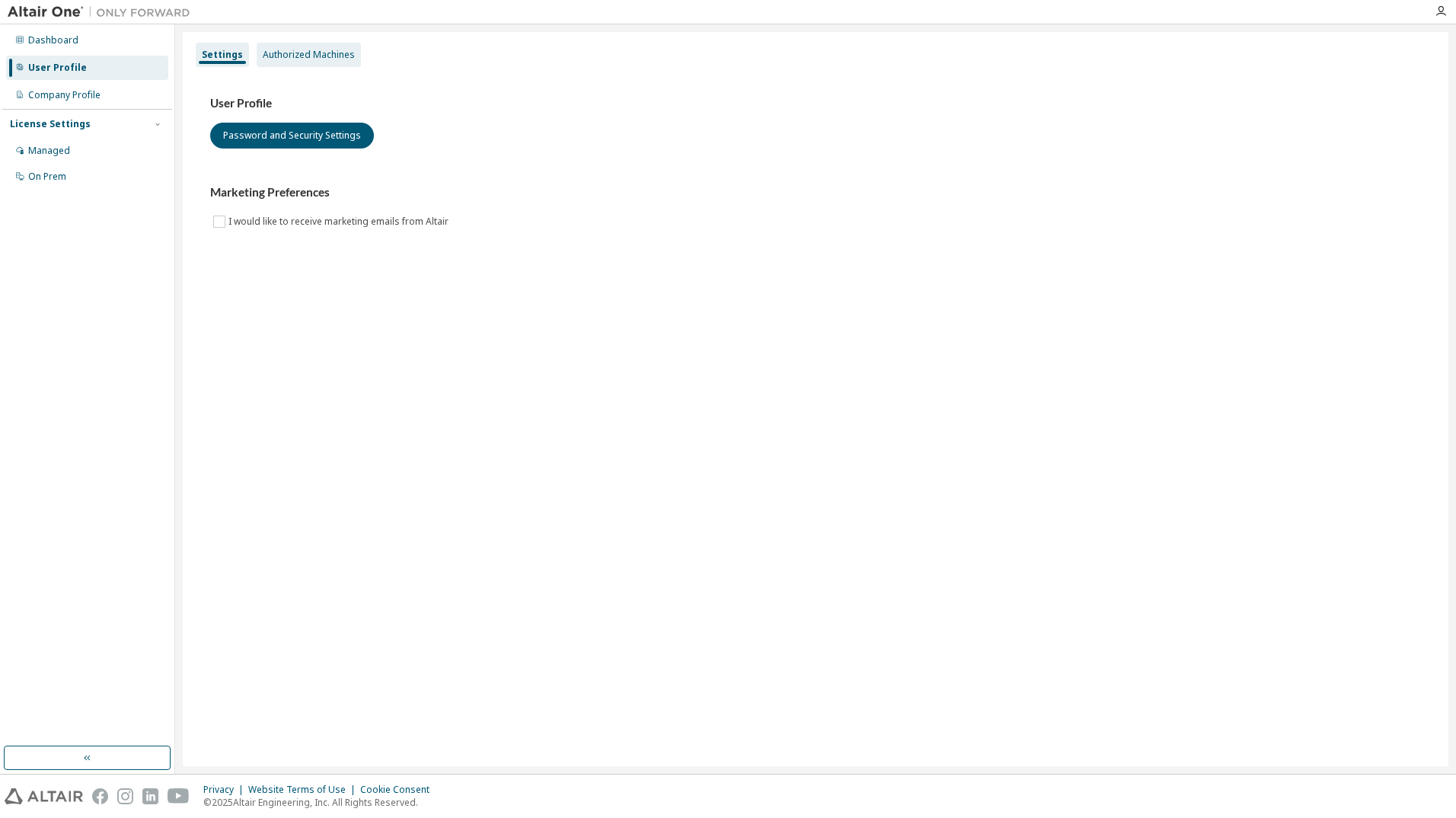
click at [281, 56] on div "Authorized Machines" at bounding box center [309, 55] width 92 height 13
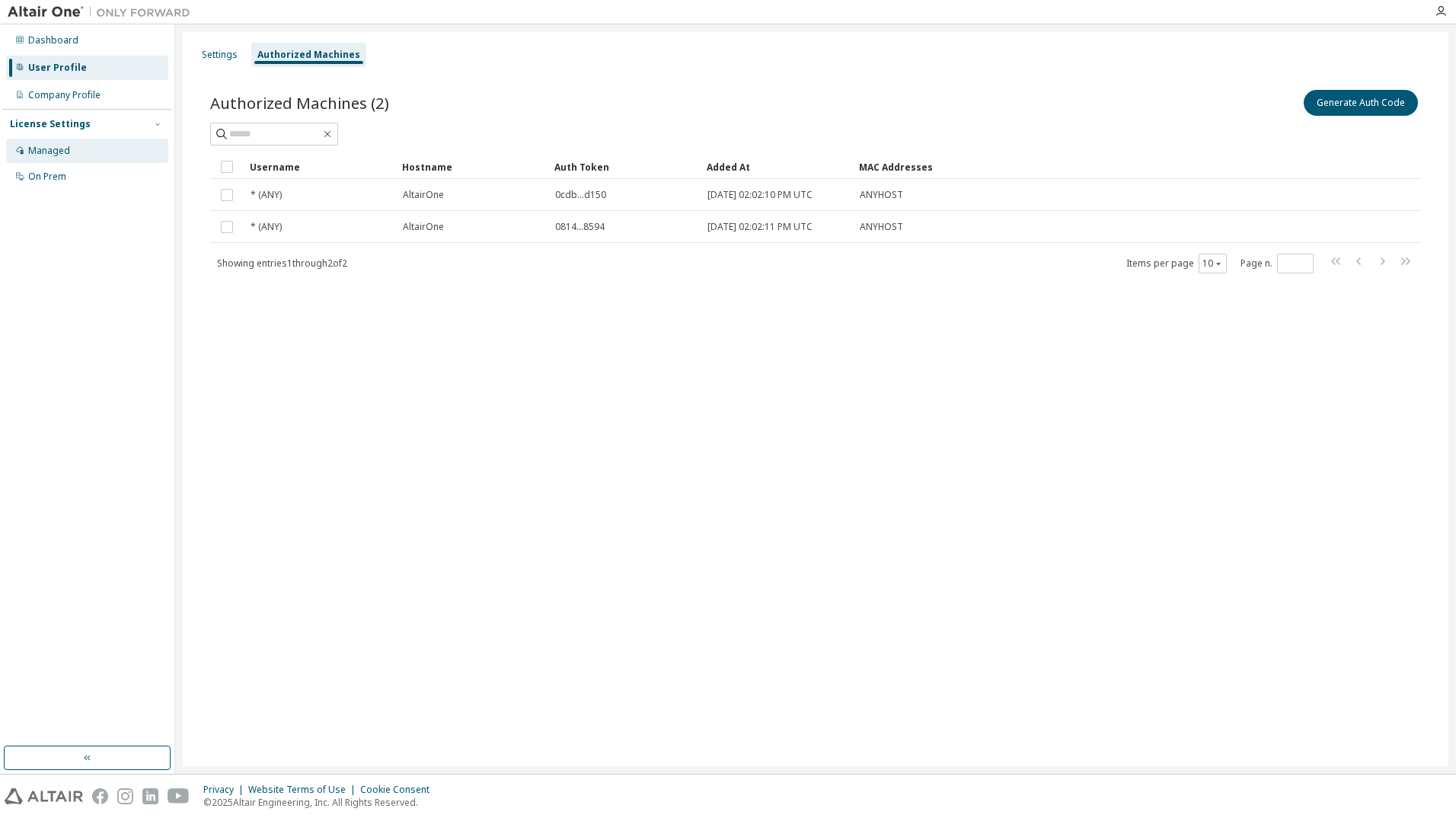
click at [65, 139] on div "Managed" at bounding box center [86, 150] width 162 height 24
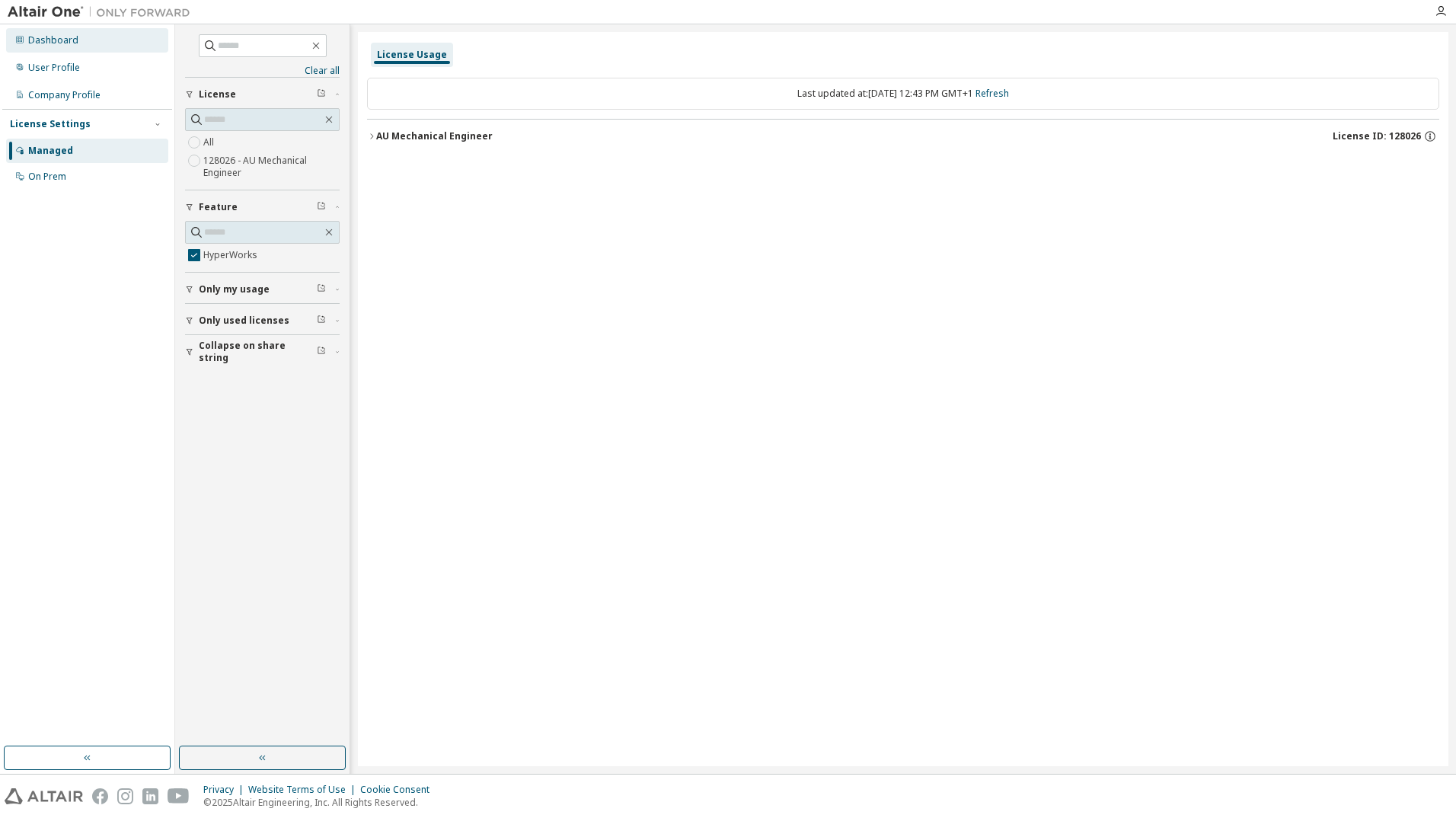
click at [55, 45] on div "Dashboard" at bounding box center [54, 40] width 50 height 13
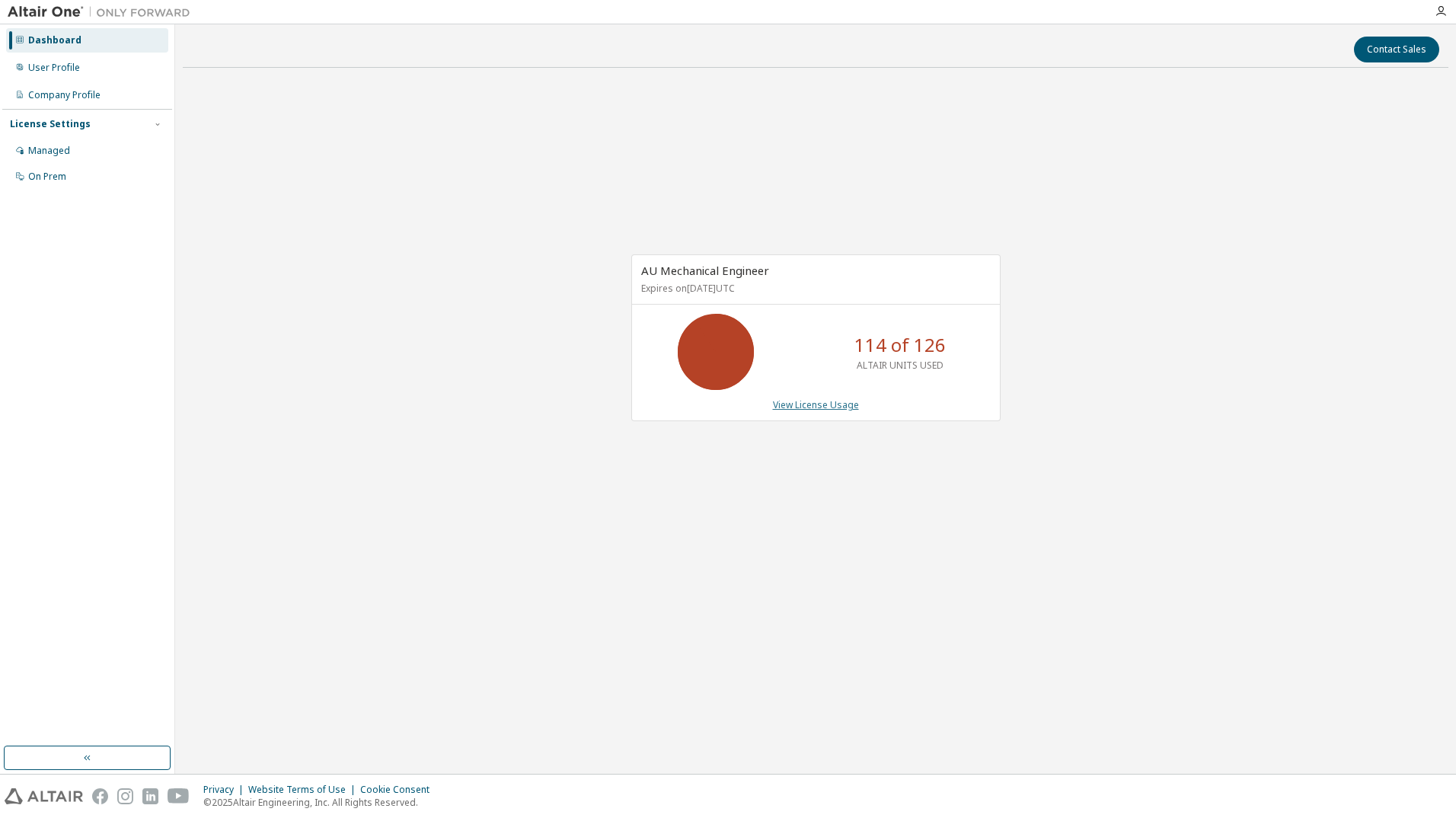
click at [825, 403] on link "View License Usage" at bounding box center [816, 404] width 86 height 13
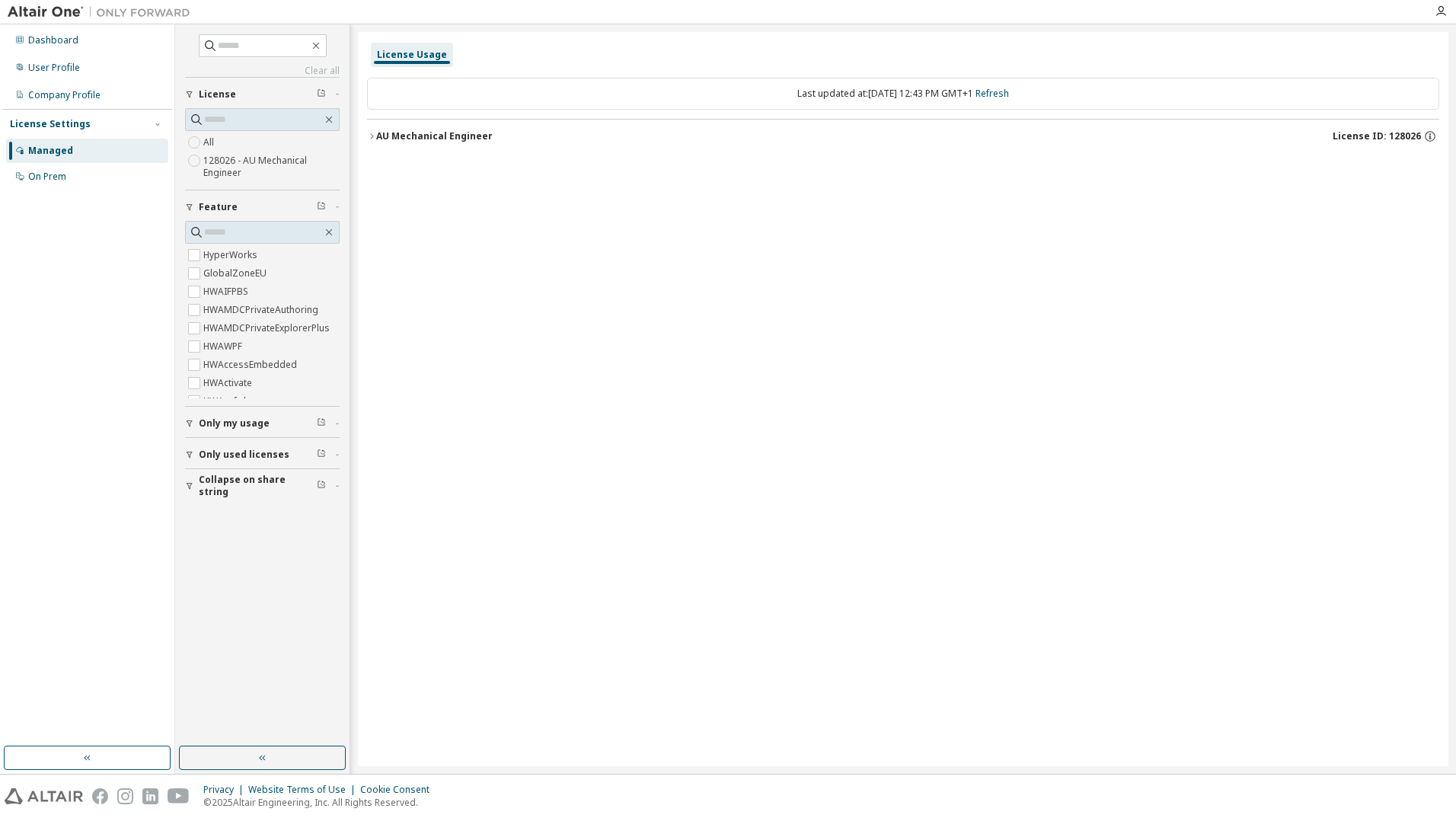
click at [242, 416] on button "Only my usage" at bounding box center [263, 424] width 154 height 34
click at [246, 506] on button "Only used licenses" at bounding box center [263, 499] width 154 height 34
click at [211, 524] on label "Yes" at bounding box center [212, 522] width 18 height 18
click at [431, 143] on div "AU Mechanical Engineer License ID: 128026" at bounding box center [908, 136] width 1063 height 13
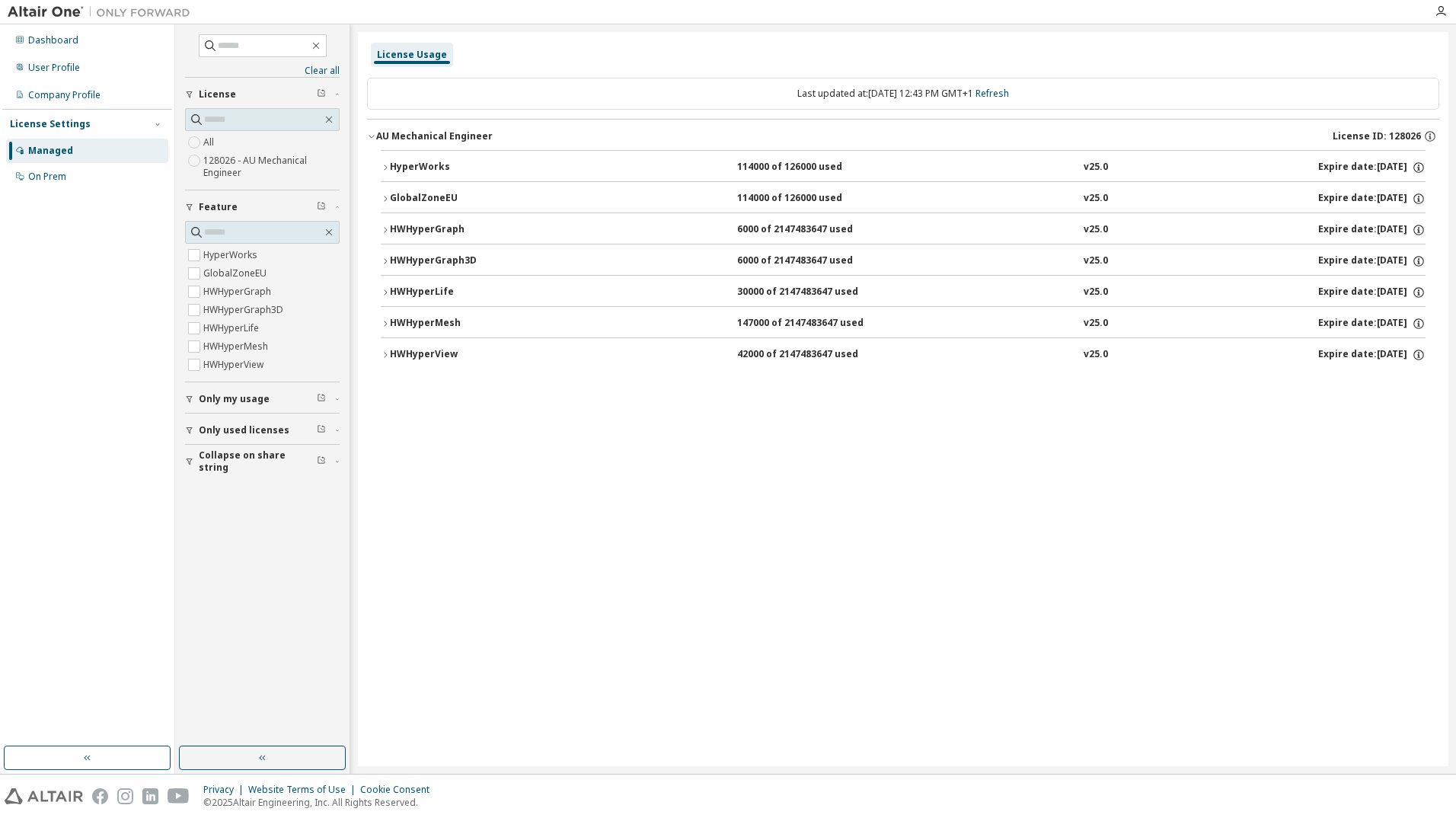
click at [399, 161] on div "HyperWorks" at bounding box center [458, 168] width 137 height 13
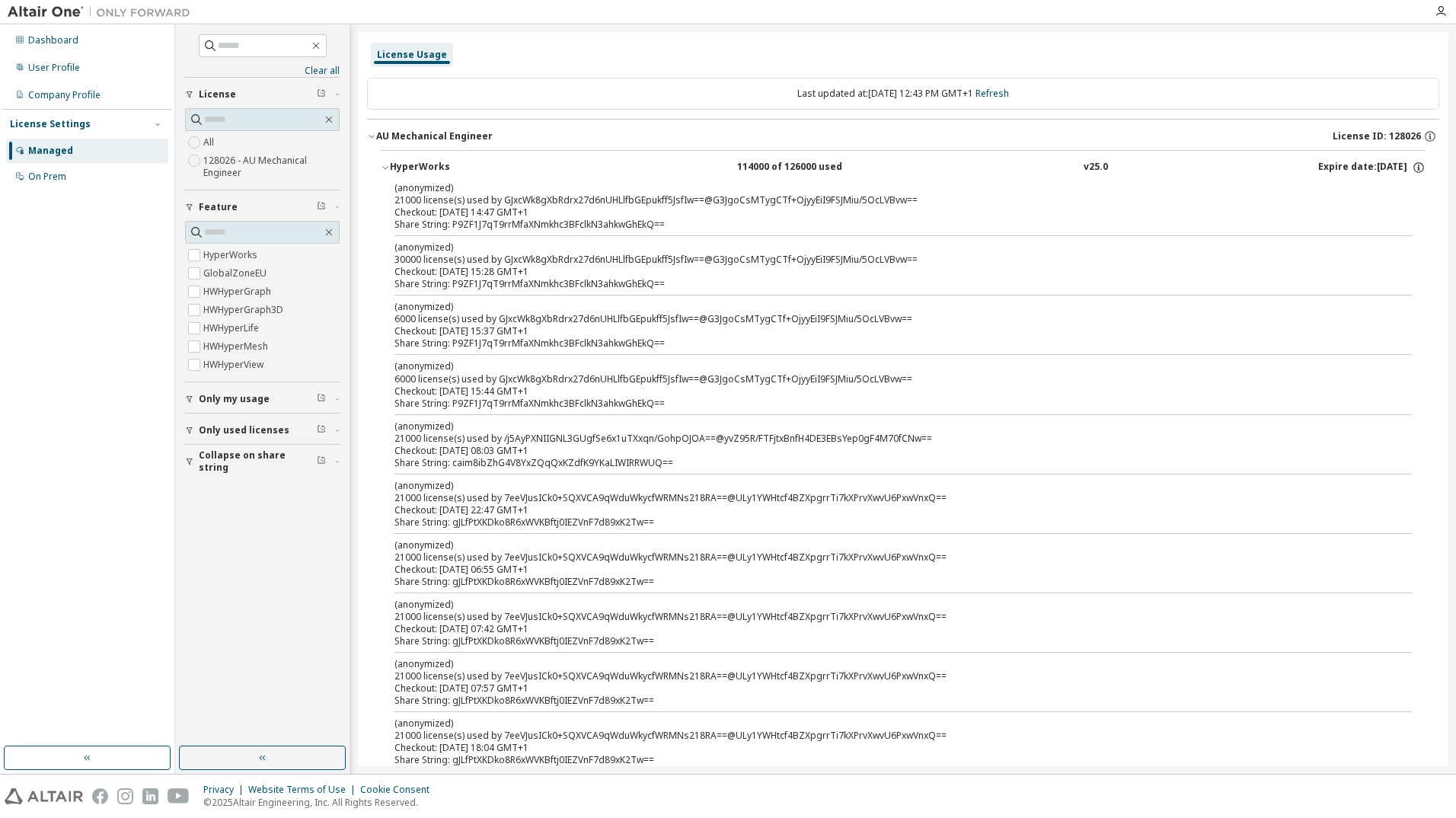
scroll to position [341, 0]
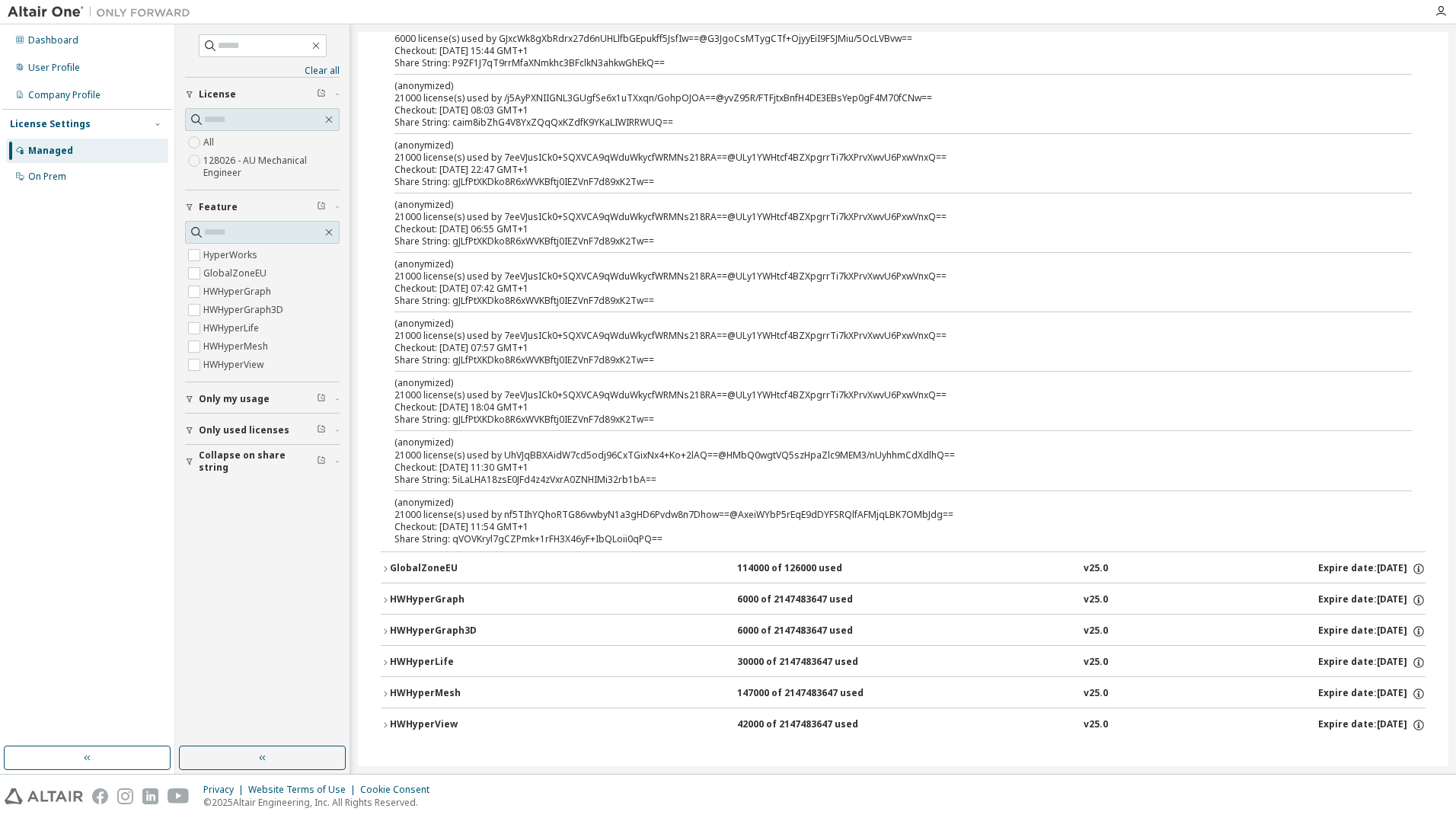
click at [639, 716] on button "HWHyperView 42000 of 2147483647 used v25.0 Expire date: 2025-11-14" at bounding box center [903, 726] width 1045 height 34
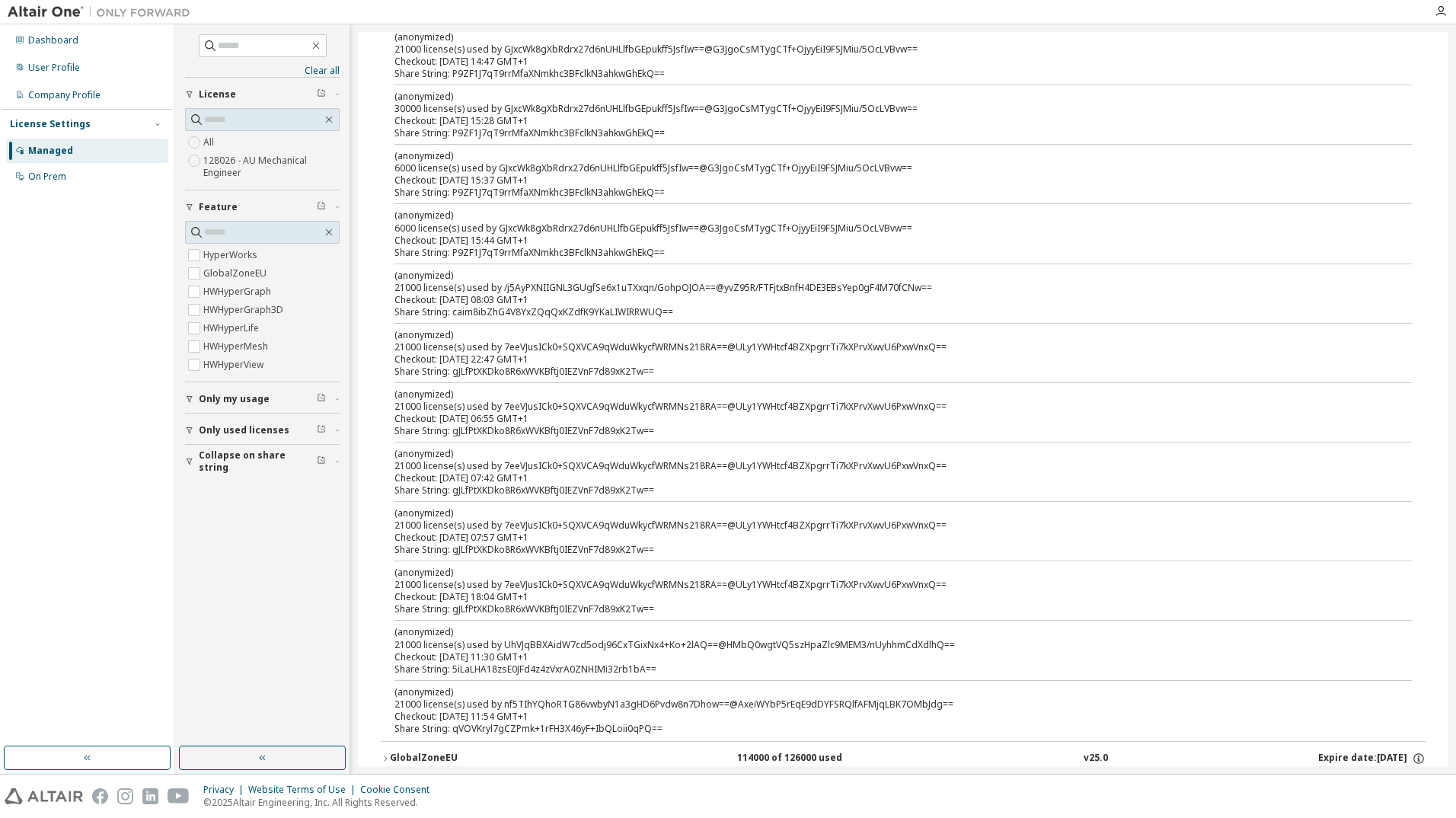
scroll to position [0, 0]
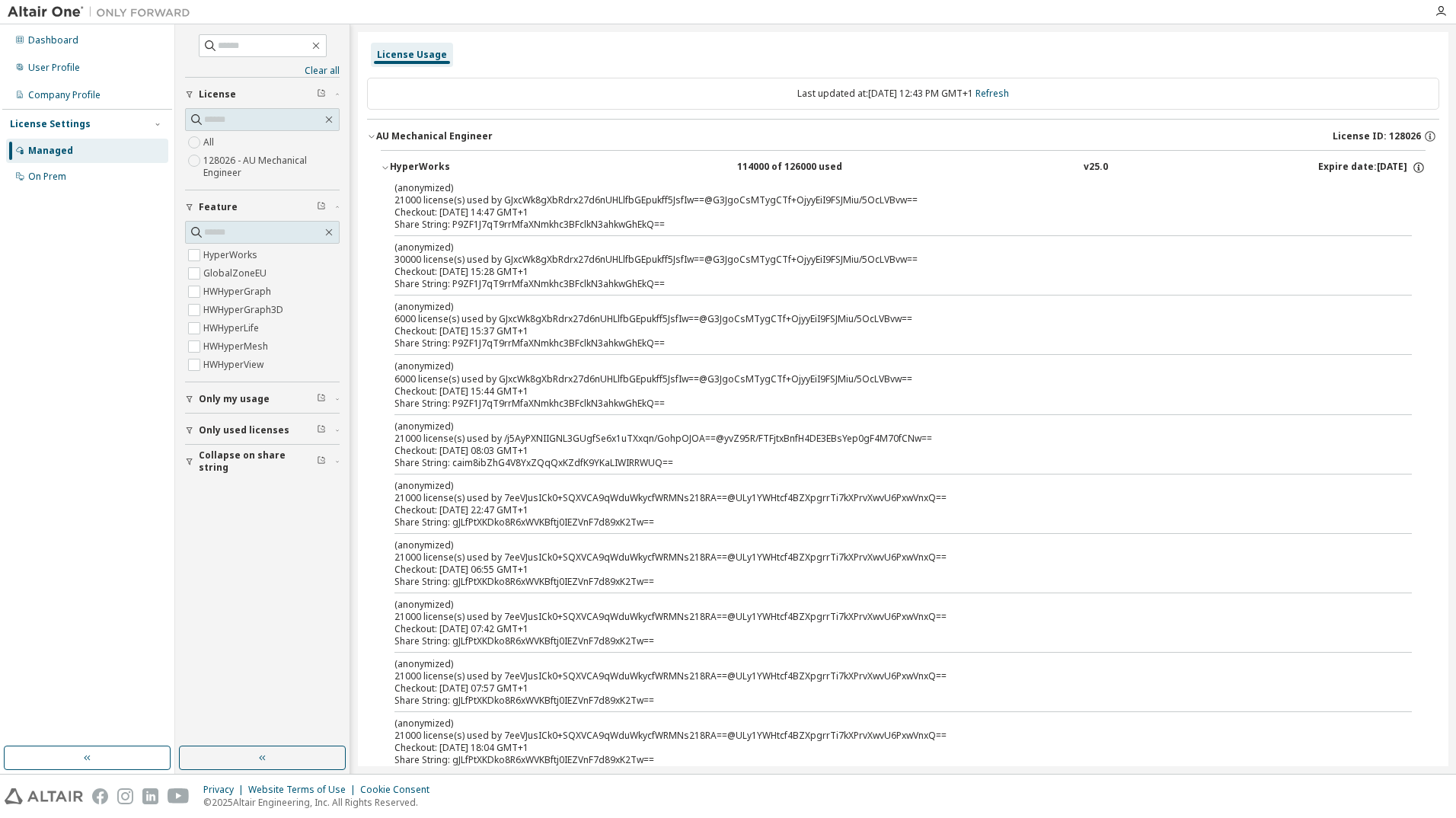
click at [253, 398] on span "Only my usage" at bounding box center [234, 399] width 70 height 13
click at [199, 397] on span "Only my usage" at bounding box center [234, 399] width 70 height 13
click at [216, 438] on label "No" at bounding box center [211, 440] width 16 height 18
click at [457, 264] on div "(anonymized) 30000 license(s) used by GJxcWk8gXbRdrx27d6nUHLlfbGEpukff5JsfIw==@…" at bounding box center [885, 253] width 981 height 25
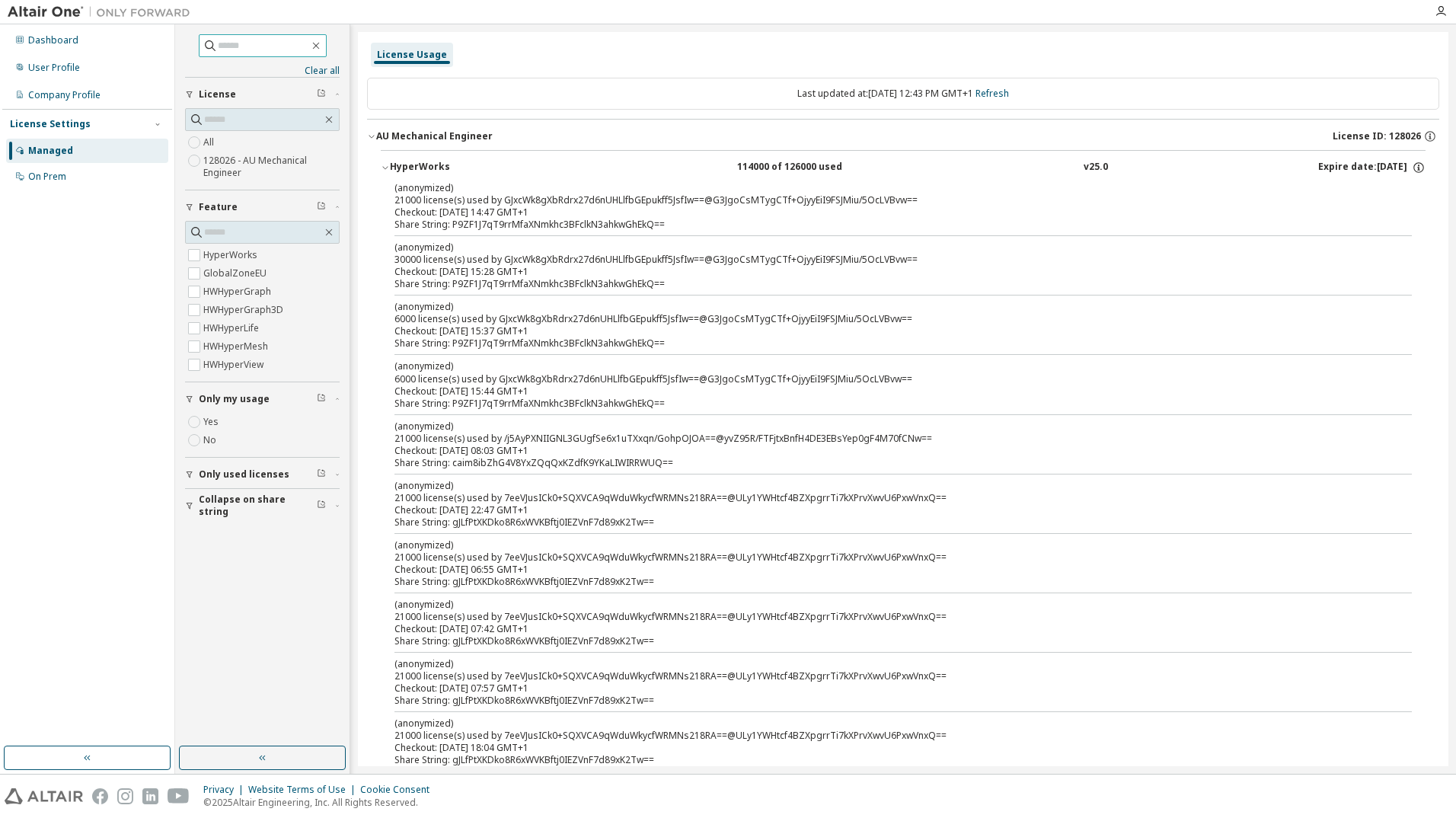
click at [240, 48] on input "text" at bounding box center [263, 45] width 91 height 15
click at [266, 478] on span "Only used licenses" at bounding box center [244, 475] width 91 height 13
click at [210, 514] on label "No" at bounding box center [211, 516] width 16 height 18
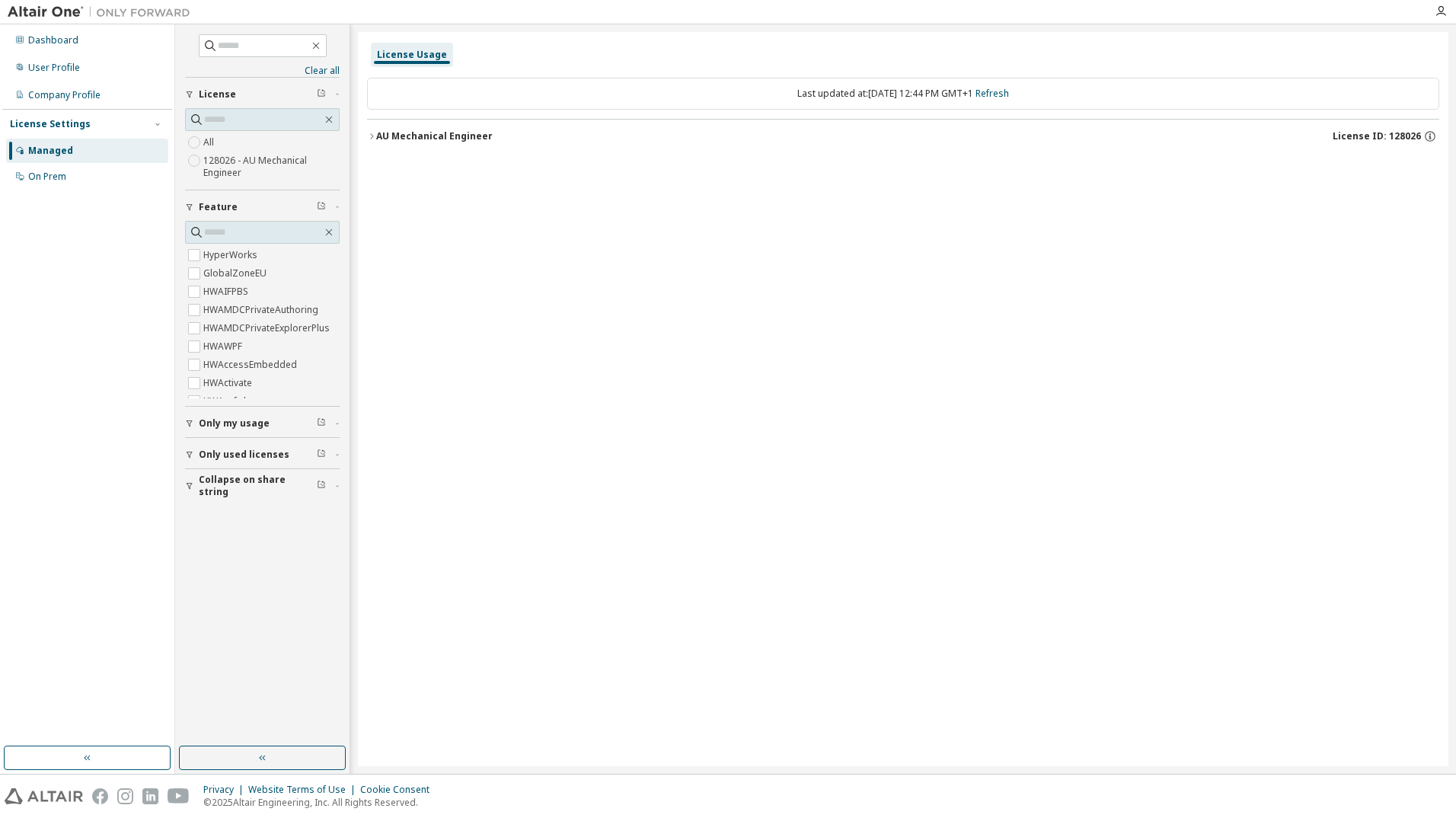
click at [464, 133] on div "AU Mechanical Engineer" at bounding box center [434, 136] width 117 height 13
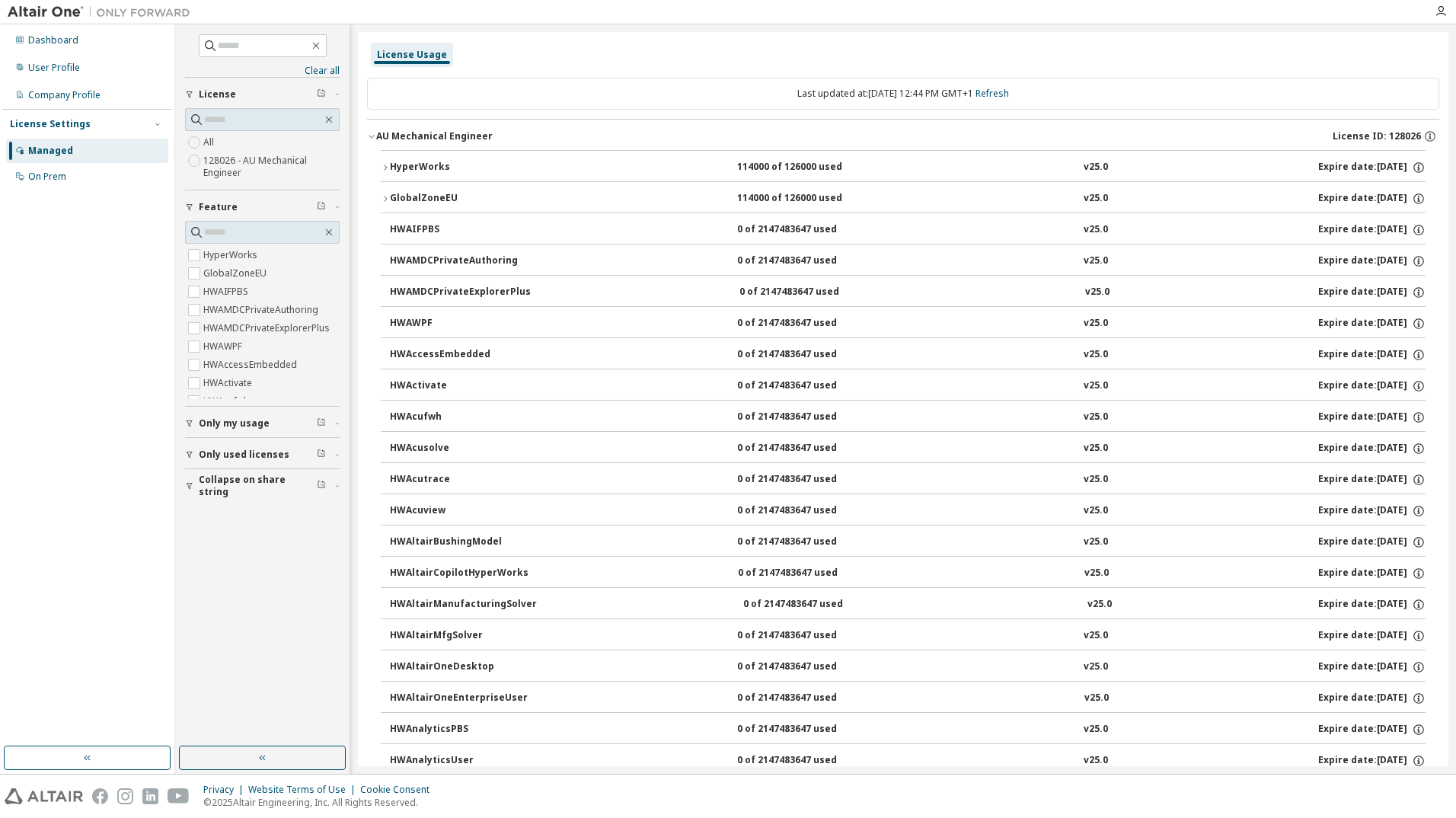
click at [418, 166] on div "HyperWorks" at bounding box center [458, 168] width 137 height 13
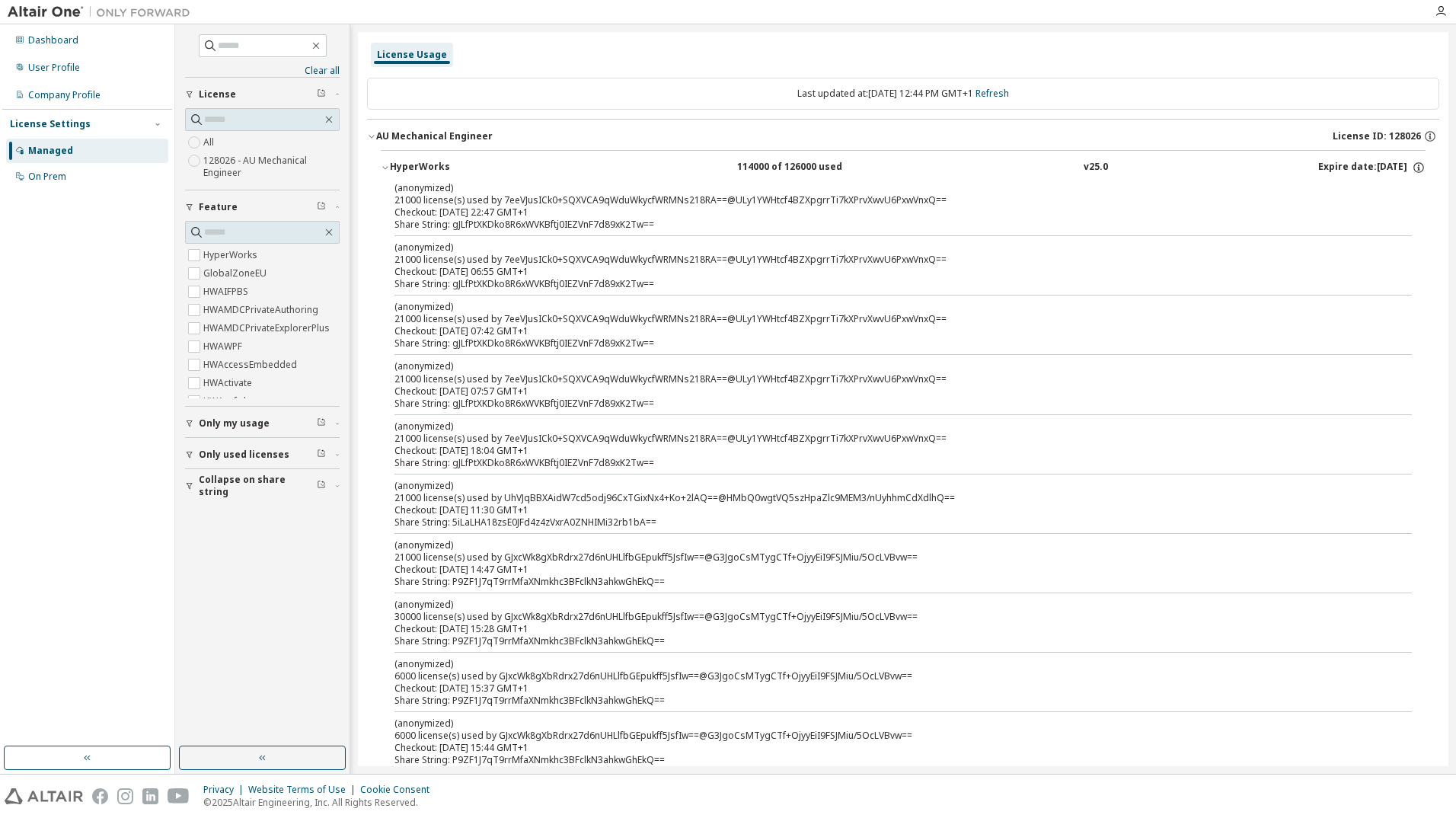
click at [418, 166] on div "HyperWorks" at bounding box center [458, 168] width 137 height 13
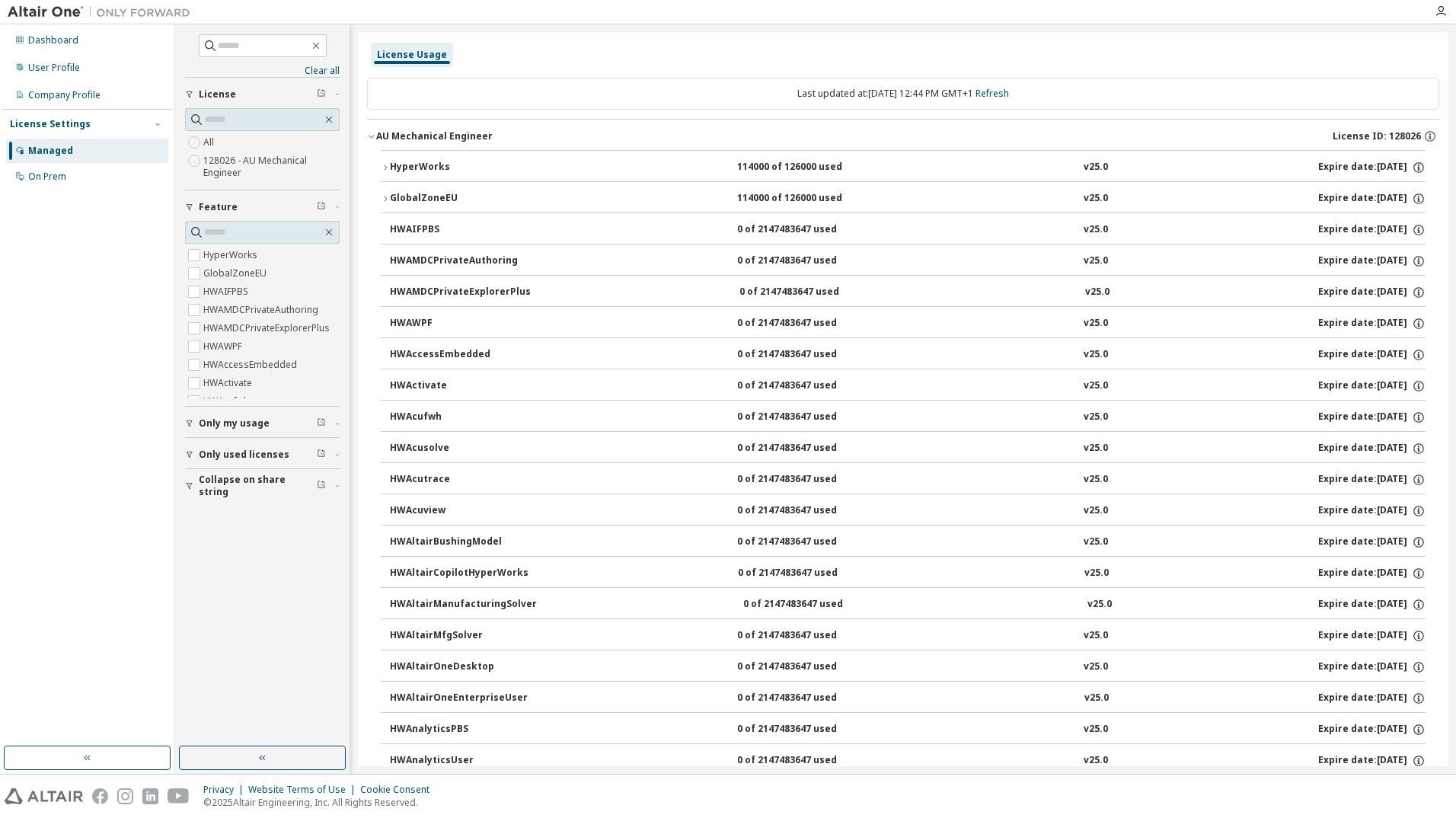
click at [422, 166] on div "HyperWorks" at bounding box center [458, 168] width 137 height 13
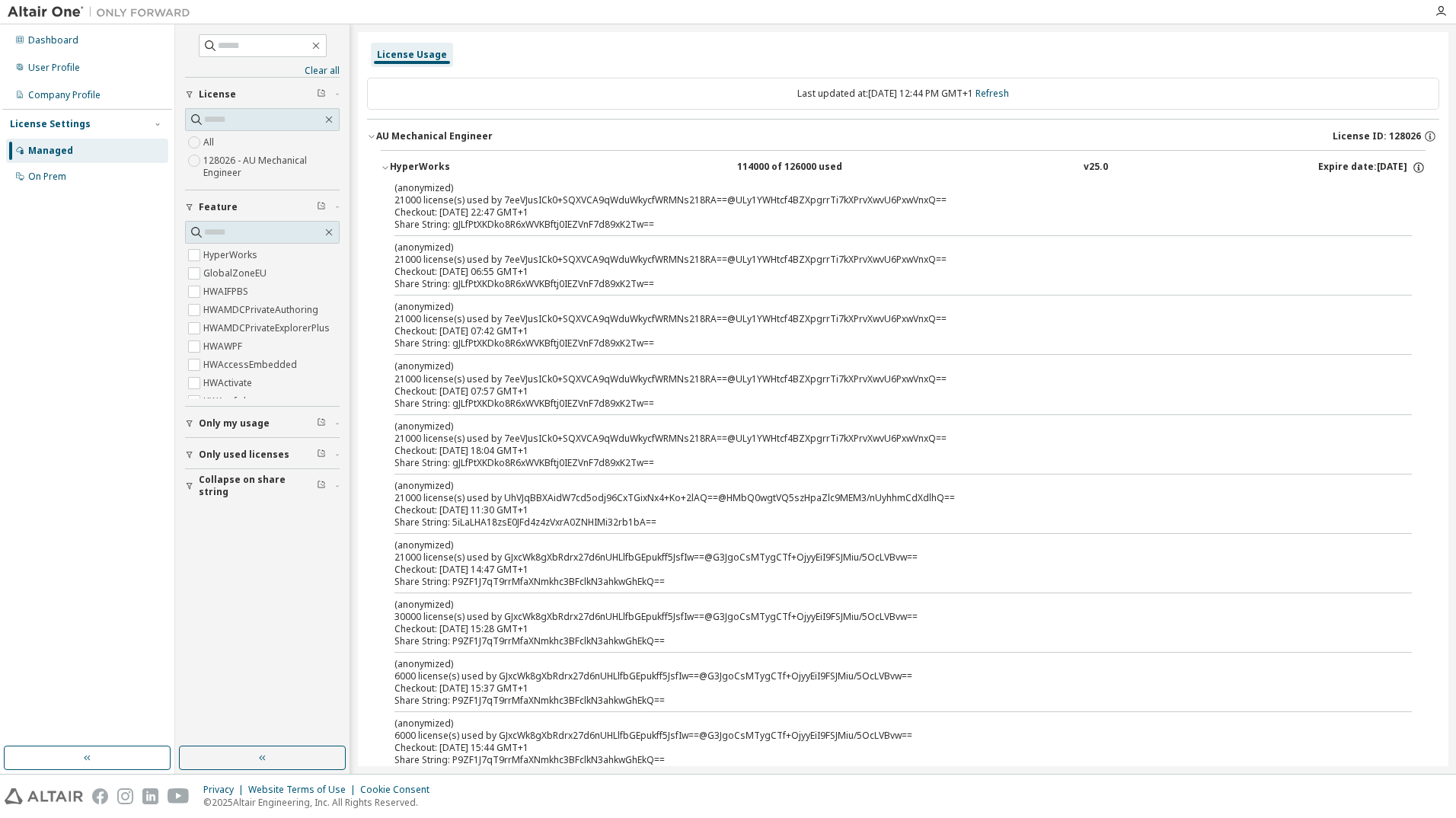
click at [595, 165] on div "HyperWorks 114000 of 126000 used v25.0 Expire date: 2025-11-14" at bounding box center [907, 168] width 1036 height 13
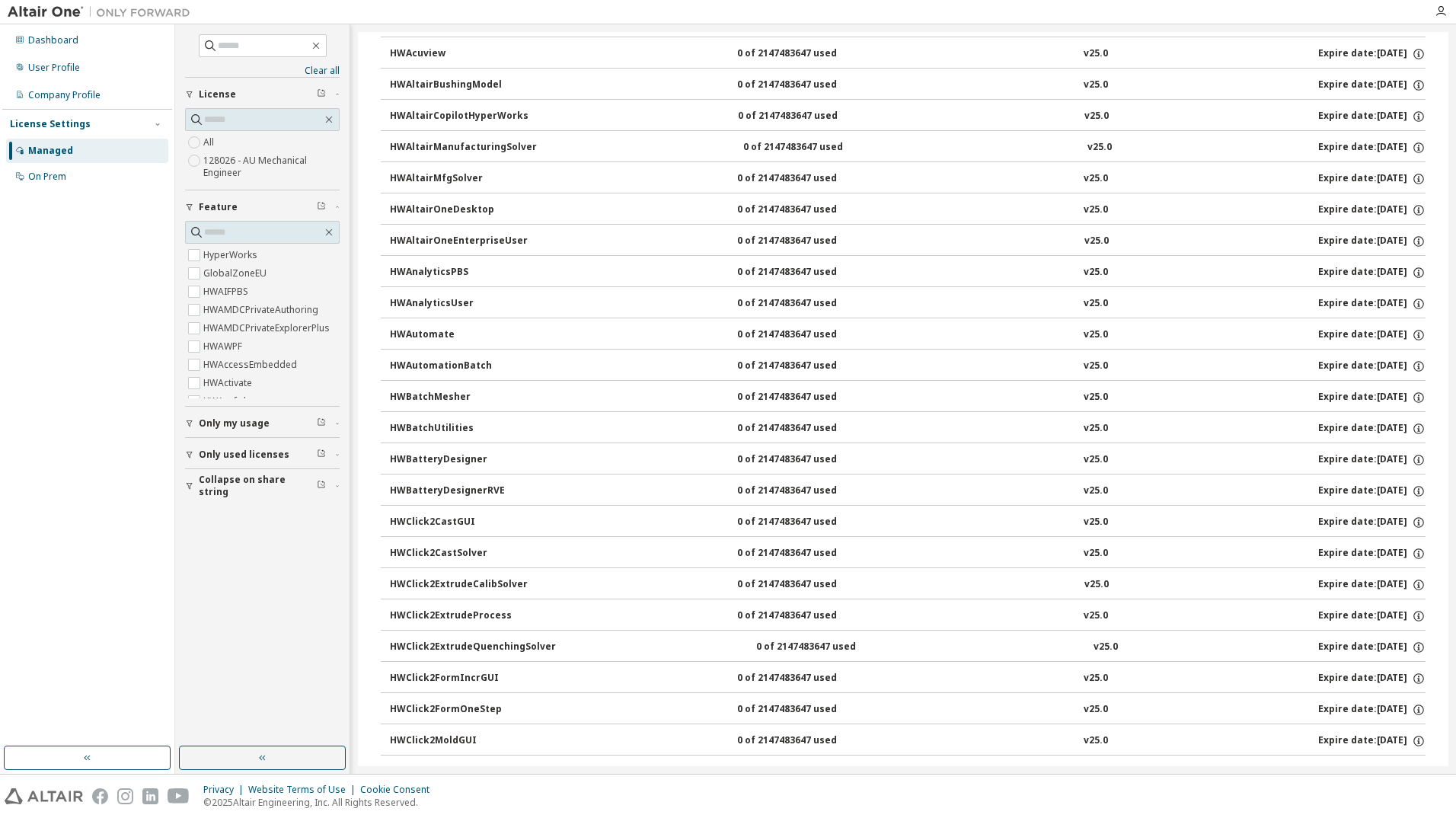
scroll to position [534, 0]
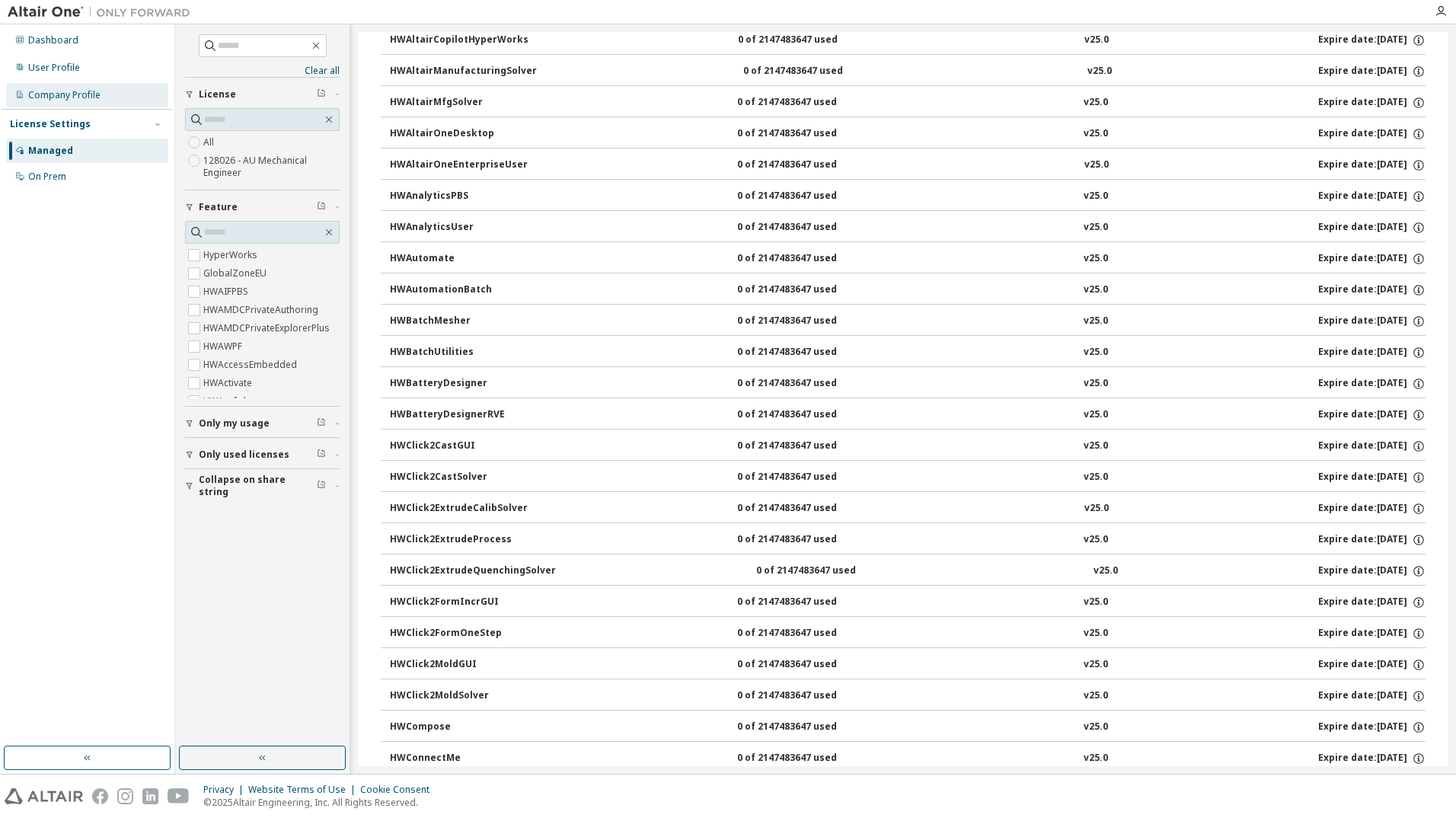
click at [41, 99] on div "Company Profile" at bounding box center [65, 95] width 72 height 13
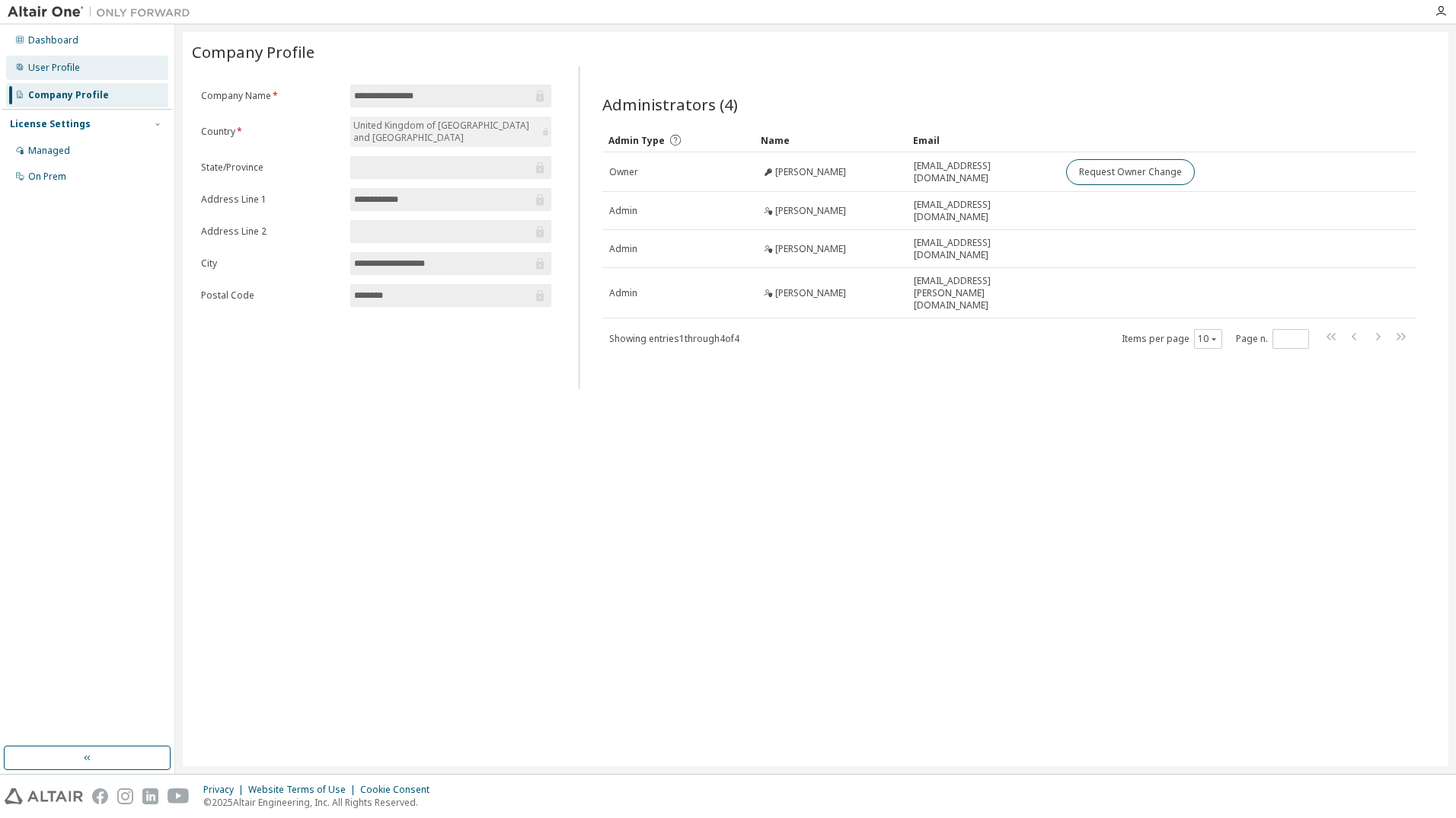
click at [52, 68] on div "User Profile" at bounding box center [55, 68] width 52 height 13
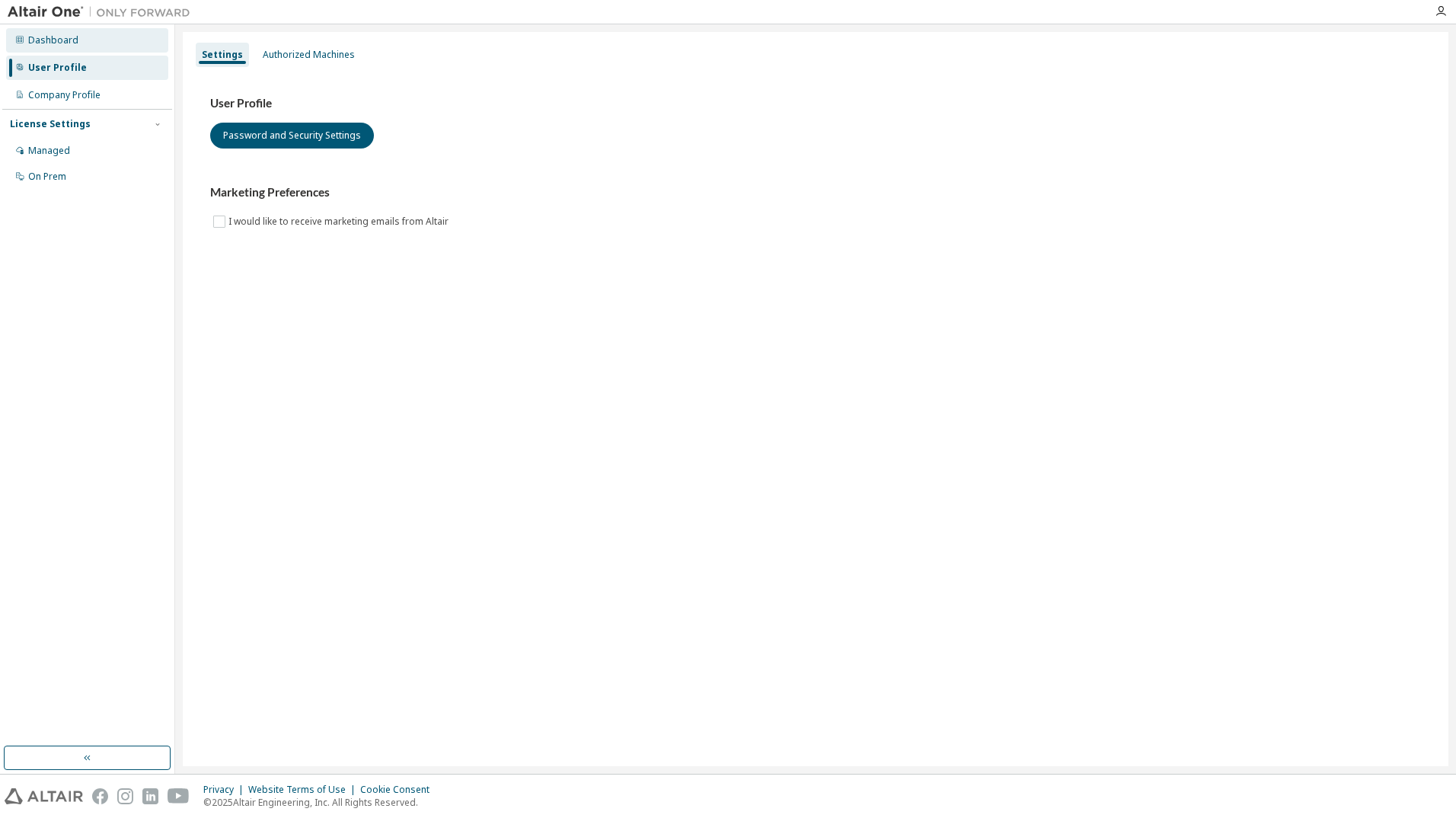
click at [53, 48] on div "Dashboard" at bounding box center [86, 40] width 162 height 24
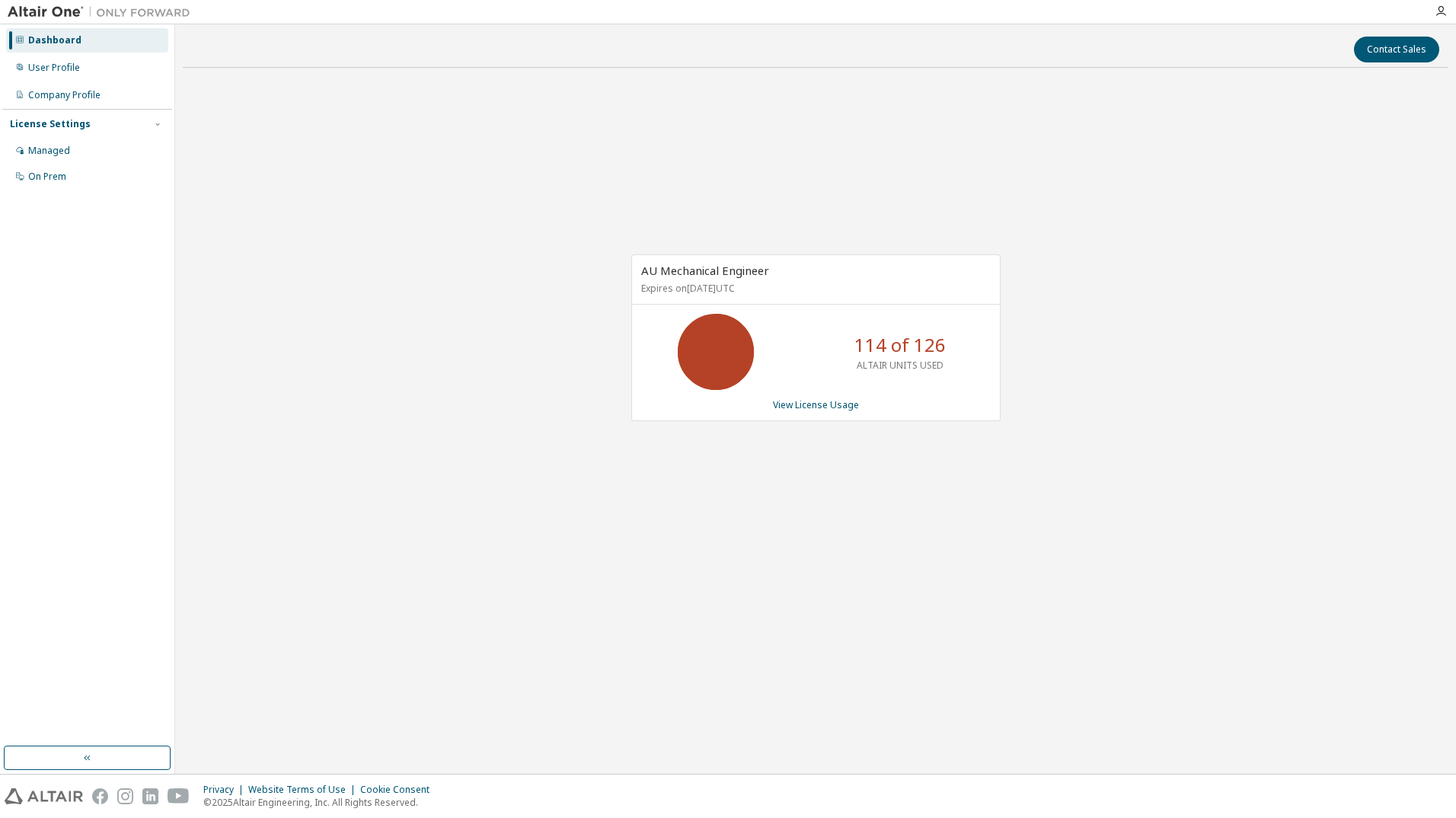
click at [95, 760] on button "button" at bounding box center [87, 758] width 167 height 24
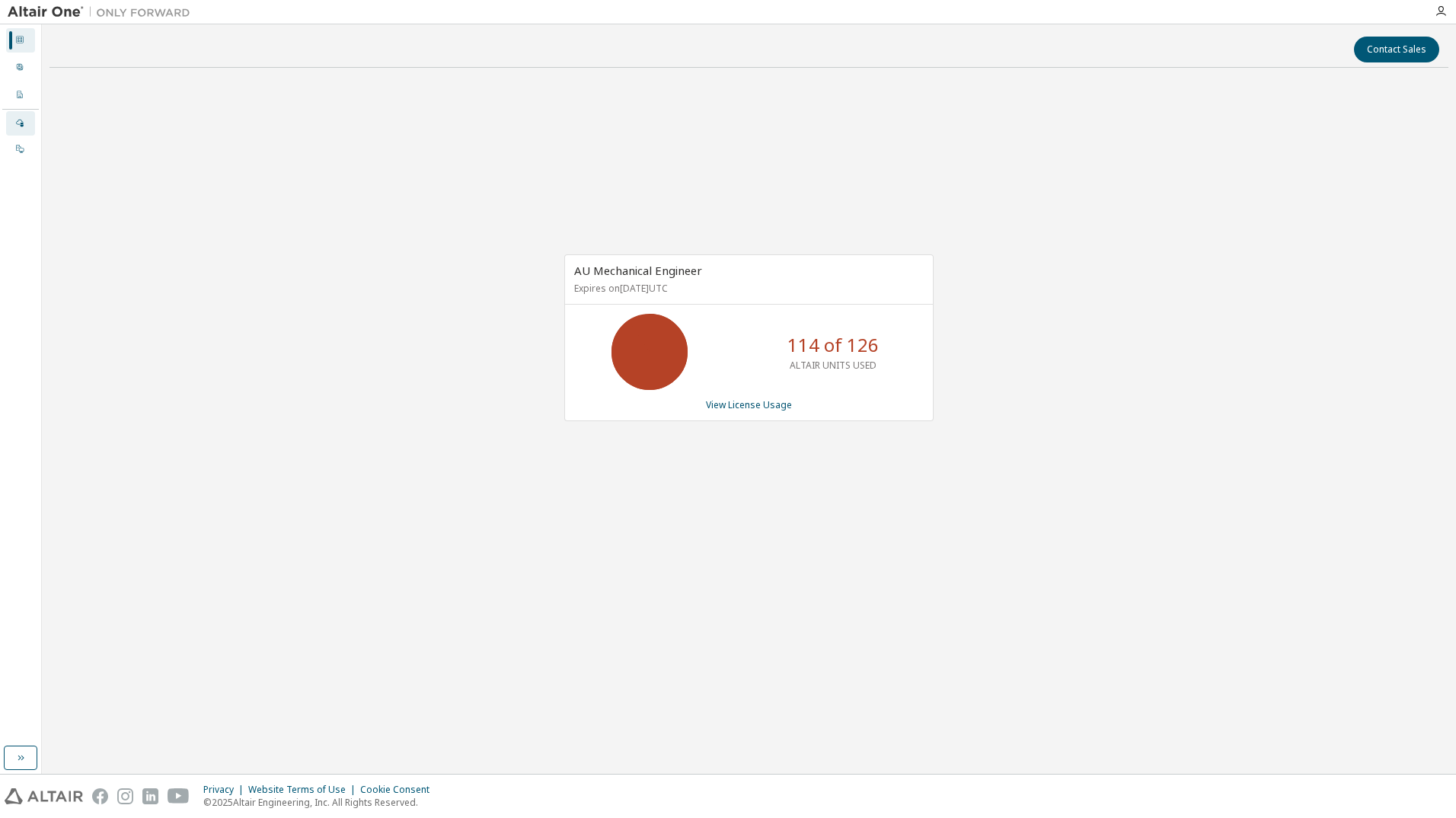
click at [19, 128] on div at bounding box center [19, 123] width 9 height 13
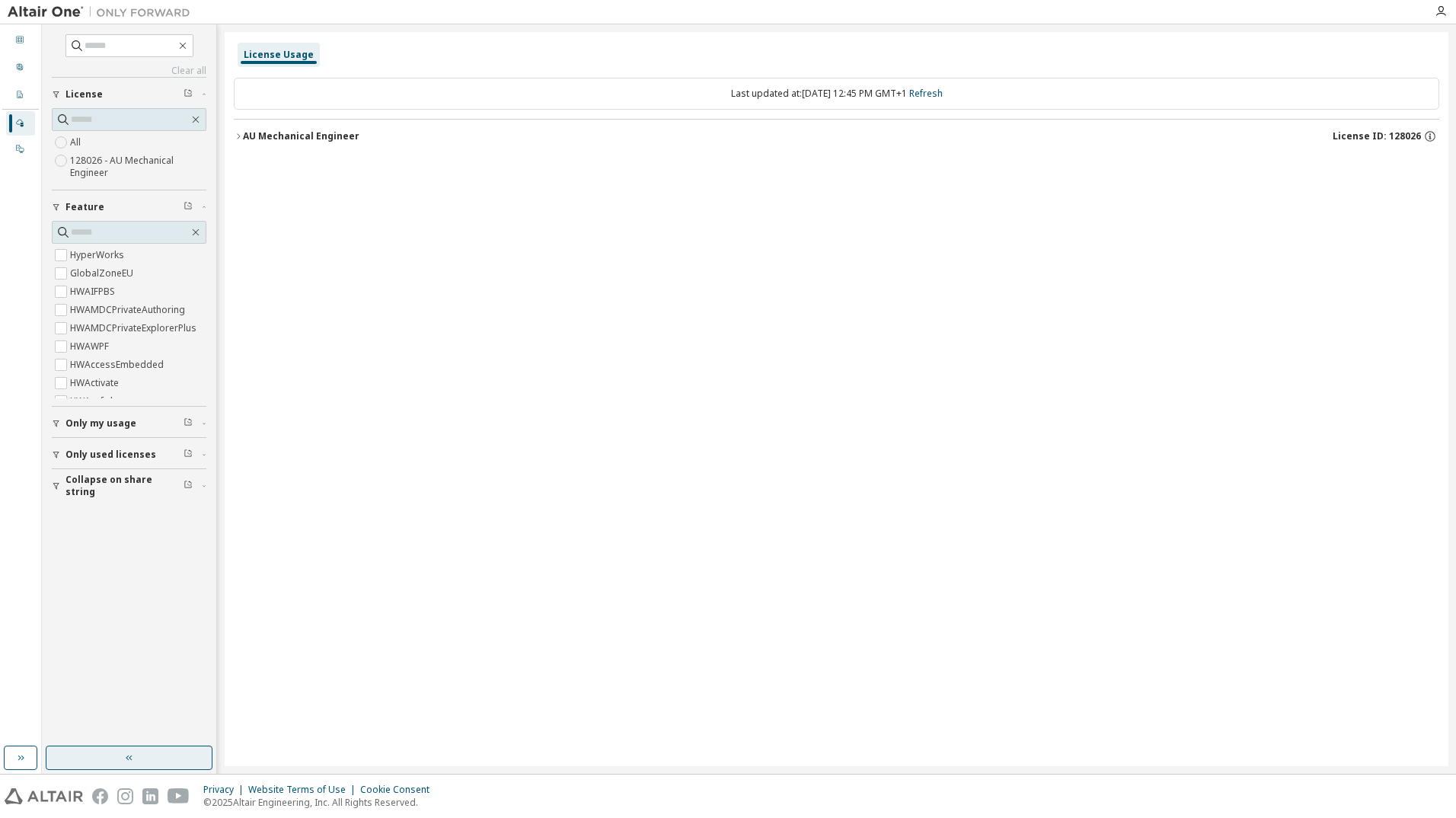
click at [99, 767] on button "button" at bounding box center [128, 758] width 167 height 24
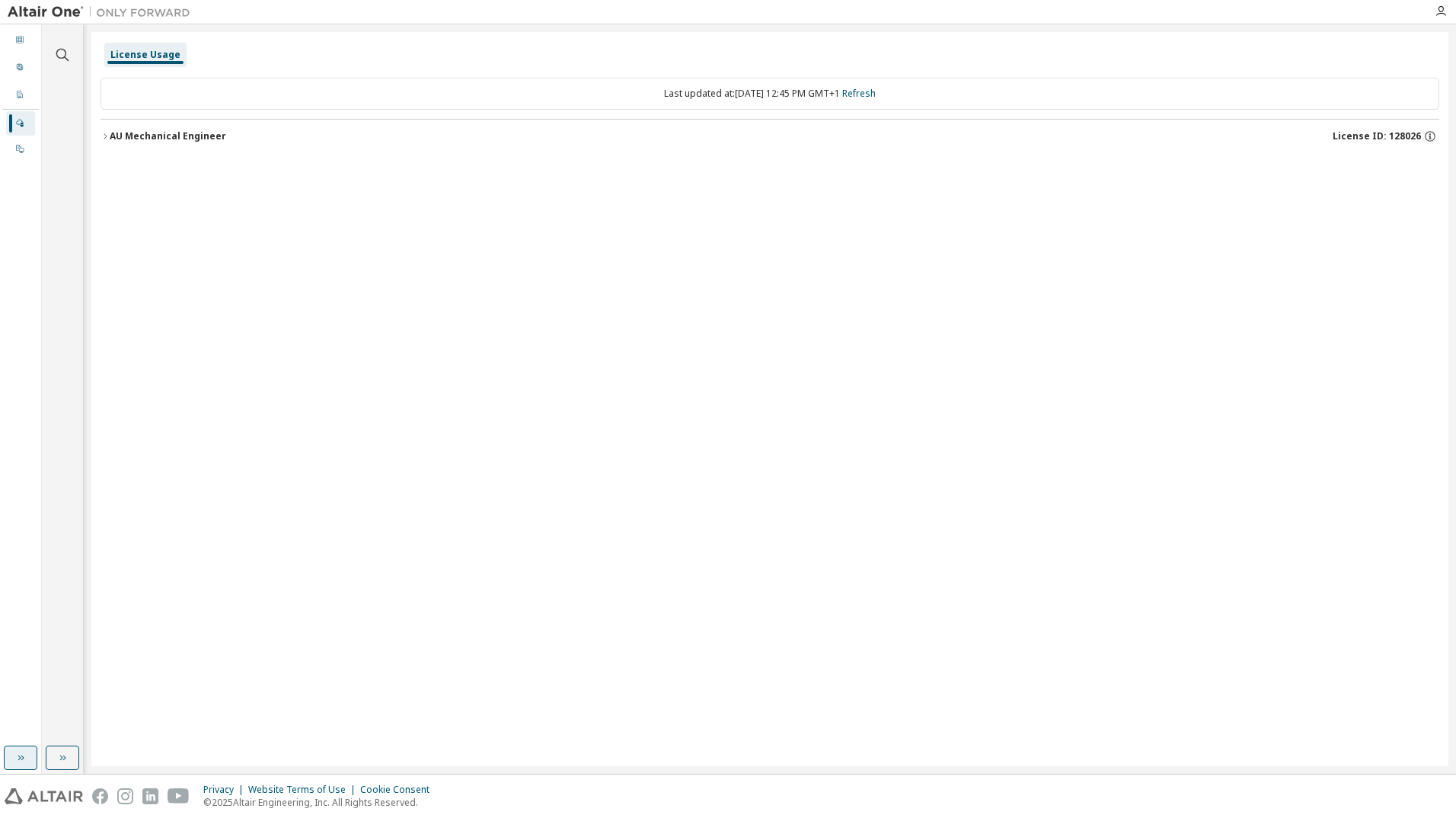
click at [22, 758] on icon "button" at bounding box center [20, 758] width 13 height 13
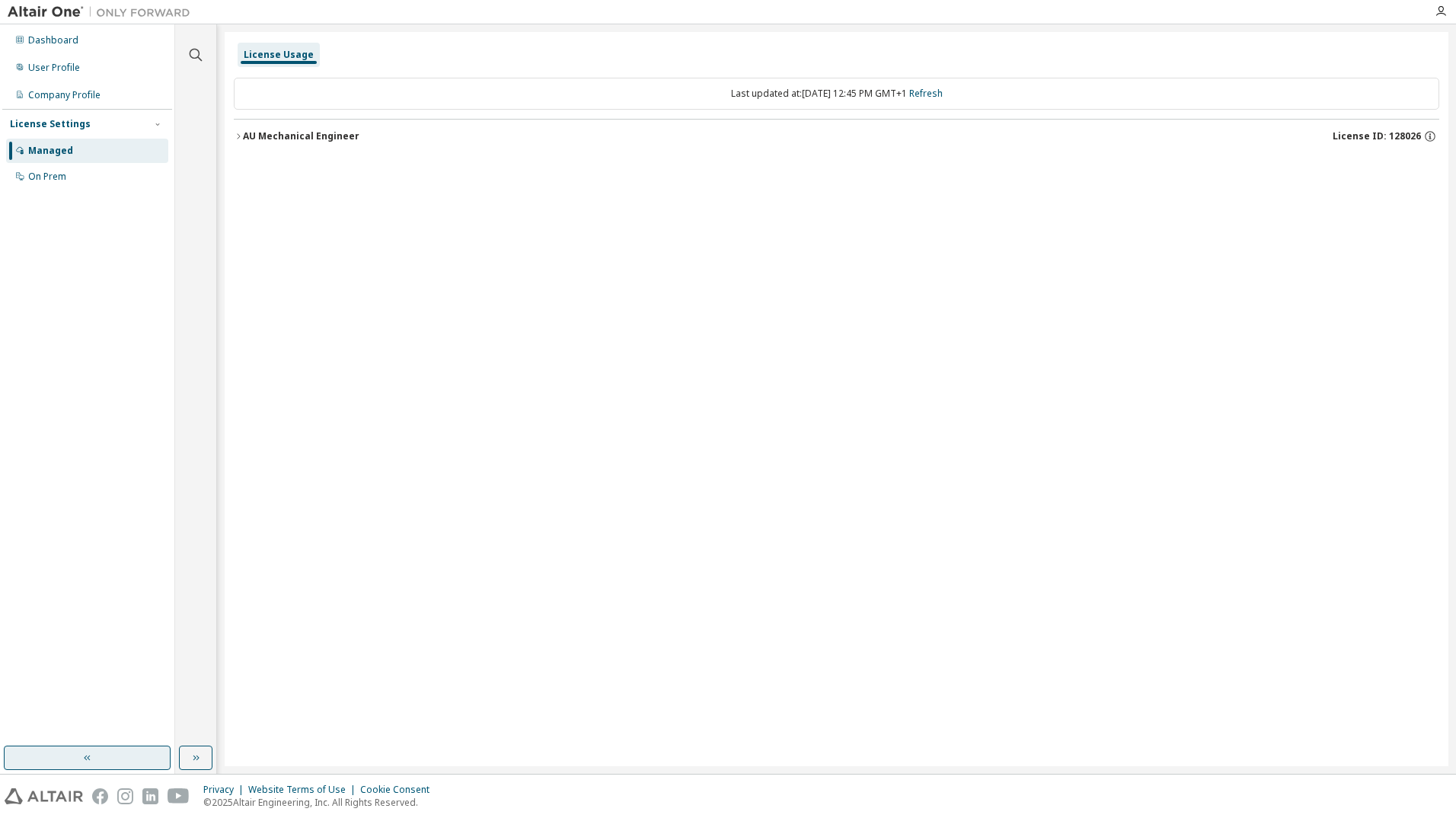
click at [65, 151] on div "Managed" at bounding box center [51, 151] width 45 height 13
click at [262, 130] on div "AU Mechanical Engineer" at bounding box center [301, 136] width 117 height 13
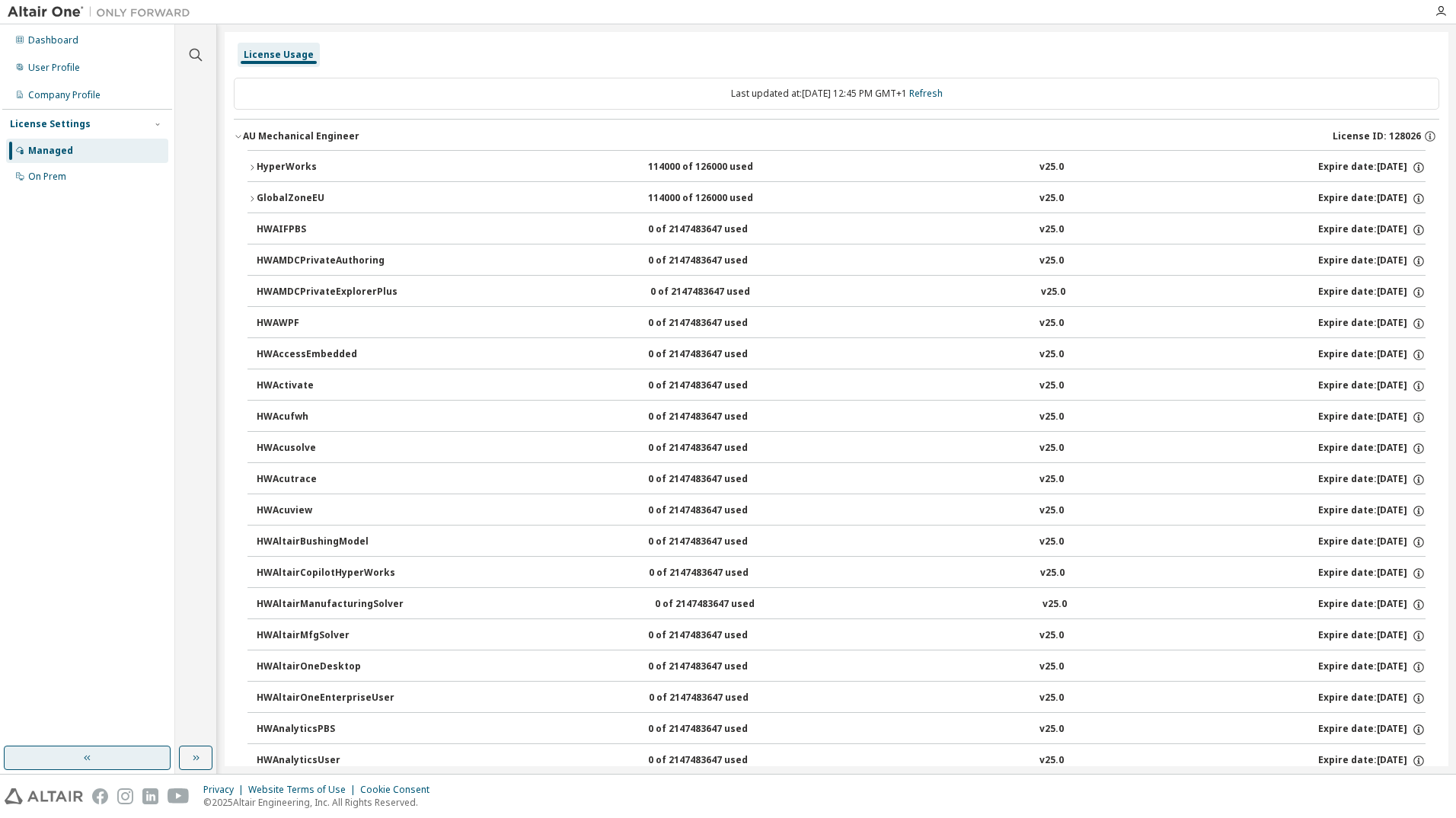
click at [313, 170] on div "HyperWorks" at bounding box center [325, 168] width 137 height 13
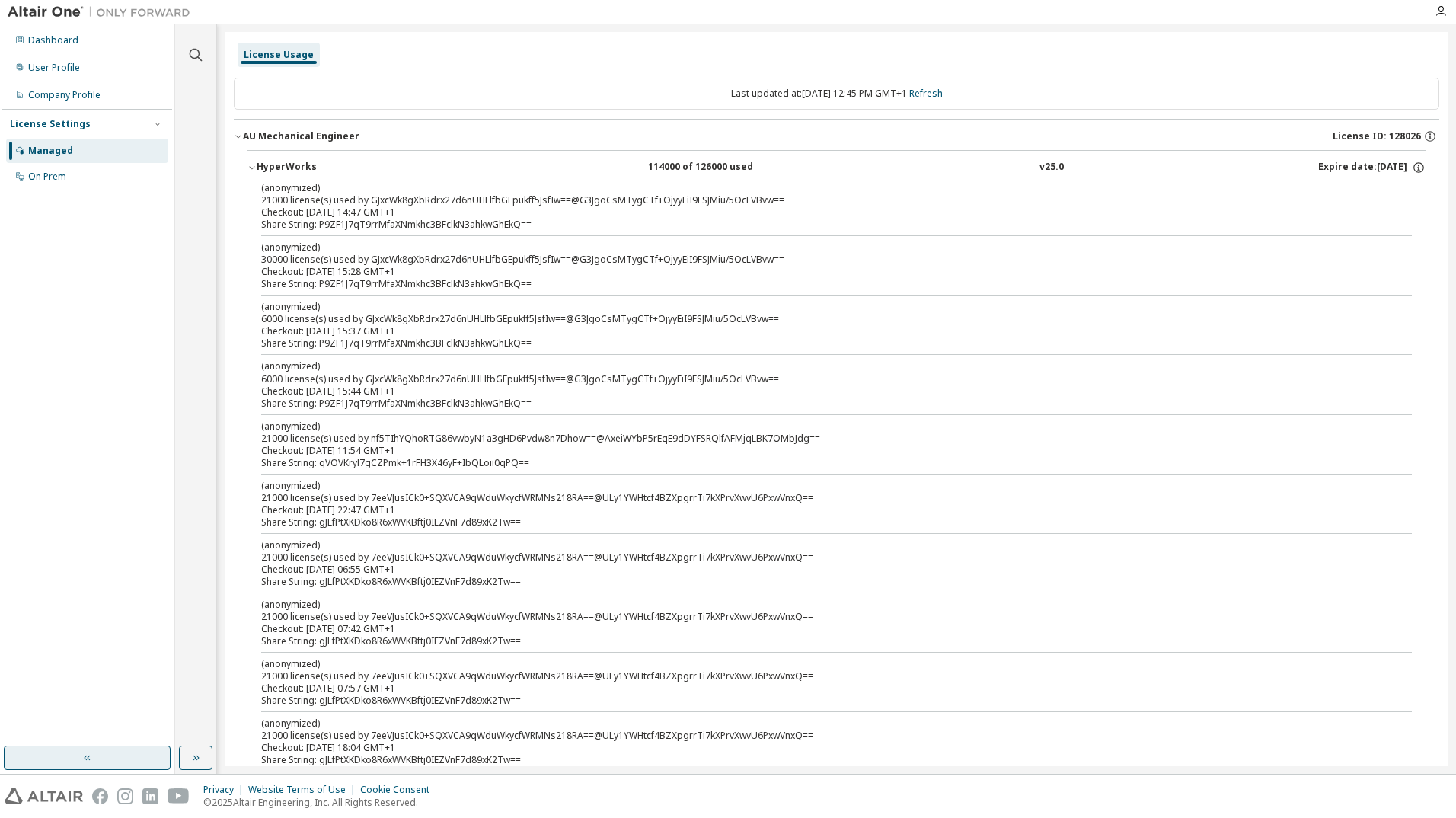
click at [277, 136] on div "AU Mechanical Engineer" at bounding box center [301, 136] width 117 height 13
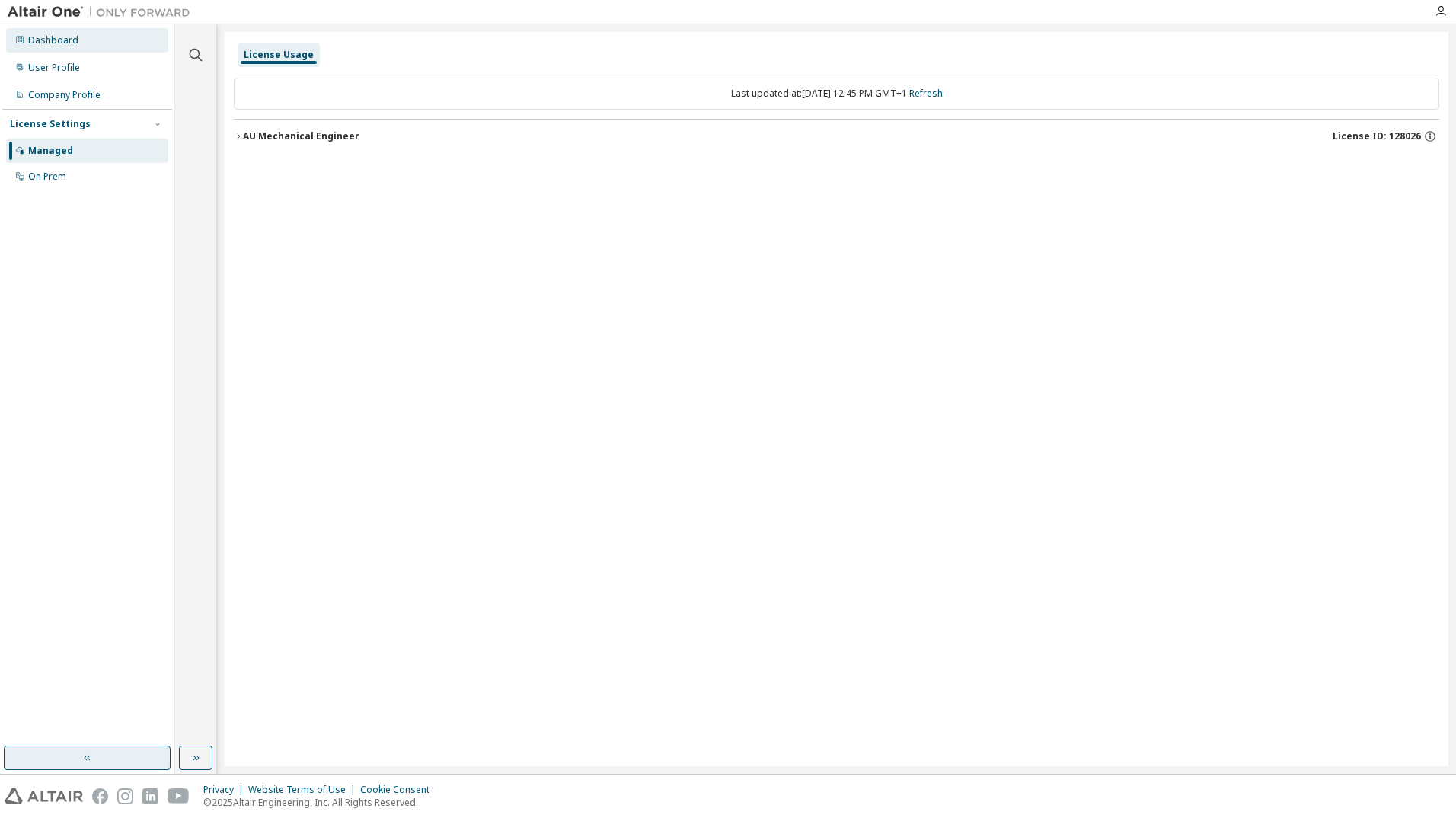
click at [72, 41] on div "Dashboard" at bounding box center [54, 40] width 50 height 13
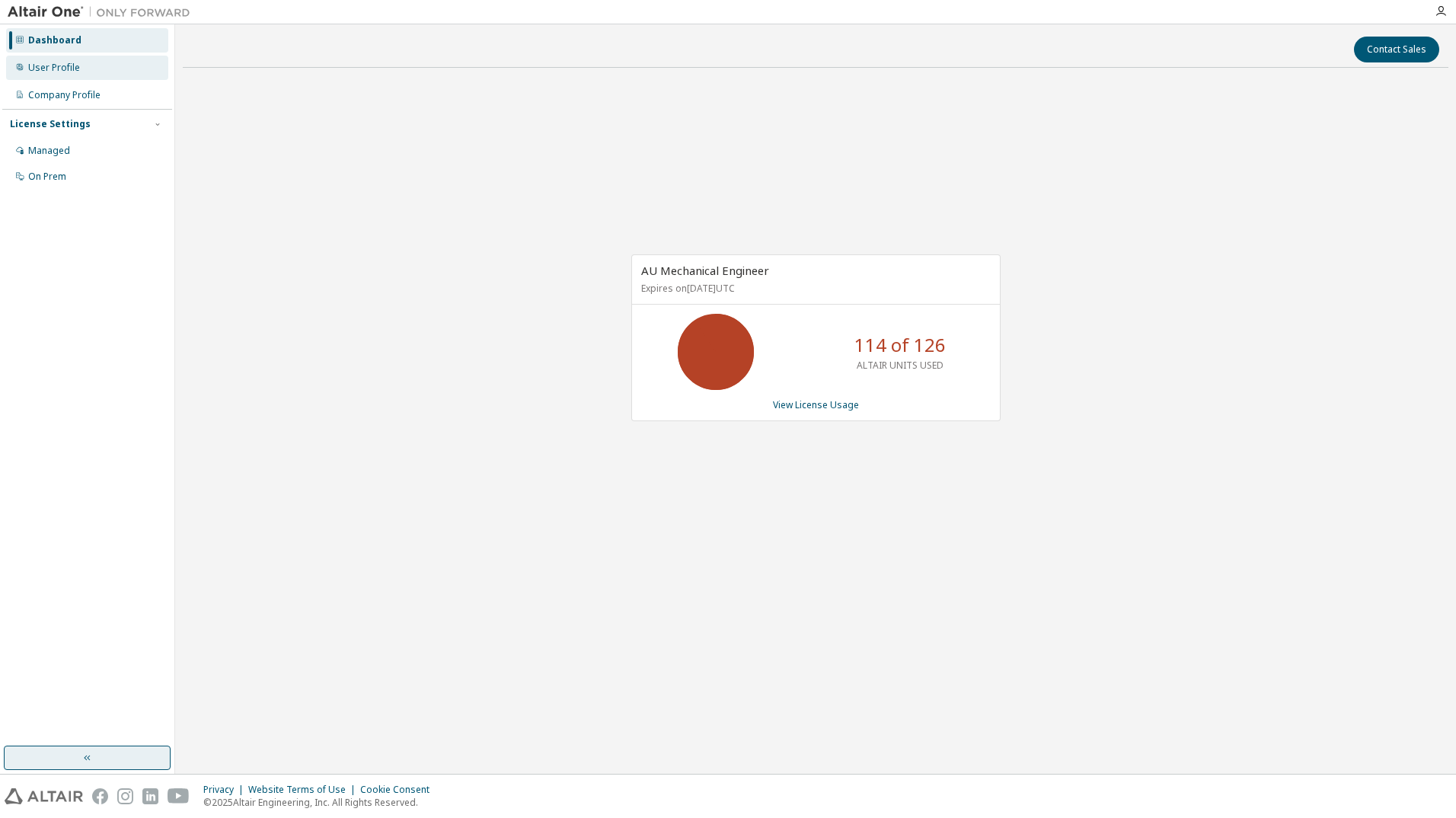
click at [68, 70] on div "User Profile" at bounding box center [55, 68] width 52 height 13
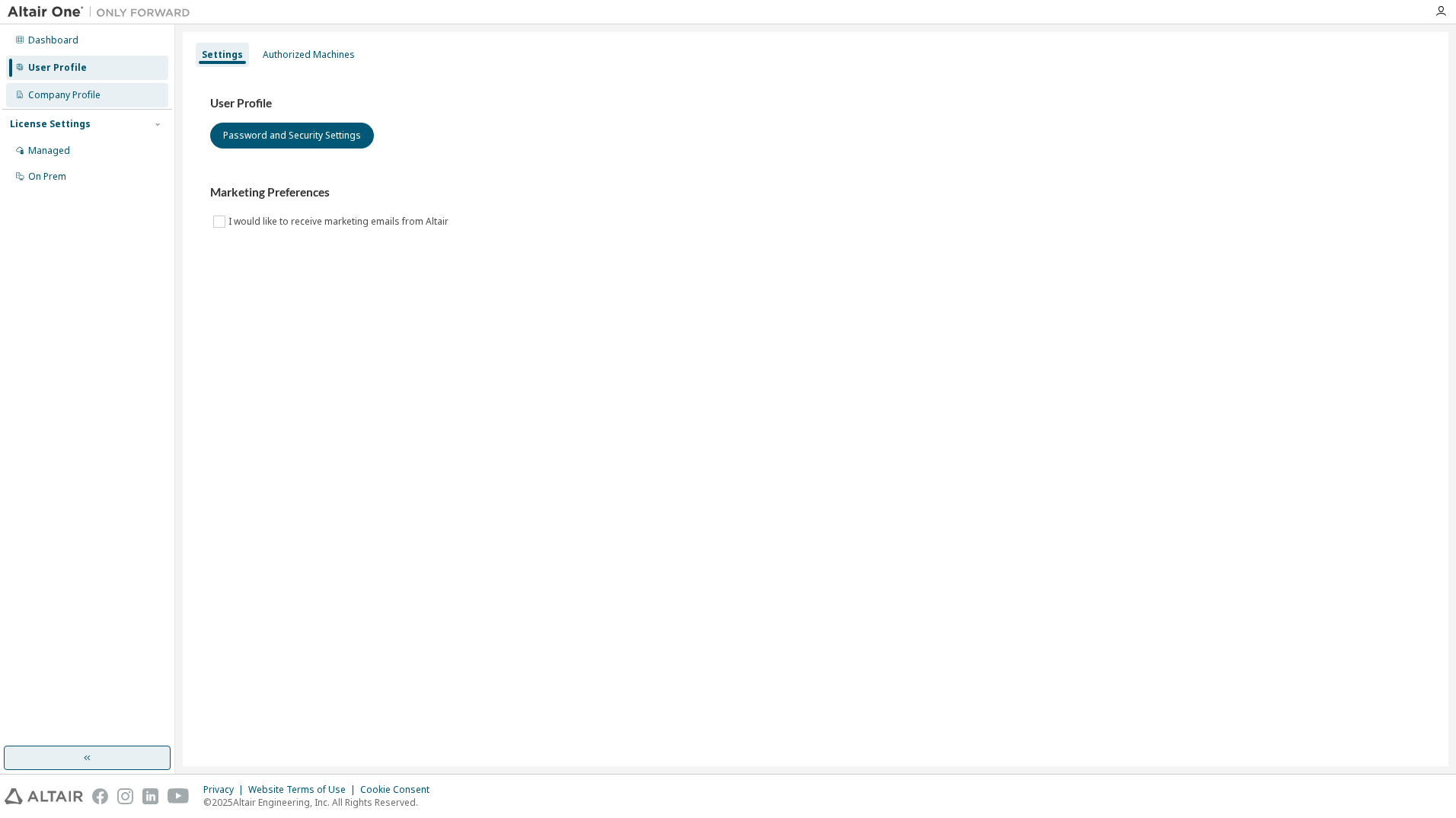
click at [70, 96] on div "Company Profile" at bounding box center [65, 95] width 72 height 13
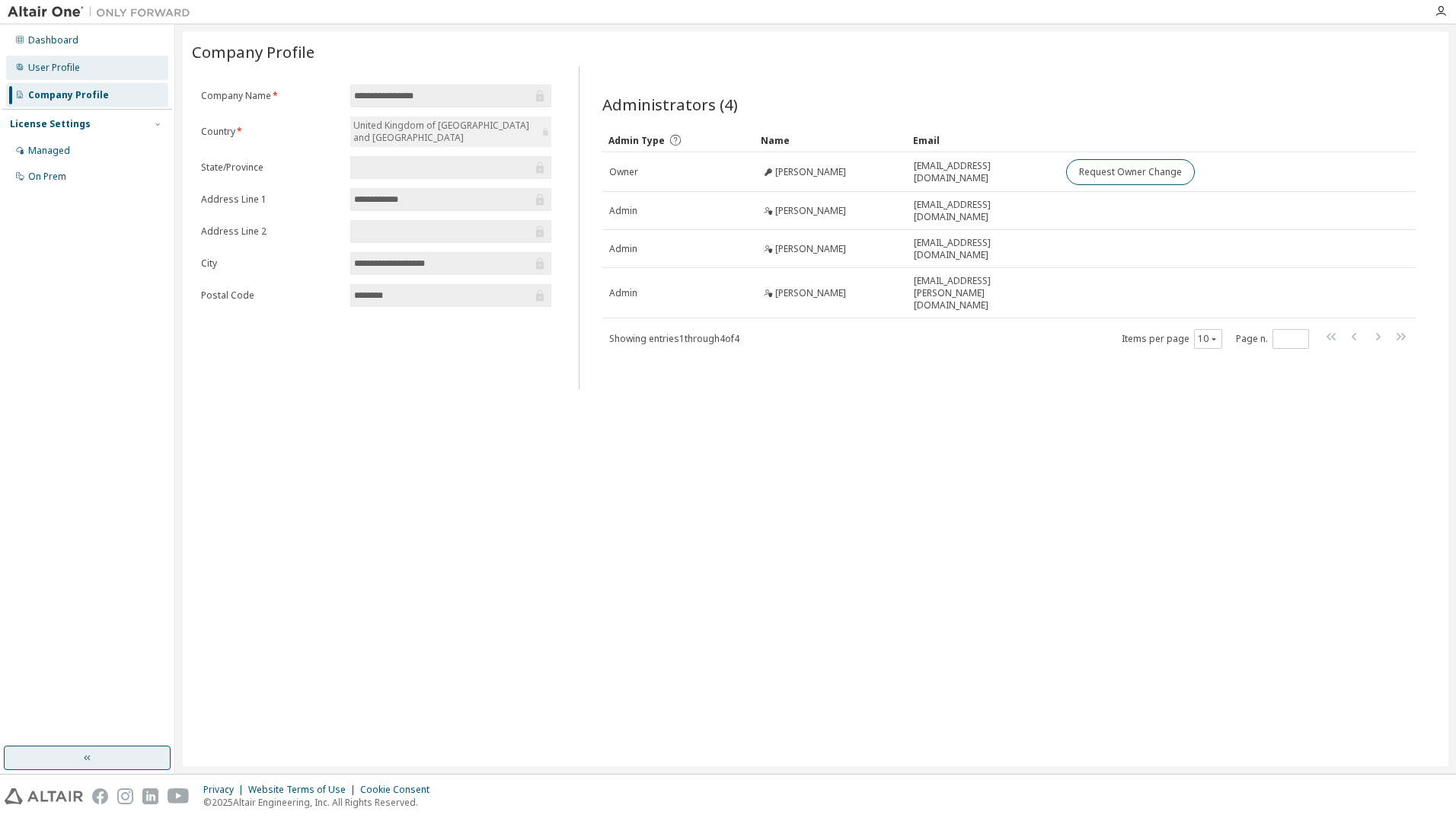
click at [66, 73] on div "User Profile" at bounding box center [55, 68] width 52 height 13
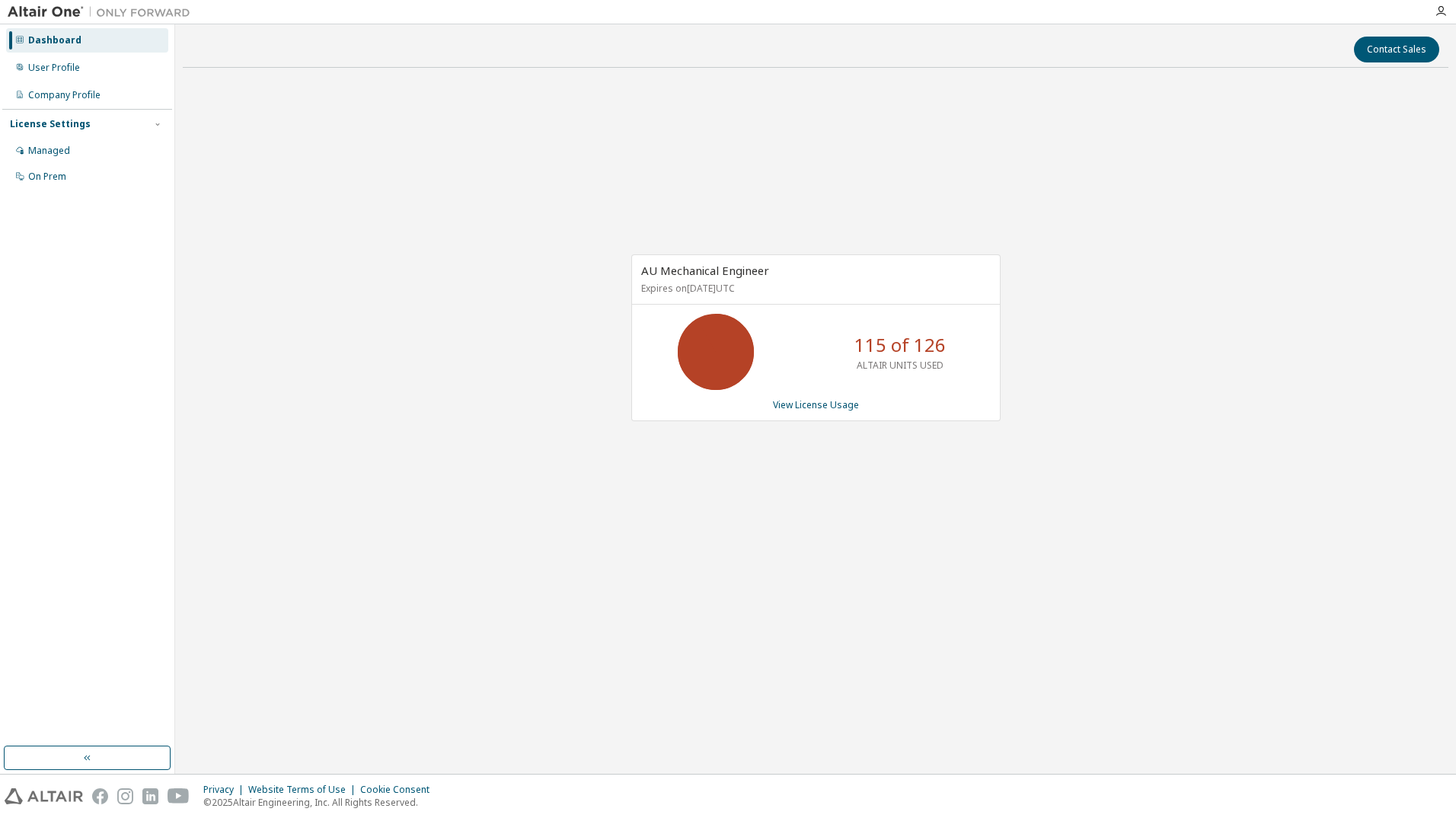
click at [50, 49] on div "Dashboard" at bounding box center [86, 40] width 162 height 24
click at [60, 76] on div "User Profile" at bounding box center [86, 67] width 162 height 24
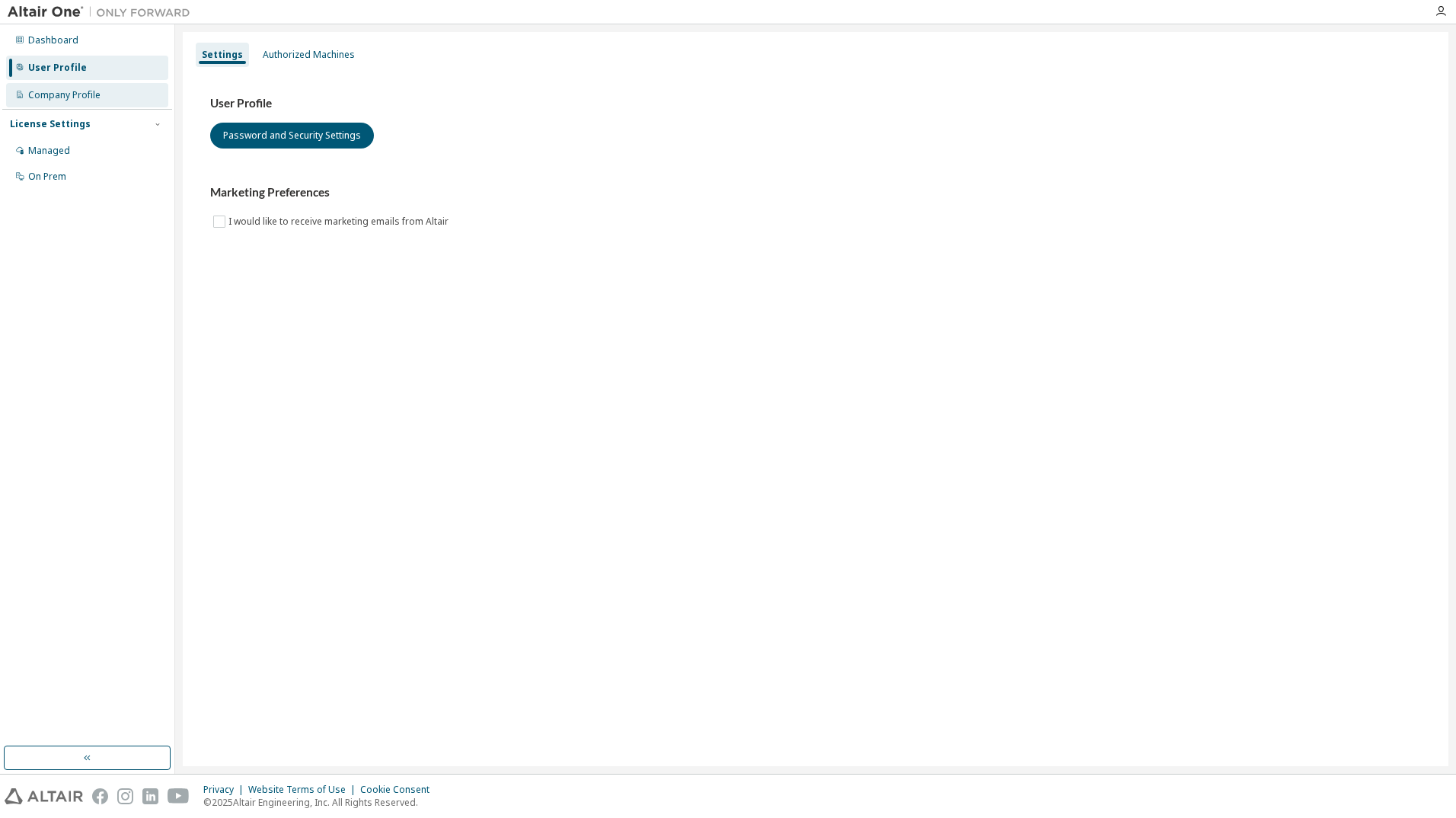
click at [72, 94] on div "Company Profile" at bounding box center [65, 95] width 72 height 13
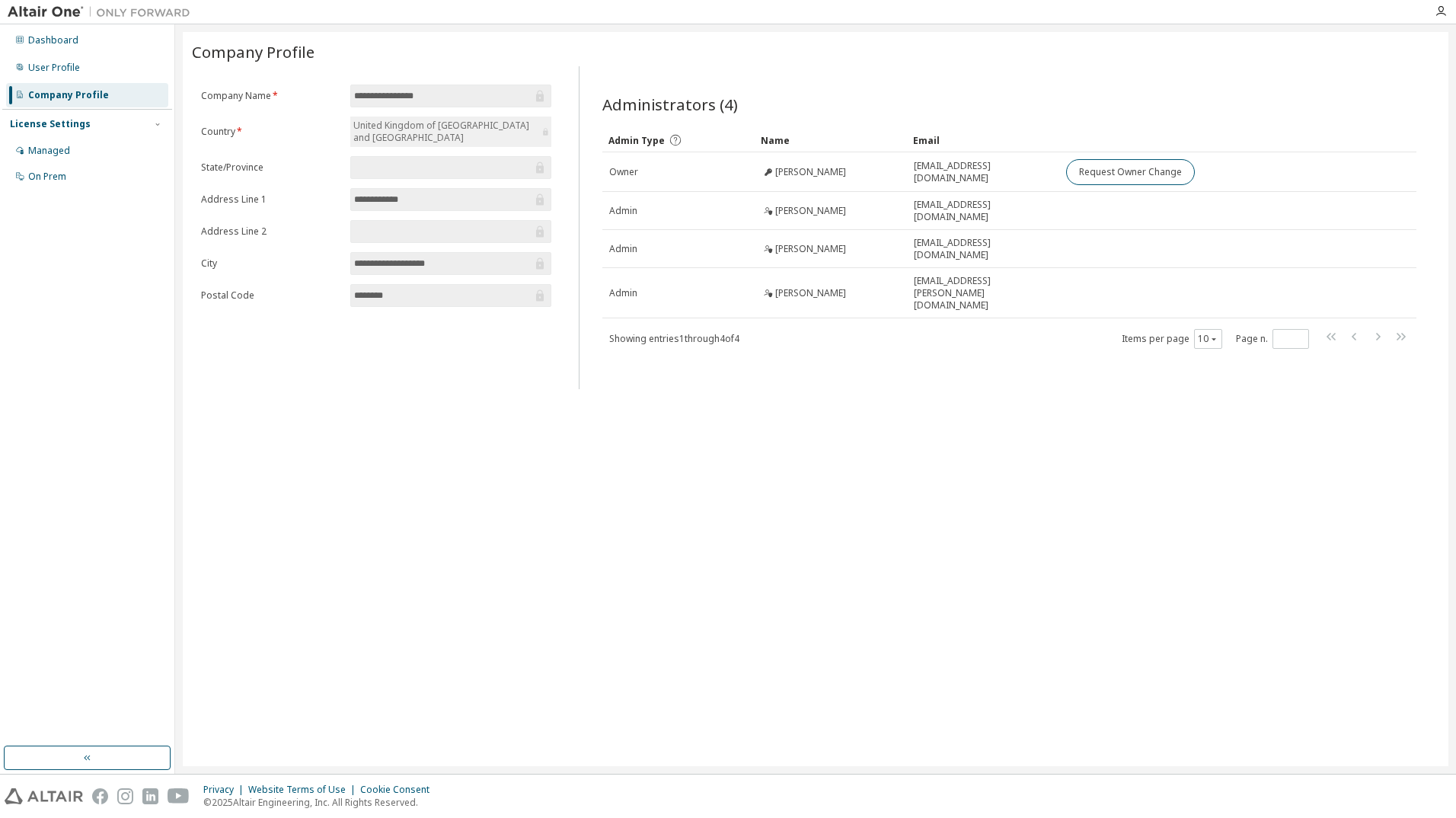
click at [85, 122] on div "License Settings" at bounding box center [87, 124] width 154 height 13
click at [81, 139] on div "Managed" at bounding box center [86, 150] width 162 height 24
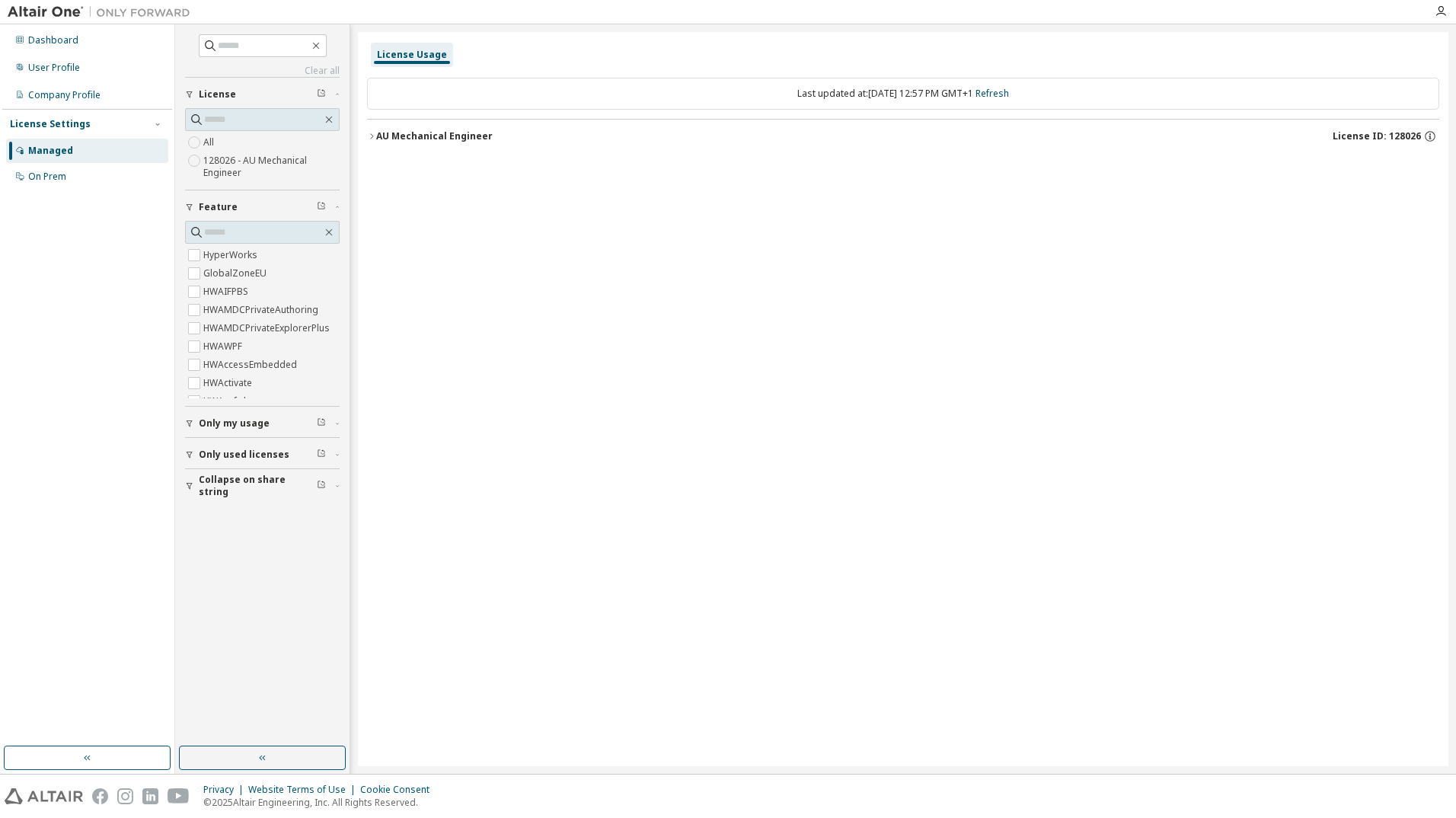
click at [217, 429] on span "Only my usage" at bounding box center [234, 424] width 70 height 13
click at [212, 449] on label "Yes" at bounding box center [212, 446] width 18 height 18
click at [388, 138] on div "AU Mechanical Engineer" at bounding box center [434, 136] width 117 height 13
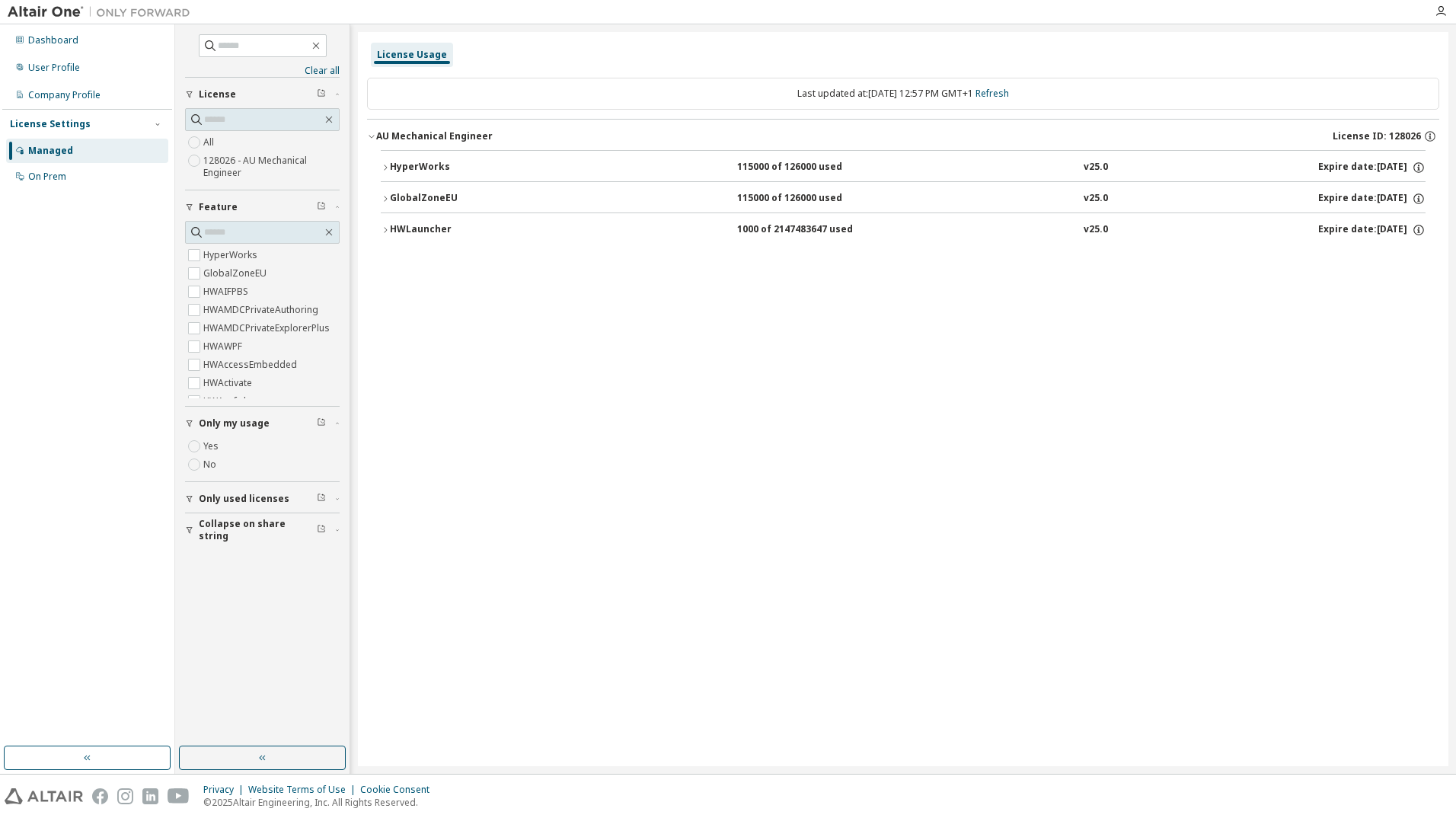
click at [413, 170] on div "HyperWorks" at bounding box center [458, 168] width 137 height 13
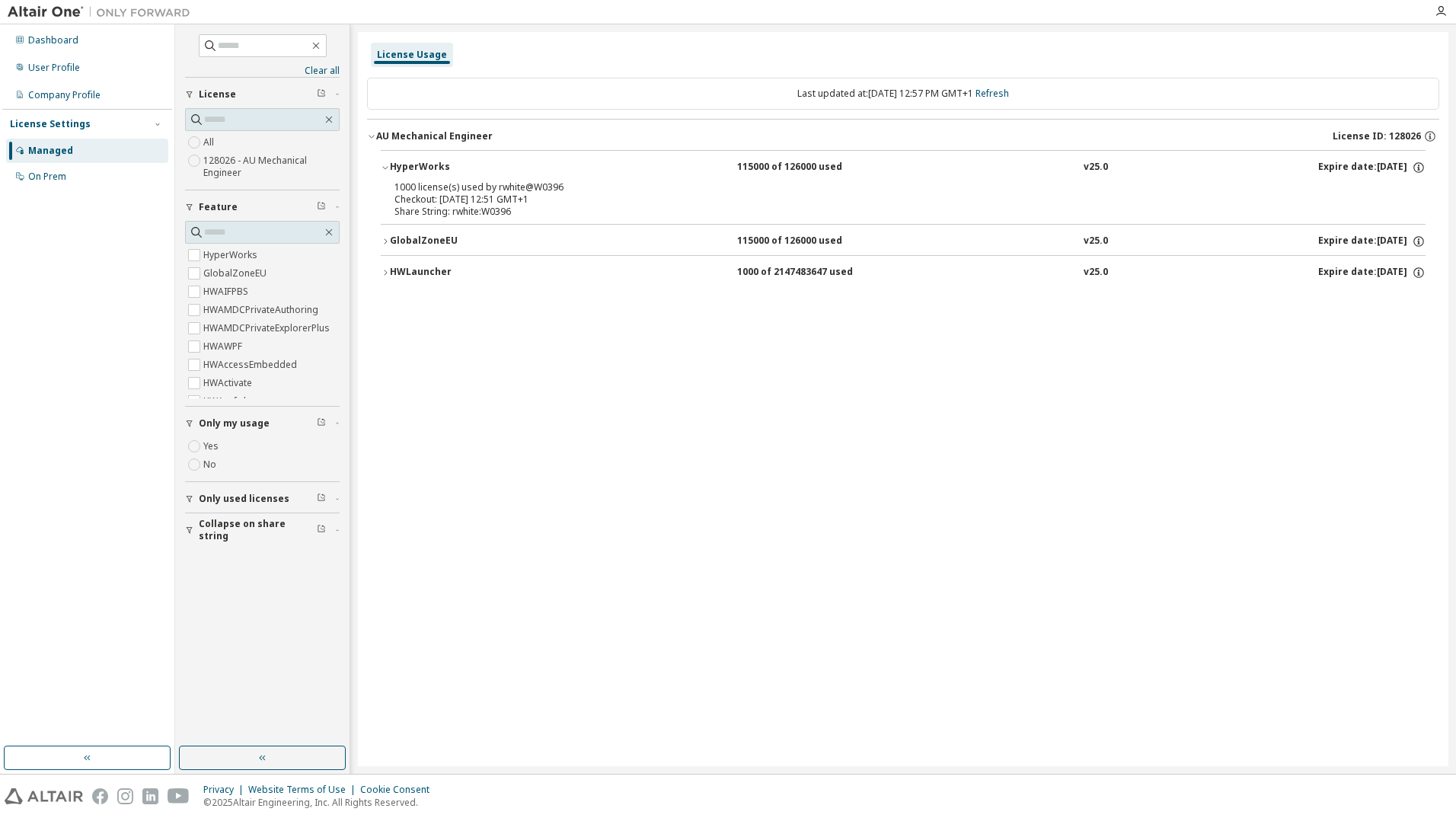
click at [466, 237] on div "GlobalZoneEU" at bounding box center [458, 242] width 137 height 13
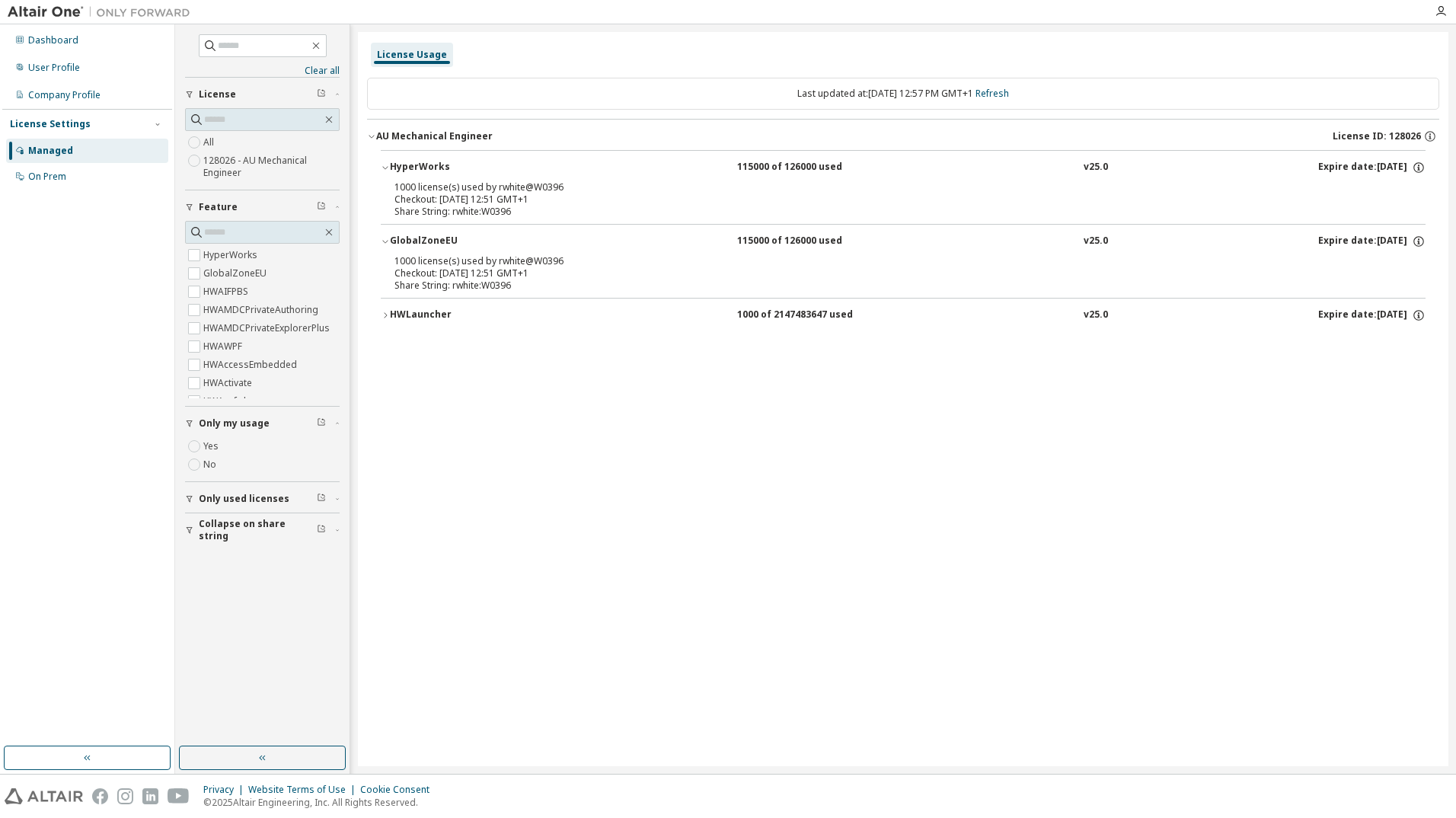
click at [456, 310] on div "HWLauncher" at bounding box center [458, 315] width 137 height 13
click at [842, 708] on div "License Usage Last updated at: [DATE] 12:57 PM GMT+1 Refresh AU Mechanical Engi…" at bounding box center [903, 399] width 1090 height 734
